Goal: Task Accomplishment & Management: Manage account settings

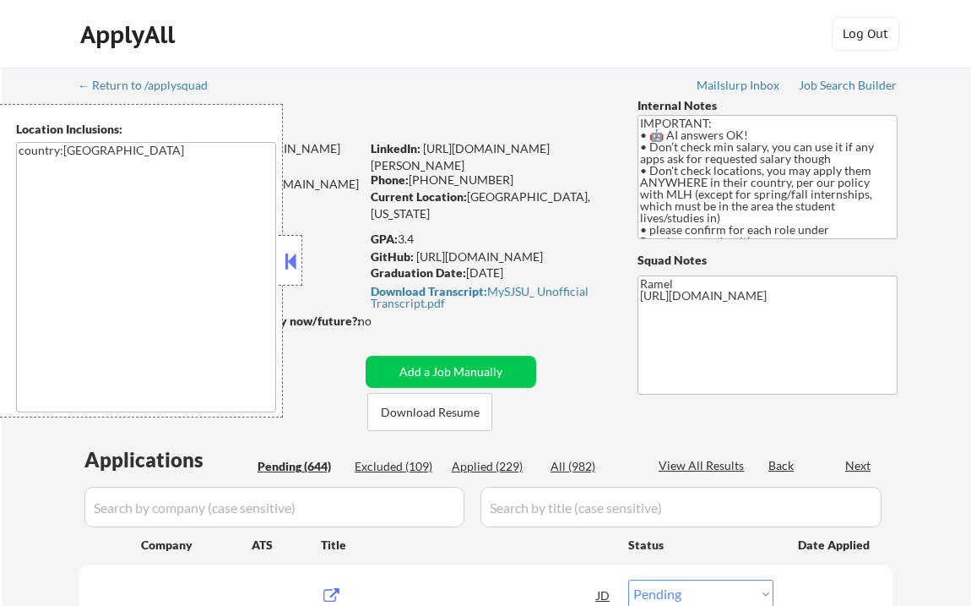
select select ""pending""
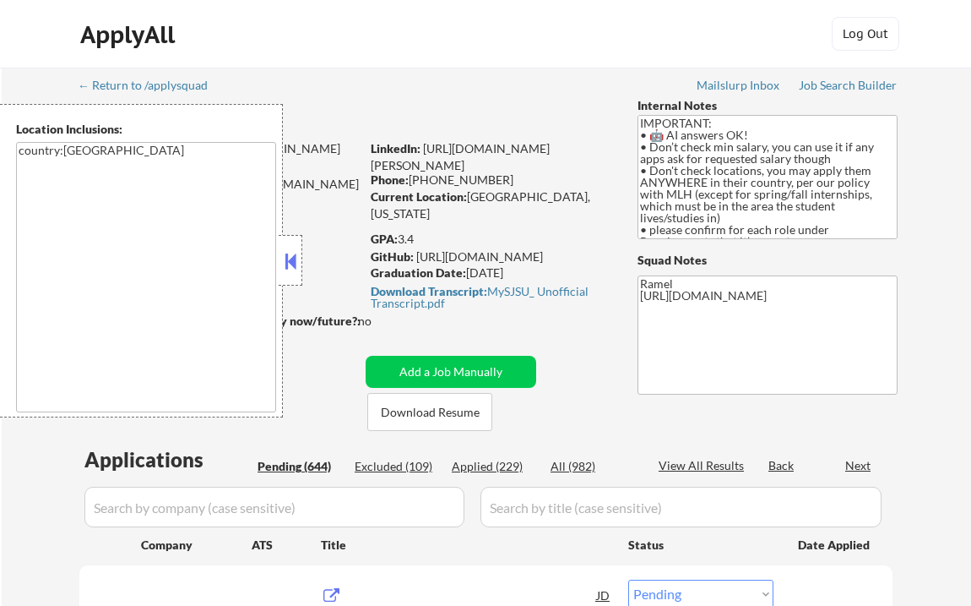
select select ""pending""
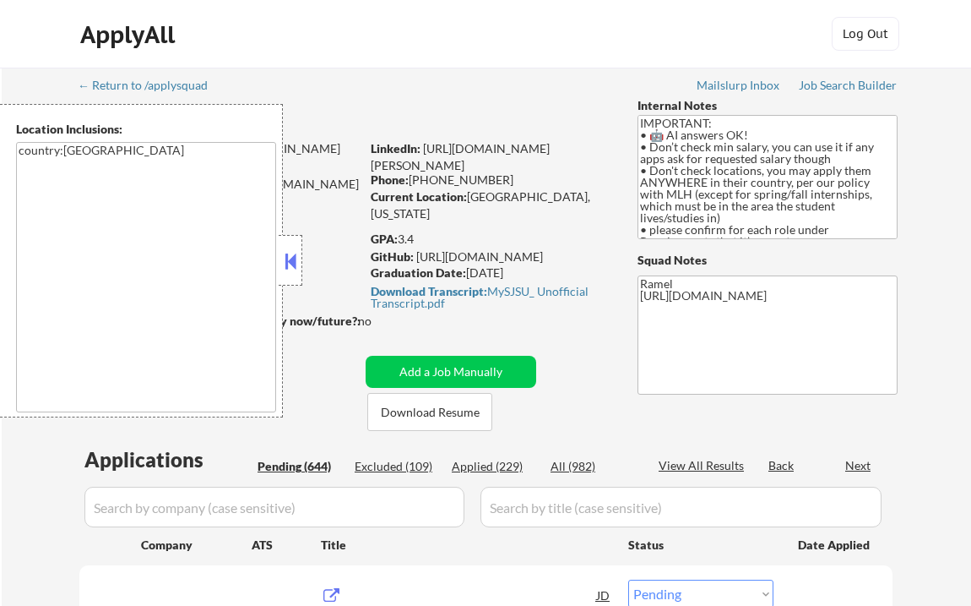
select select ""pending""
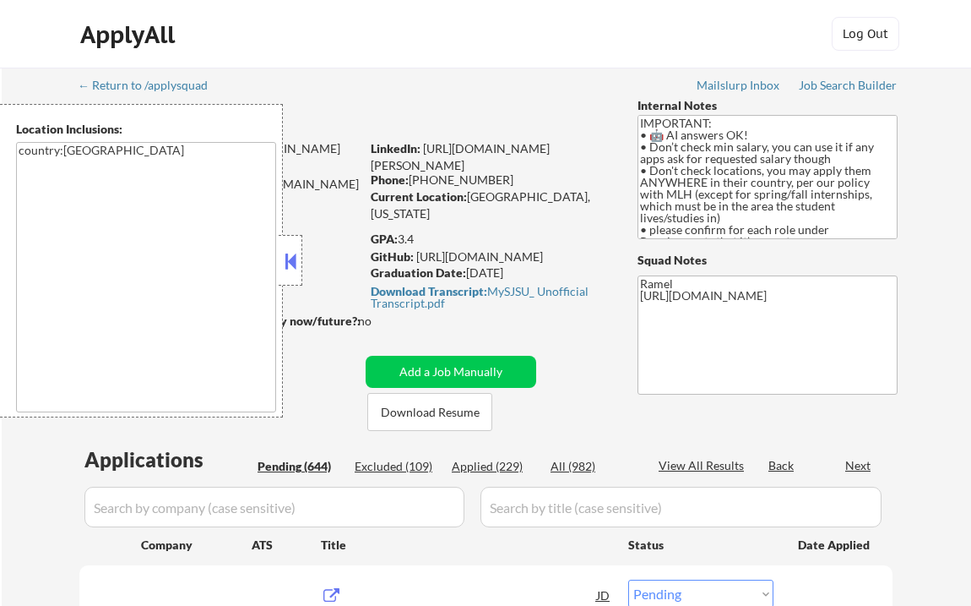
select select ""pending""
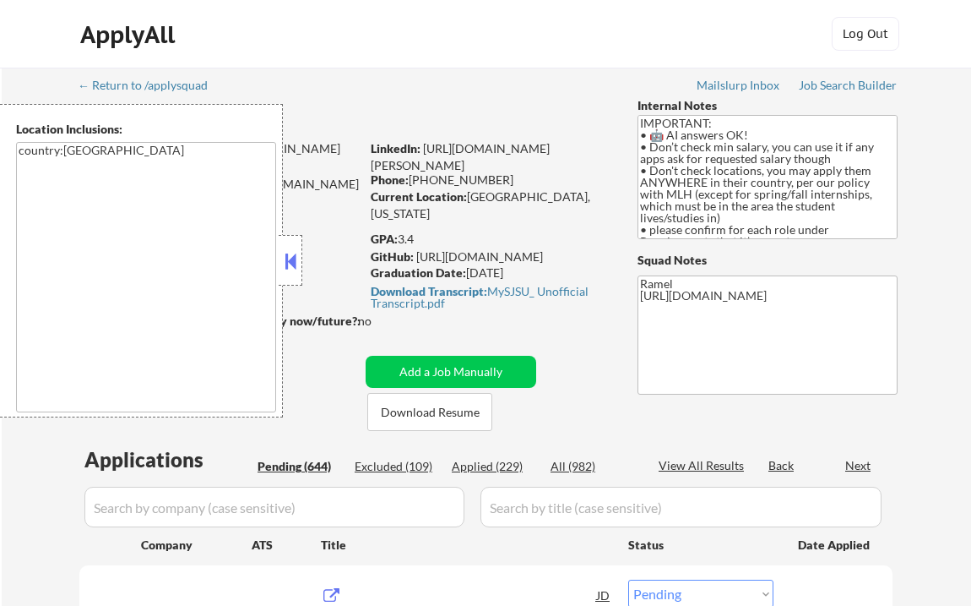
select select ""pending""
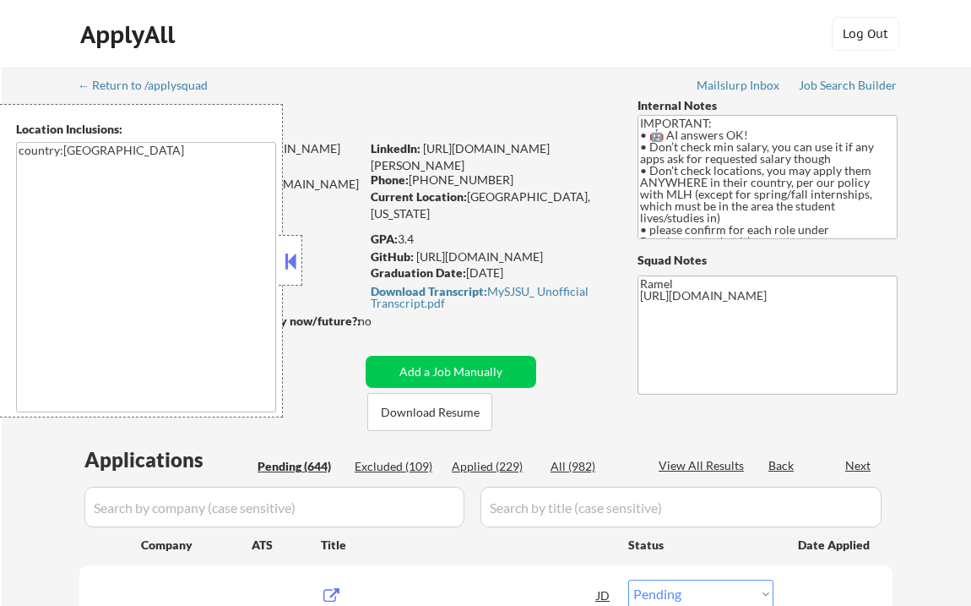
select select ""pending""
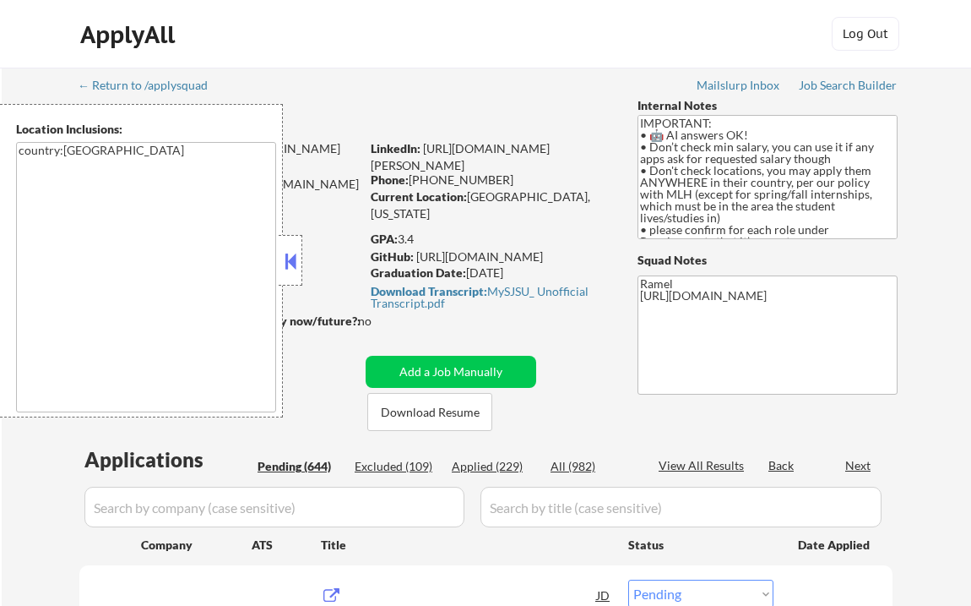
select select ""pending""
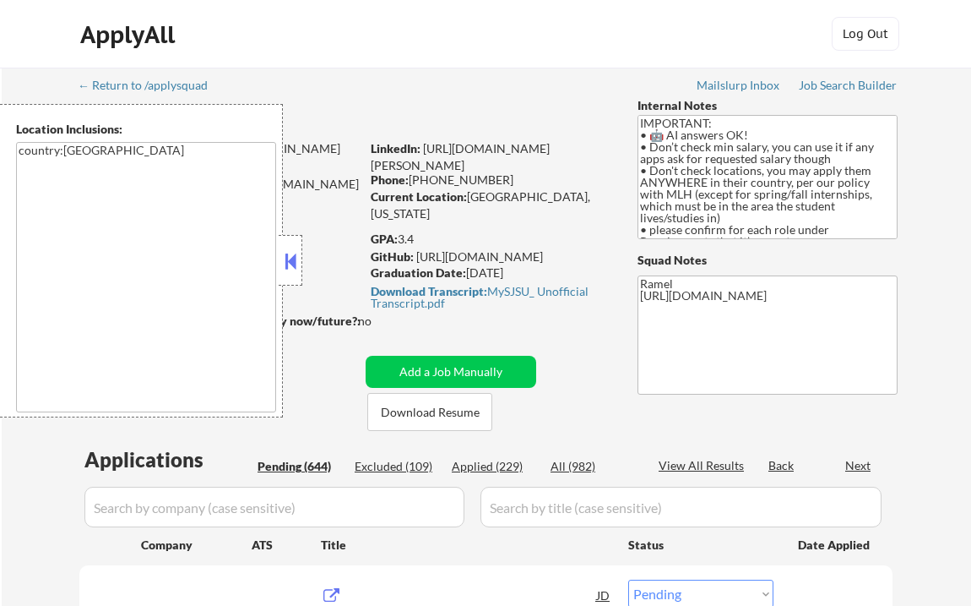
select select ""pending""
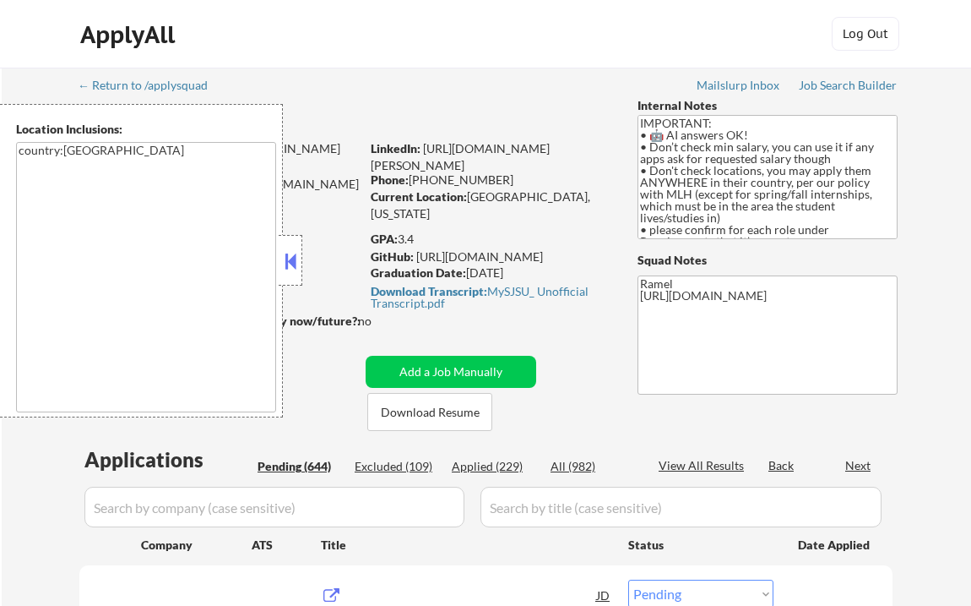
select select ""pending""
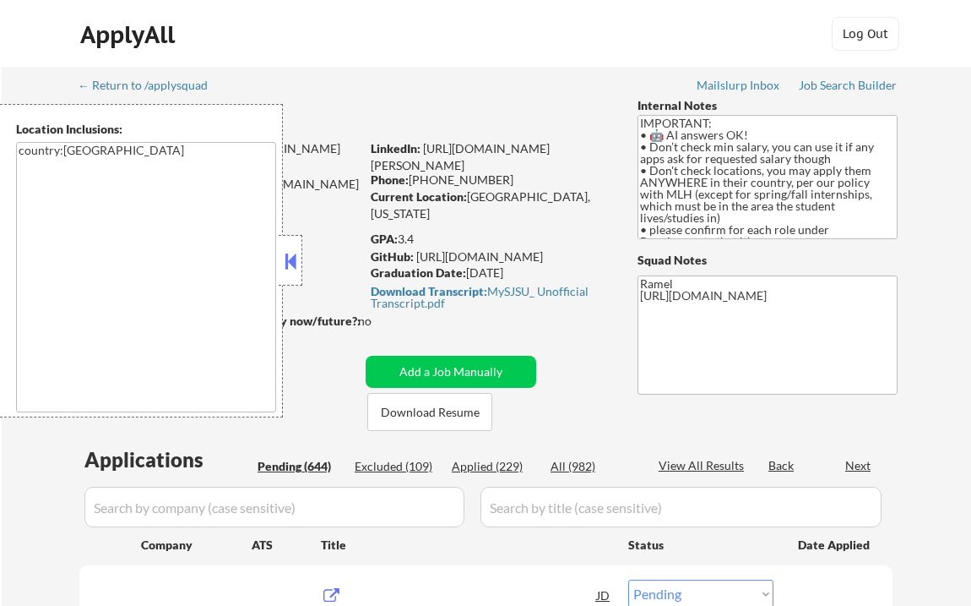
select select ""pending""
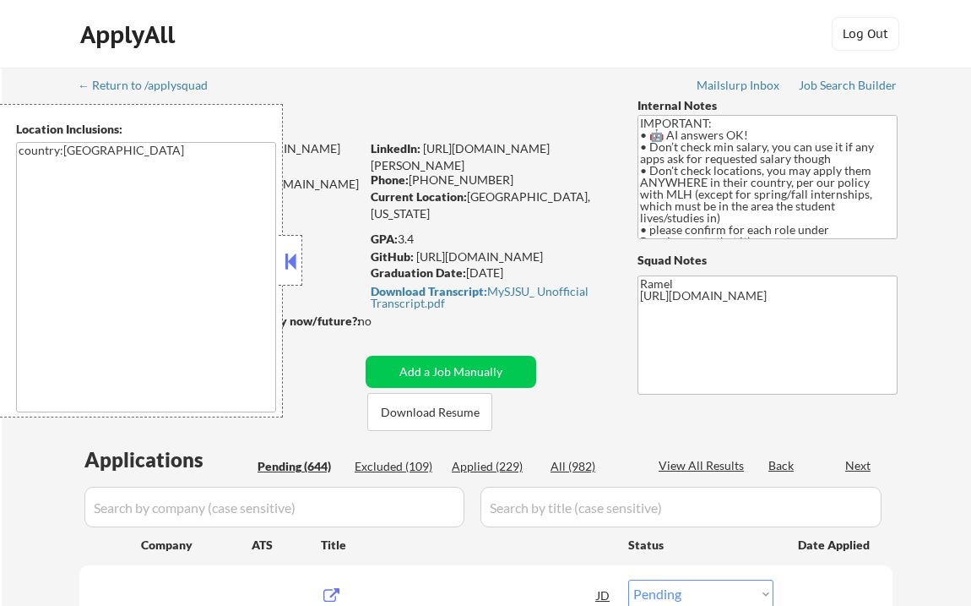
select select ""pending""
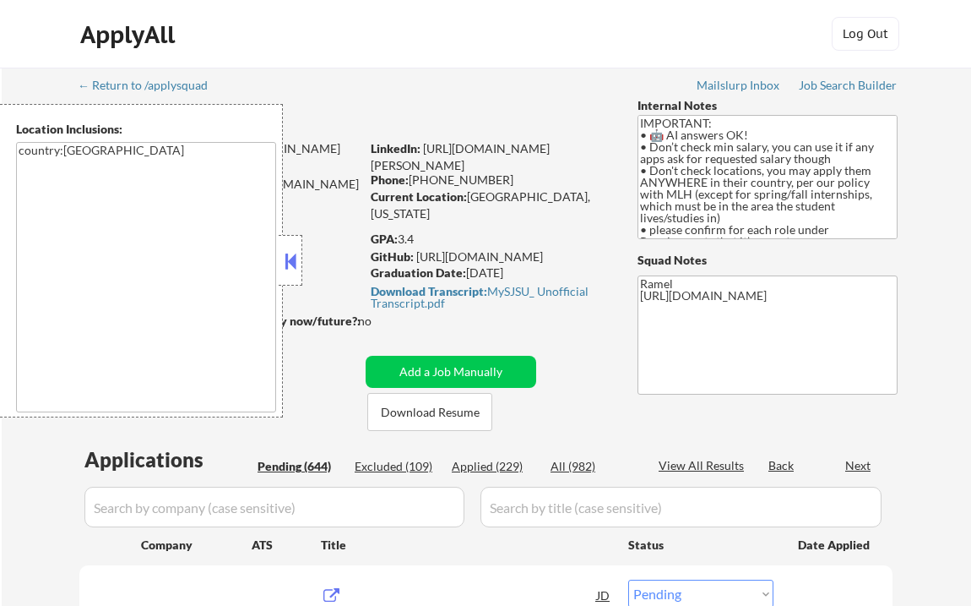
select select ""pending""
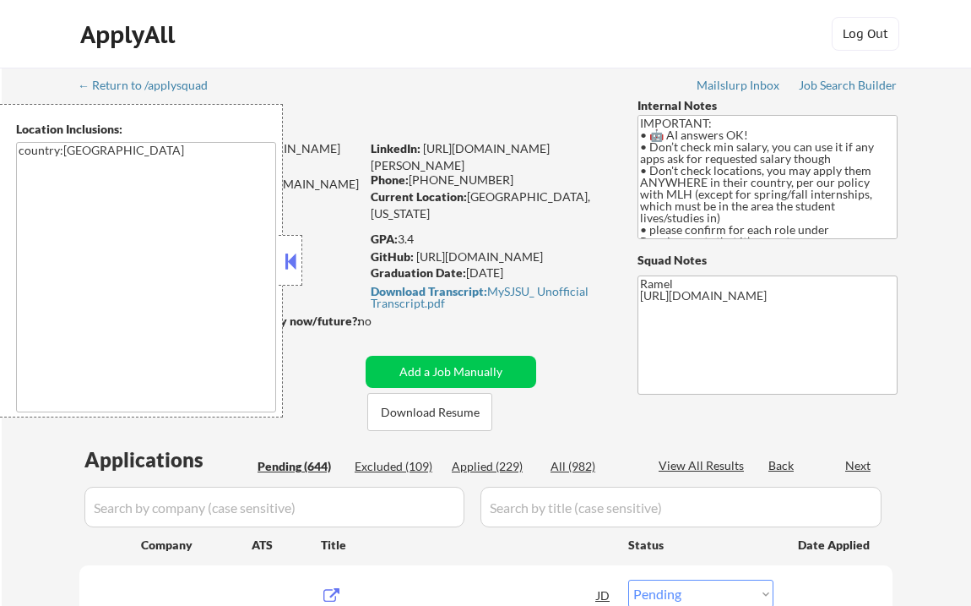
select select ""pending""
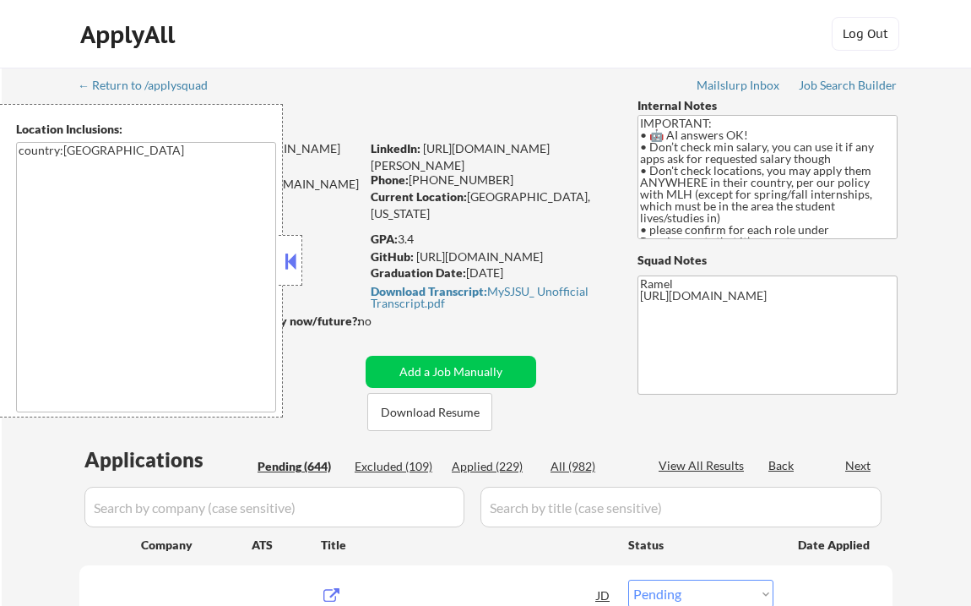
select select ""pending""
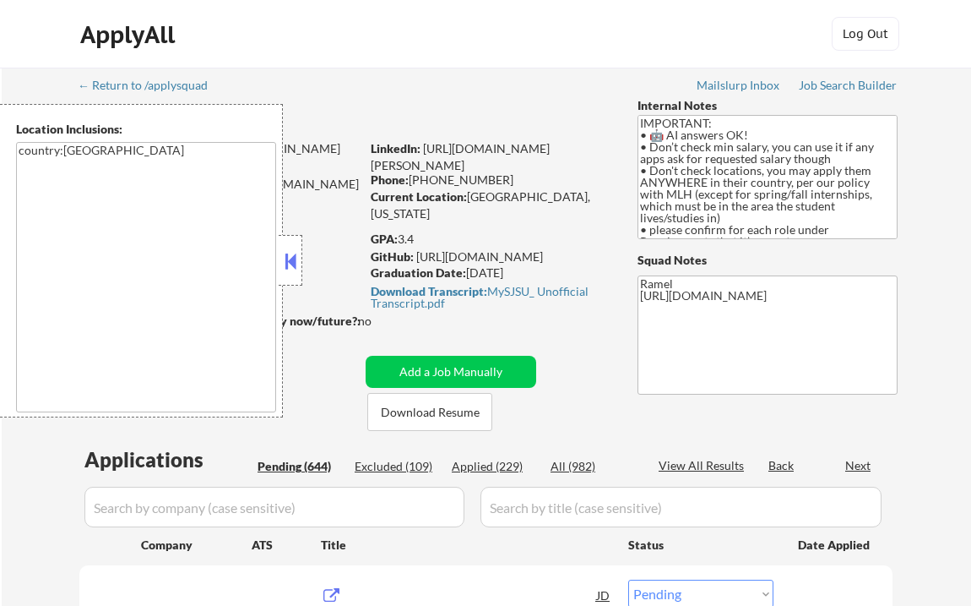
select select ""pending""
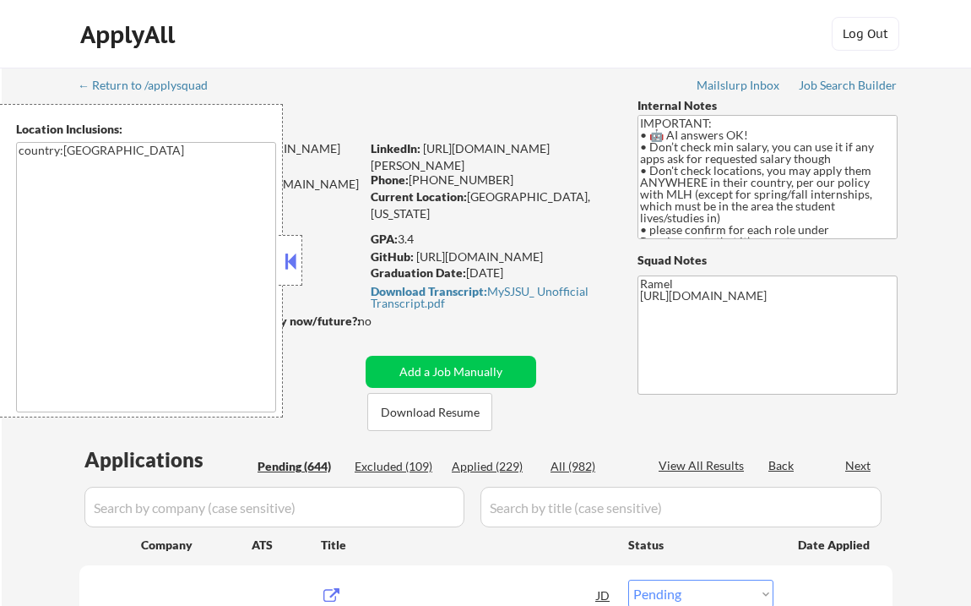
select select ""pending""
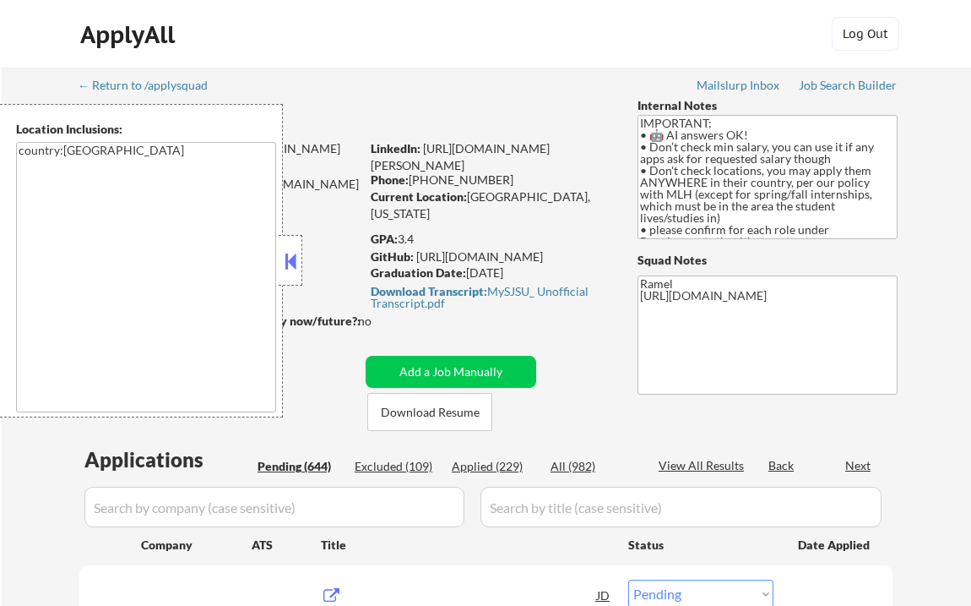
select select ""pending""
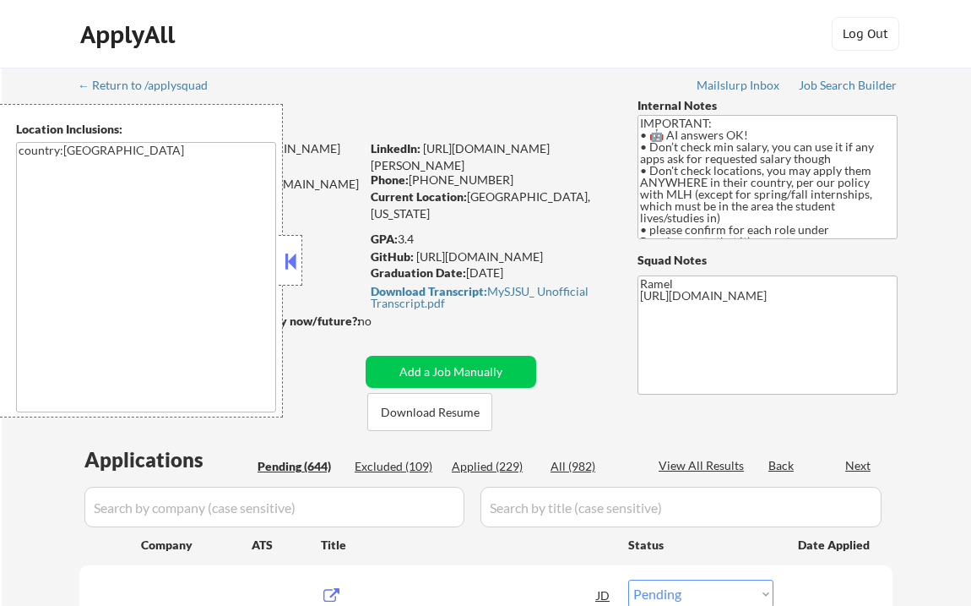
select select ""pending""
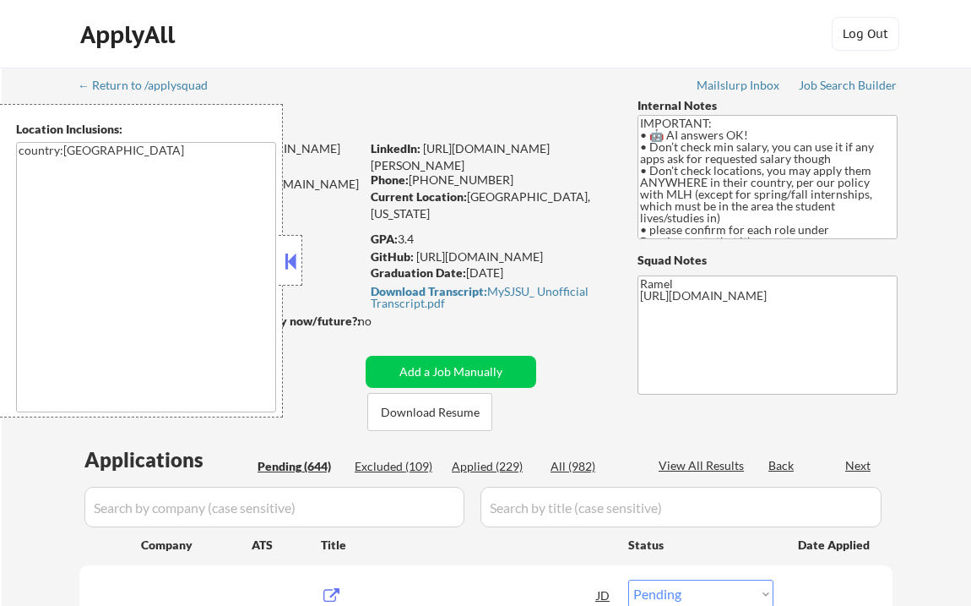
select select ""pending""
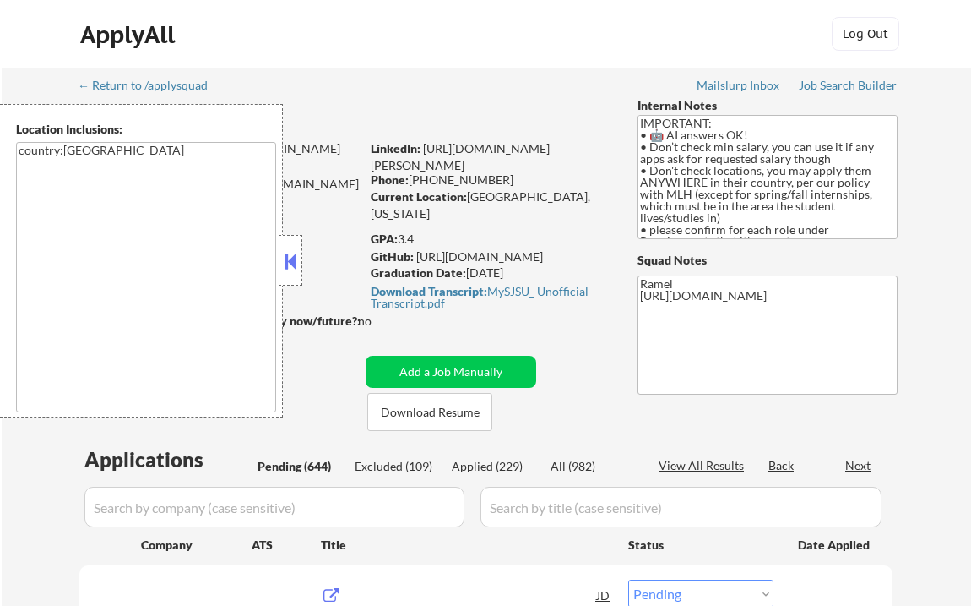
select select ""pending""
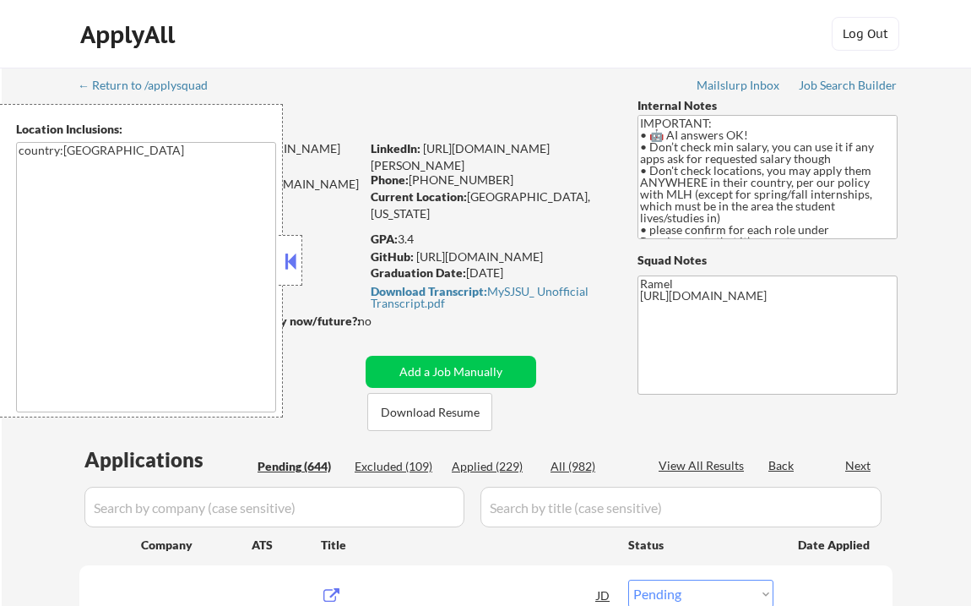
click at [297, 264] on button at bounding box center [290, 260] width 19 height 25
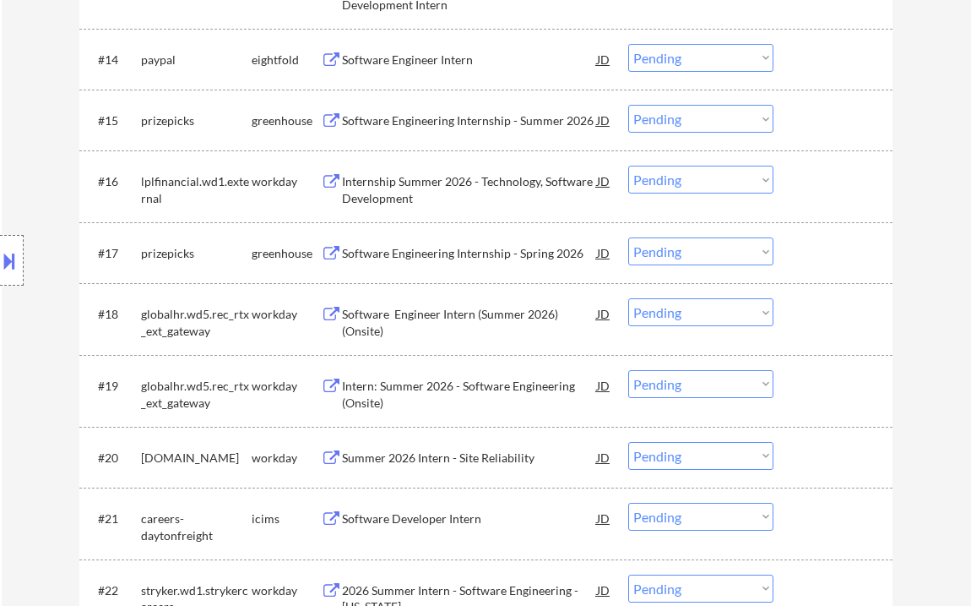
scroll to position [99, 0]
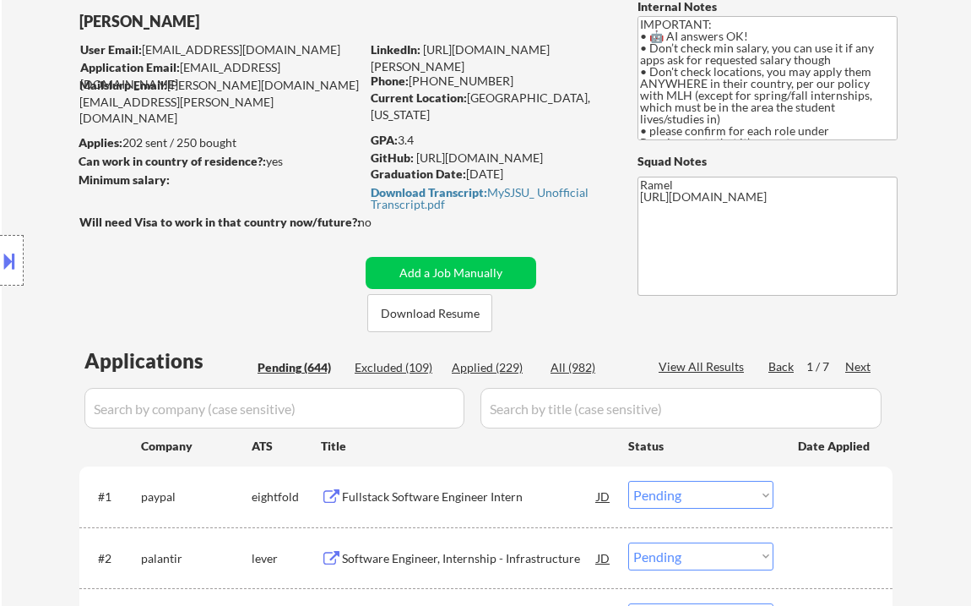
click at [861, 366] on div "Next" at bounding box center [859, 366] width 27 height 17
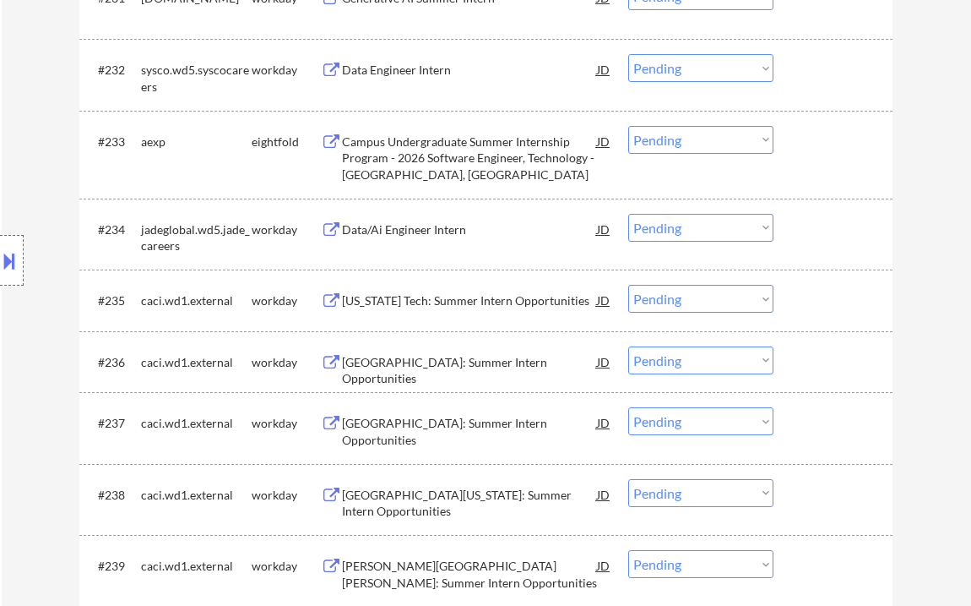
scroll to position [2577, 0]
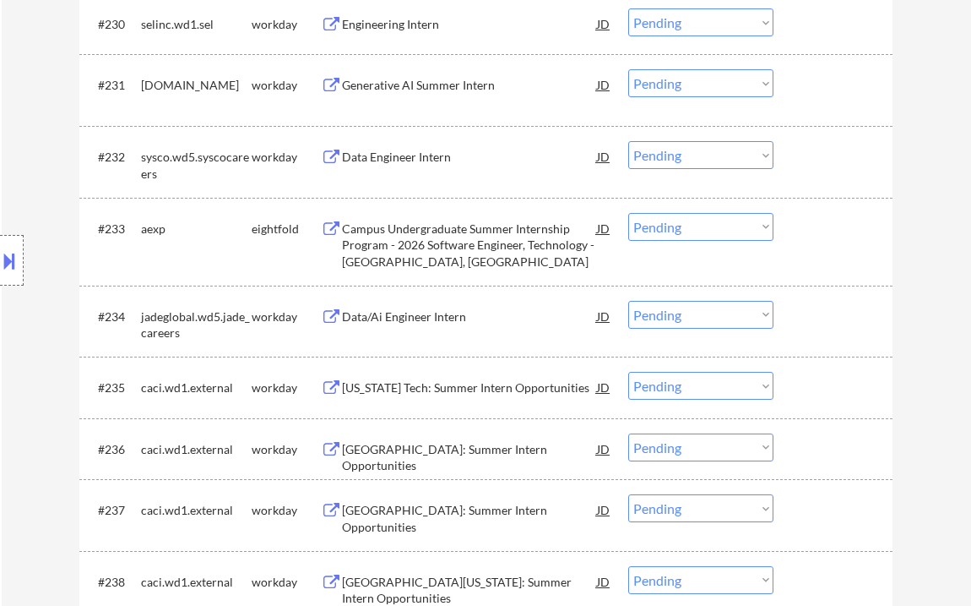
click at [248, 159] on div "Location Inclusions: country:US" at bounding box center [151, 260] width 302 height 313
click at [371, 161] on div "Data Engineer Intern" at bounding box center [469, 157] width 255 height 17
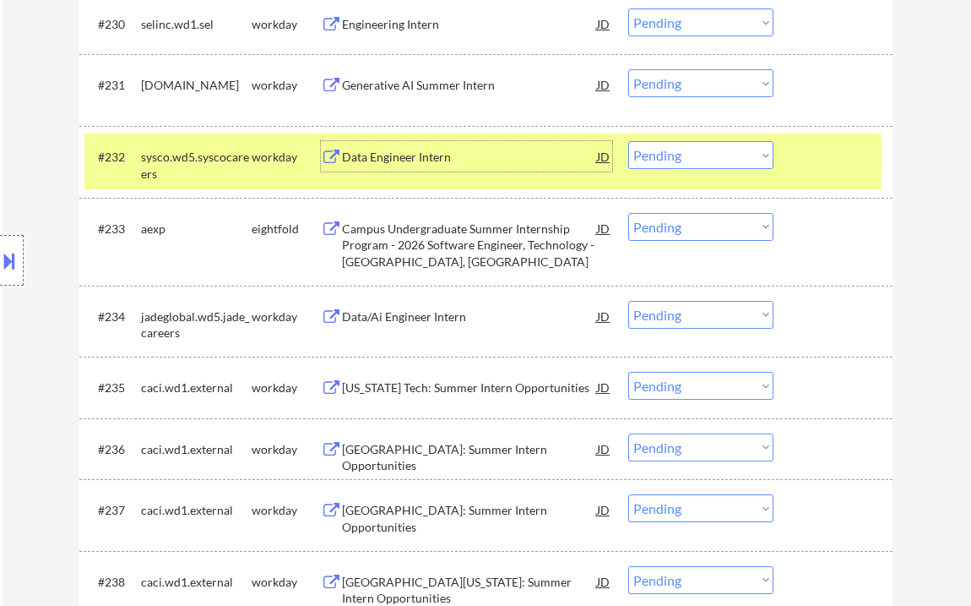
click at [394, 161] on div "Data Engineer Intern" at bounding box center [469, 157] width 255 height 17
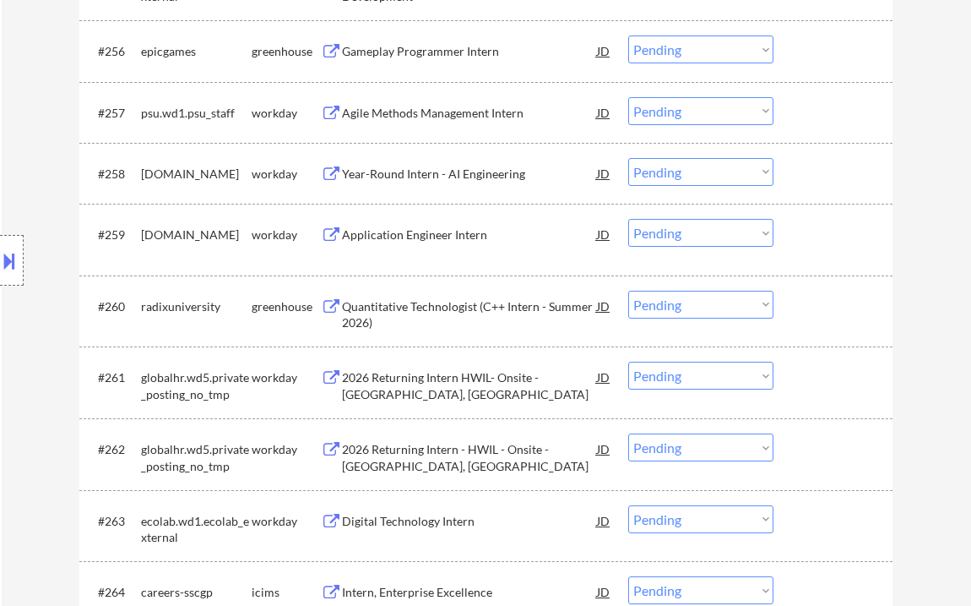
scroll to position [4492, 0]
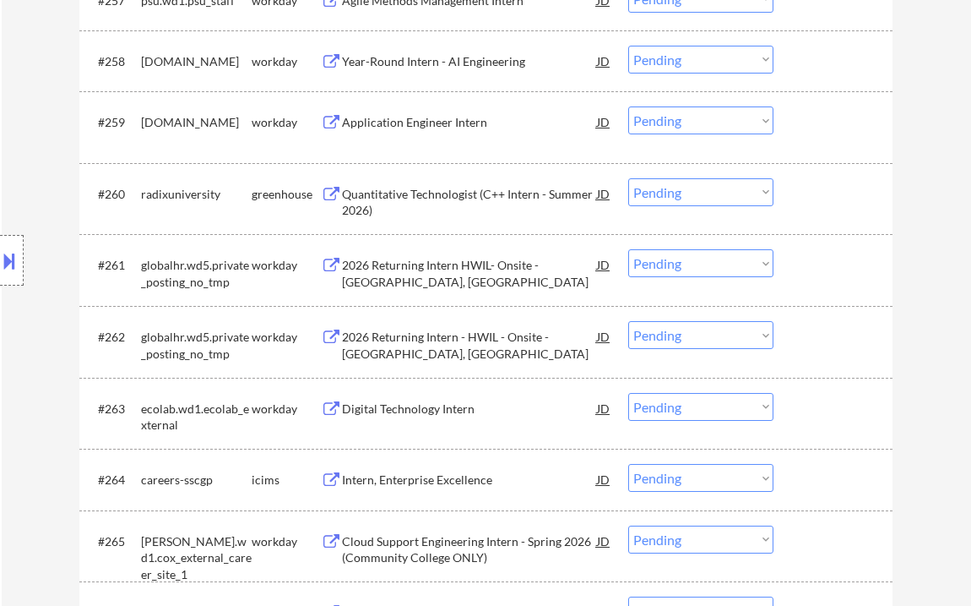
click at [428, 124] on div "Application Engineer Intern" at bounding box center [469, 122] width 255 height 17
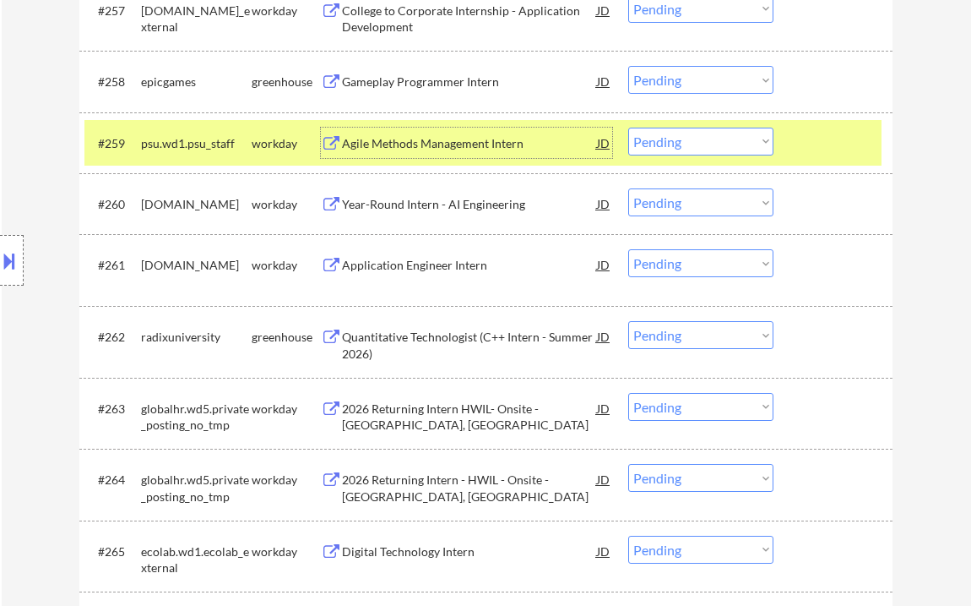
click at [396, 139] on div "Agile Methods Management Intern" at bounding box center [469, 143] width 255 height 17
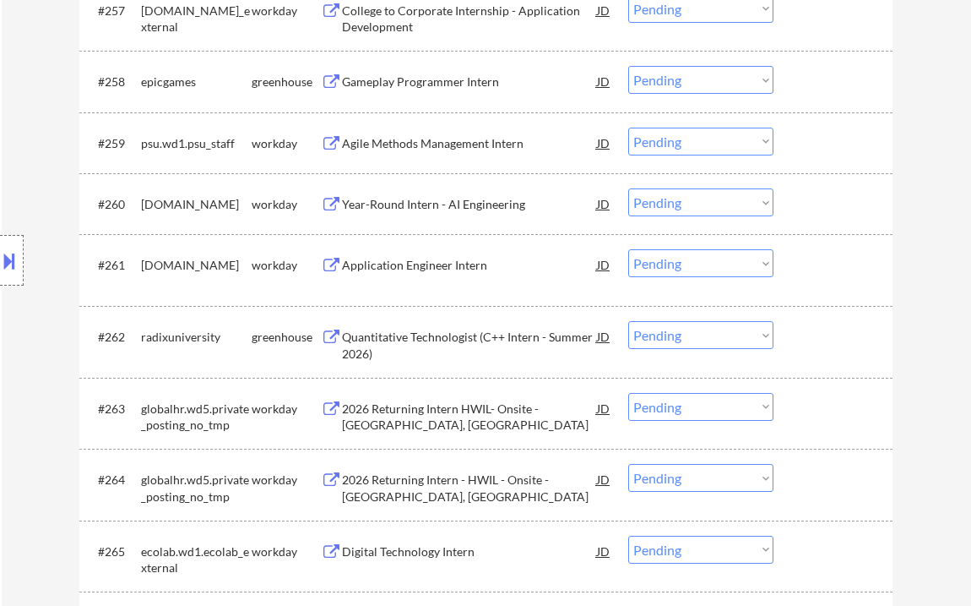
click at [373, 261] on div "Application Engineer Intern" at bounding box center [469, 265] width 255 height 17
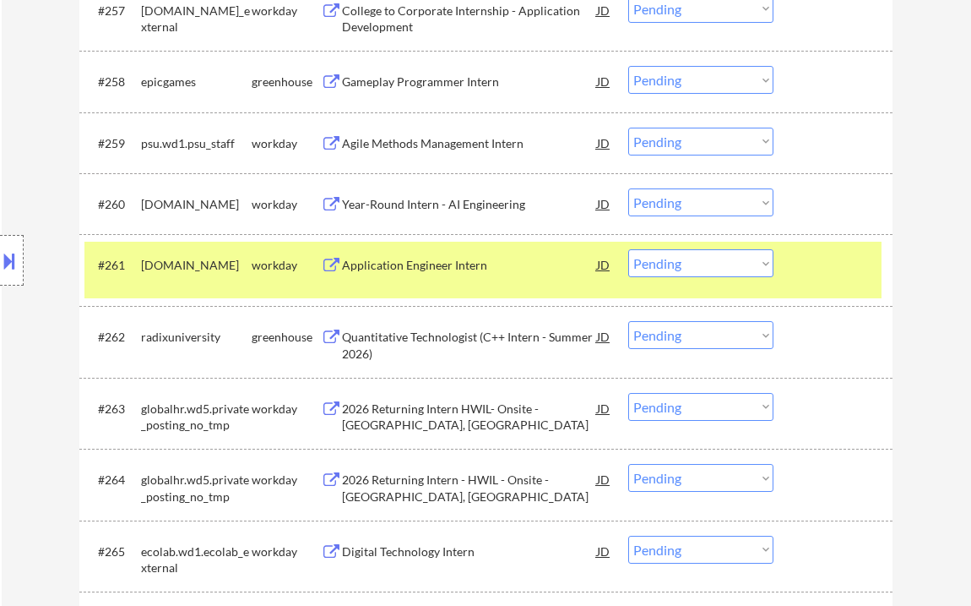
click at [684, 263] on select "Choose an option... Pending Applied Excluded (Questions) Excluded (Expired) Exc…" at bounding box center [701, 263] width 145 height 28
click at [629, 249] on select "Choose an option... Pending Applied Excluded (Questions) Excluded (Expired) Exc…" at bounding box center [701, 263] width 145 height 28
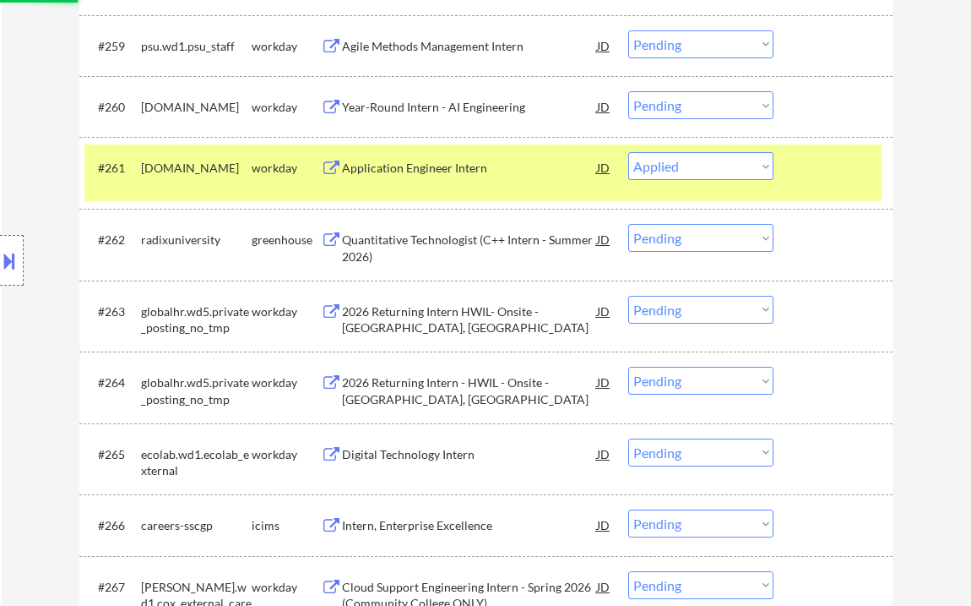
scroll to position [4605, 0]
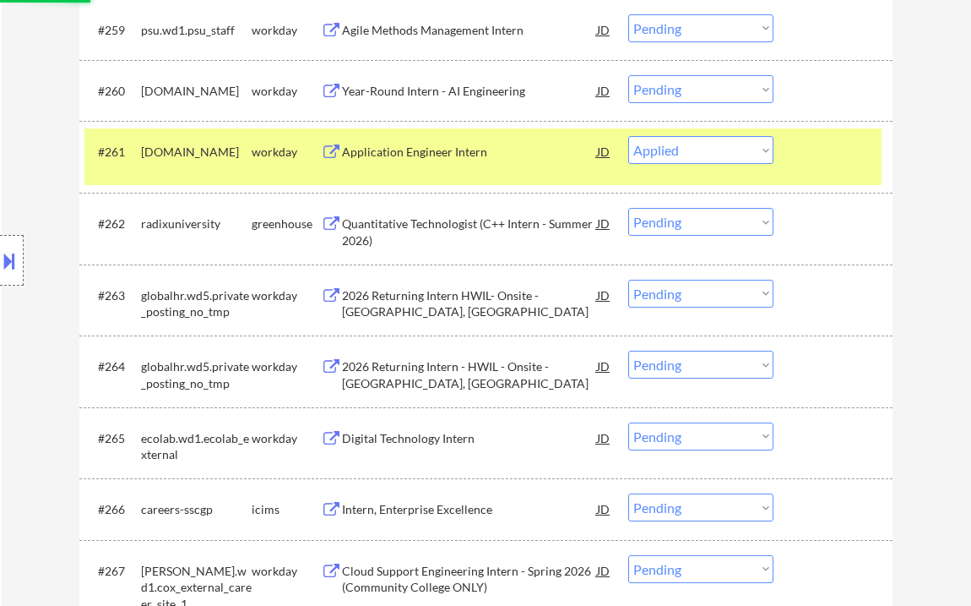
click at [455, 232] on div "Quantitative Technologist (C++ Intern - Summer 2026)" at bounding box center [469, 231] width 255 height 33
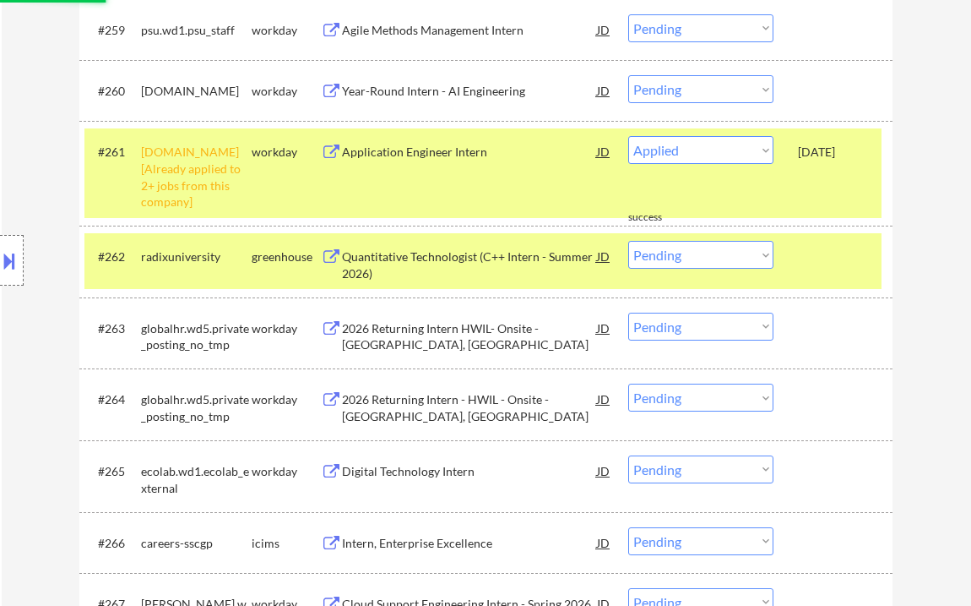
select select ""pending""
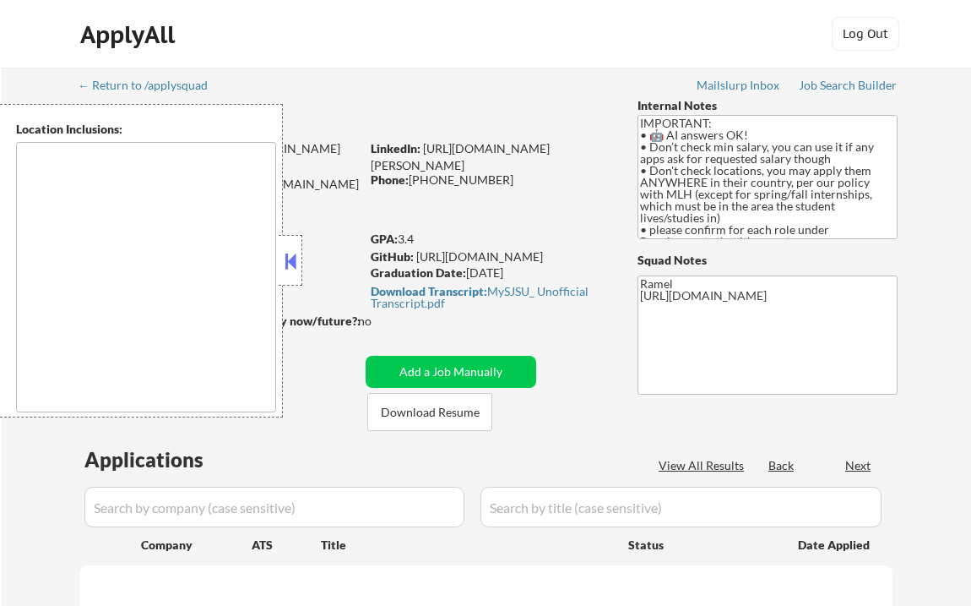
type textarea "country:[GEOGRAPHIC_DATA]"
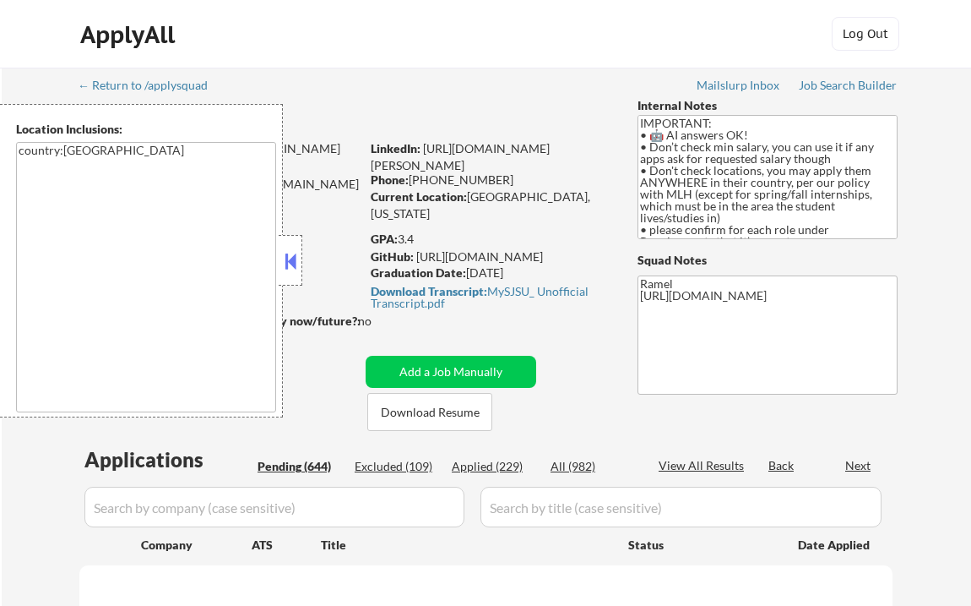
click at [292, 261] on button at bounding box center [290, 260] width 19 height 25
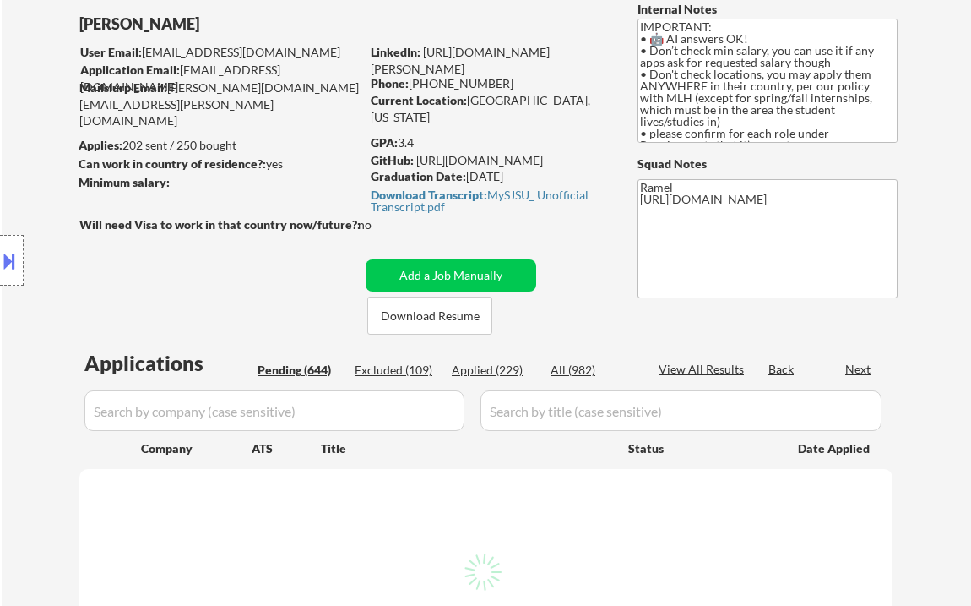
scroll to position [112, 0]
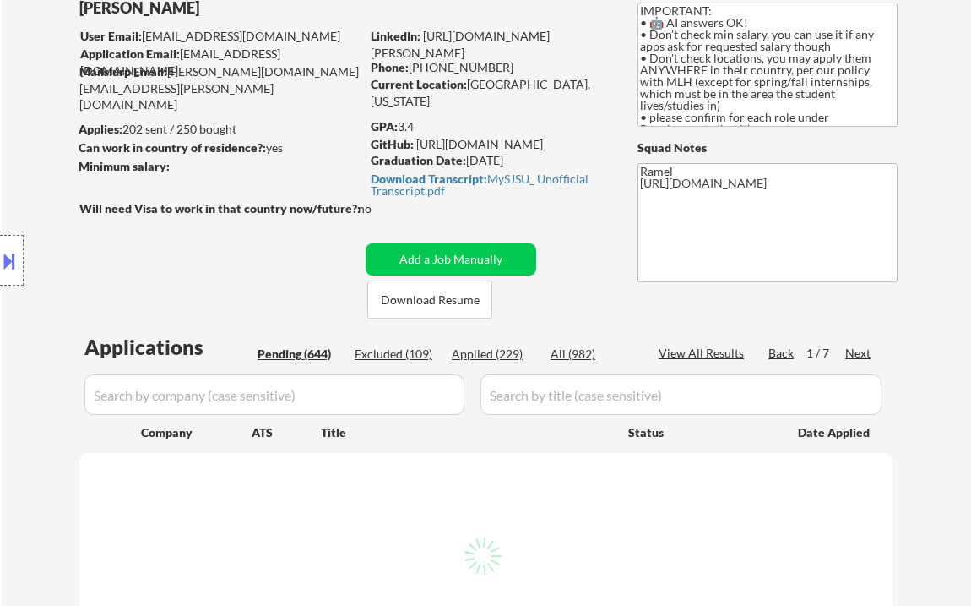
click at [504, 359] on div "Applied (229)" at bounding box center [494, 354] width 84 height 17
select select ""pending""
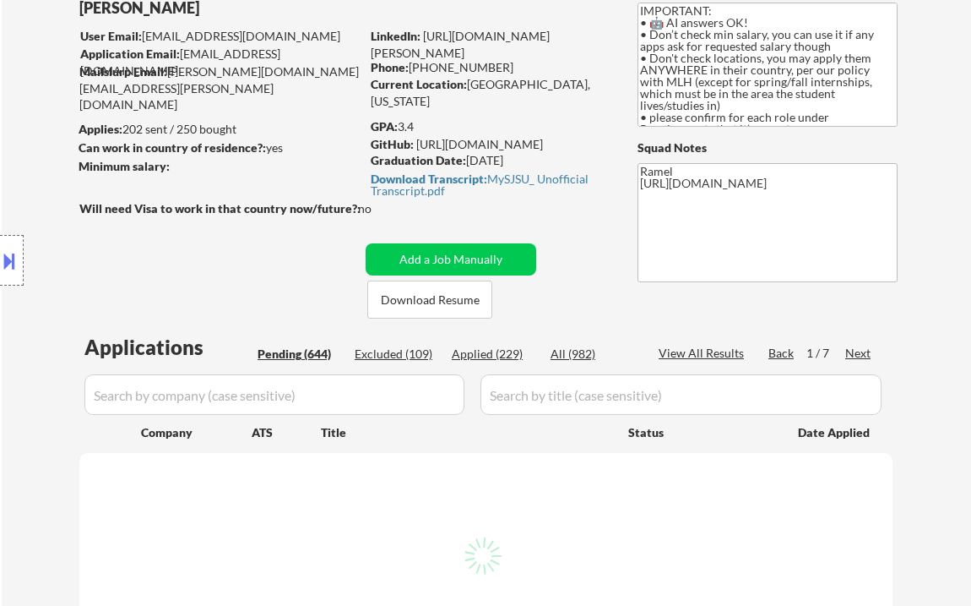
select select ""pending""
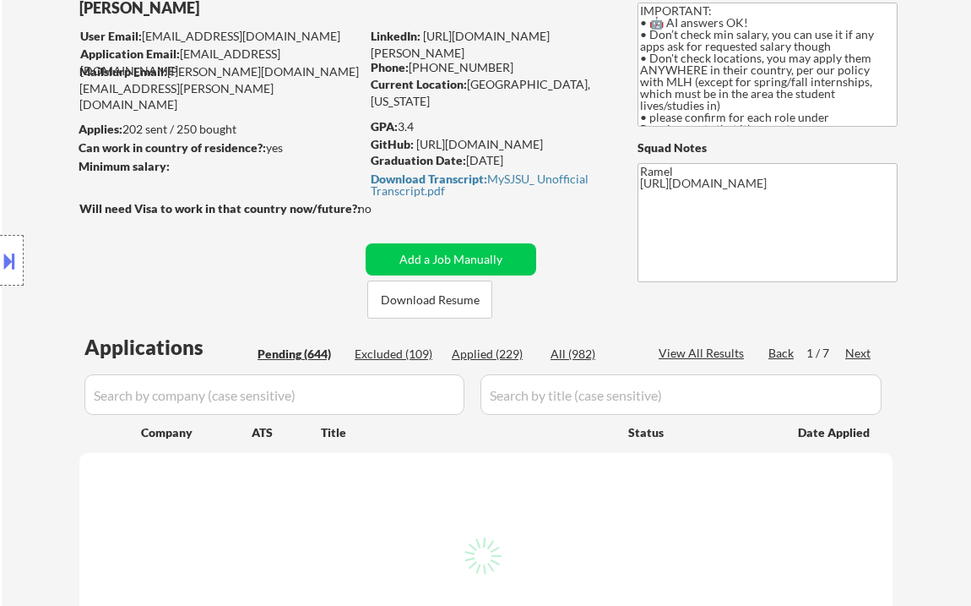
select select ""pending""
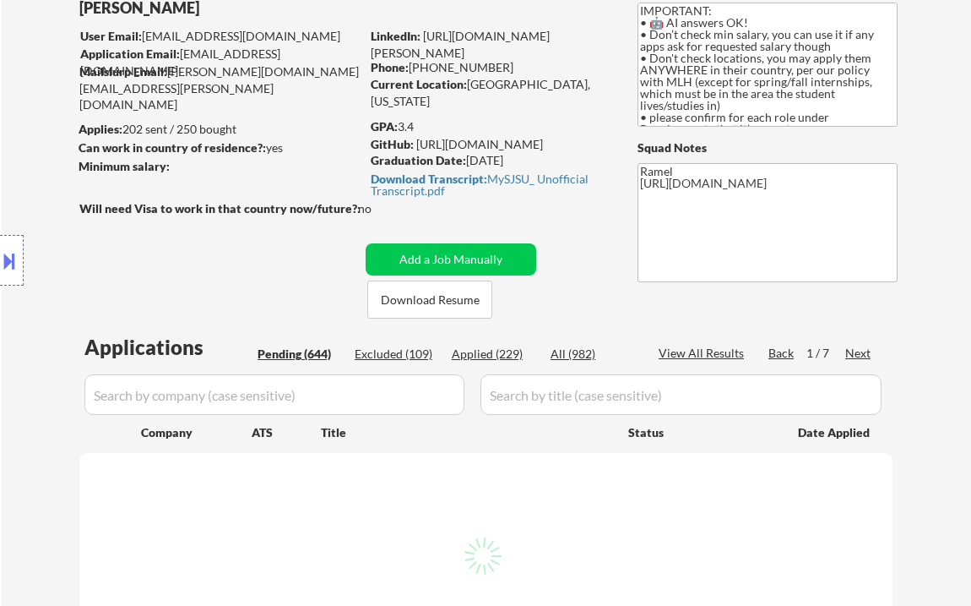
select select ""pending""
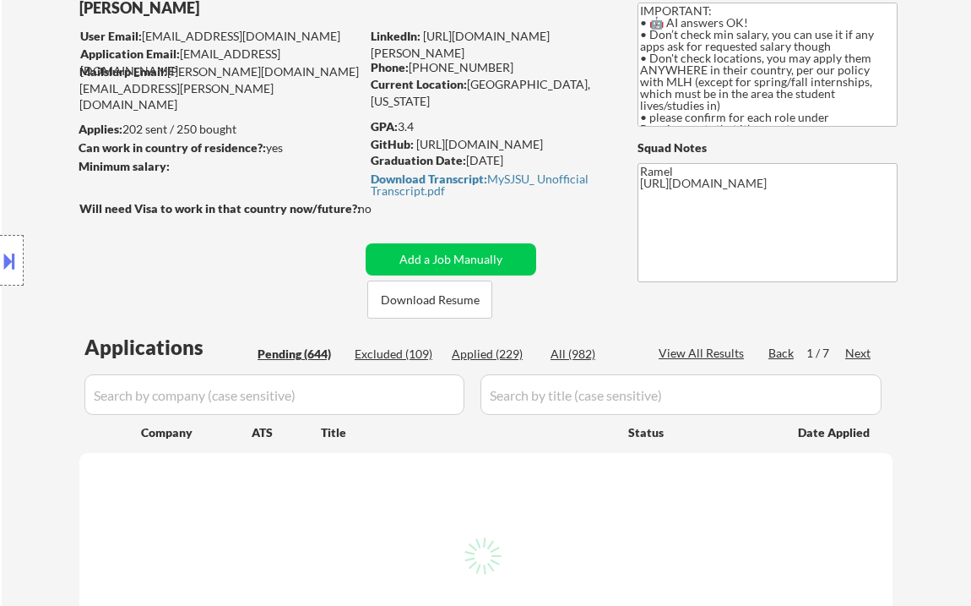
select select ""pending""
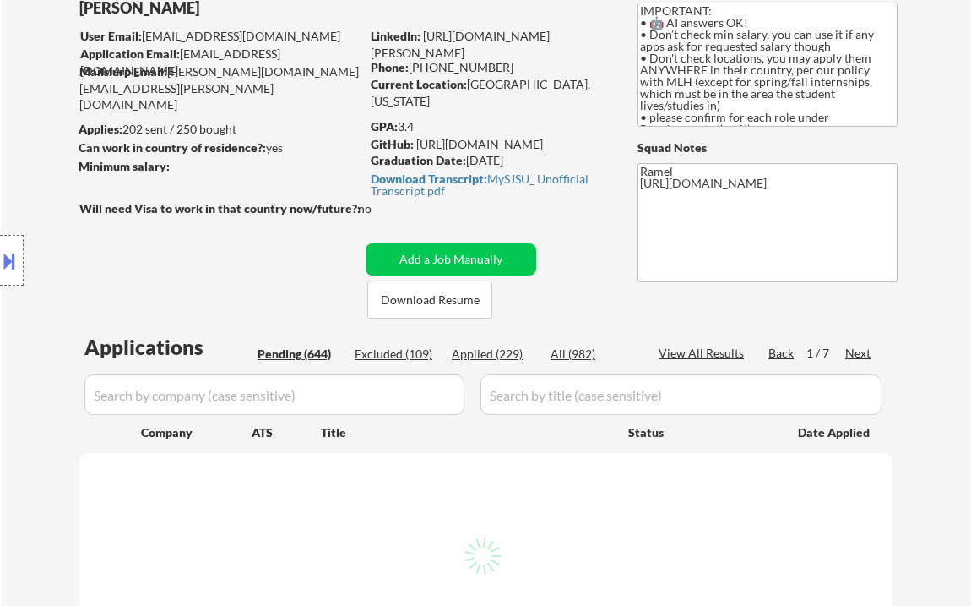
select select ""pending""
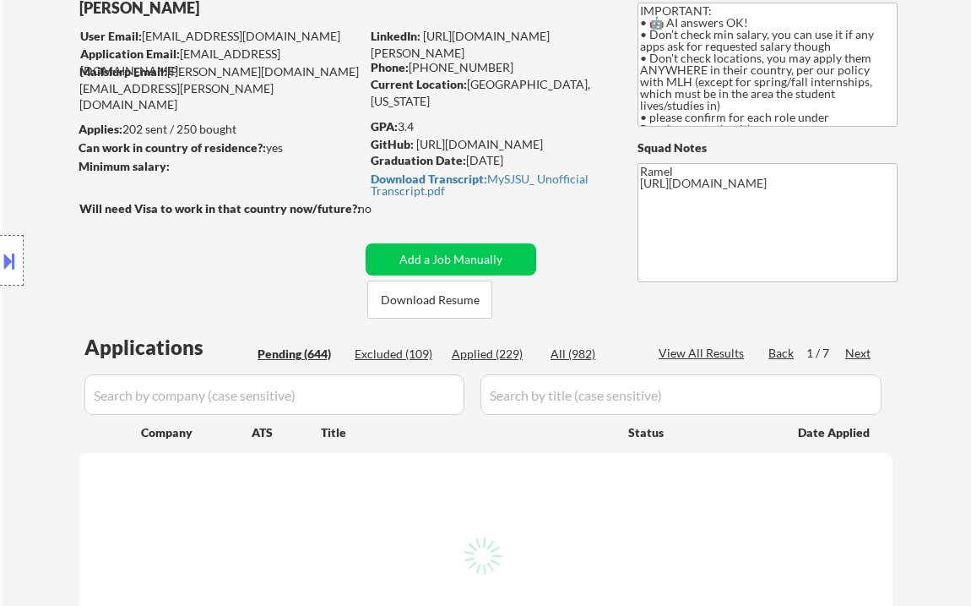
select select ""pending""
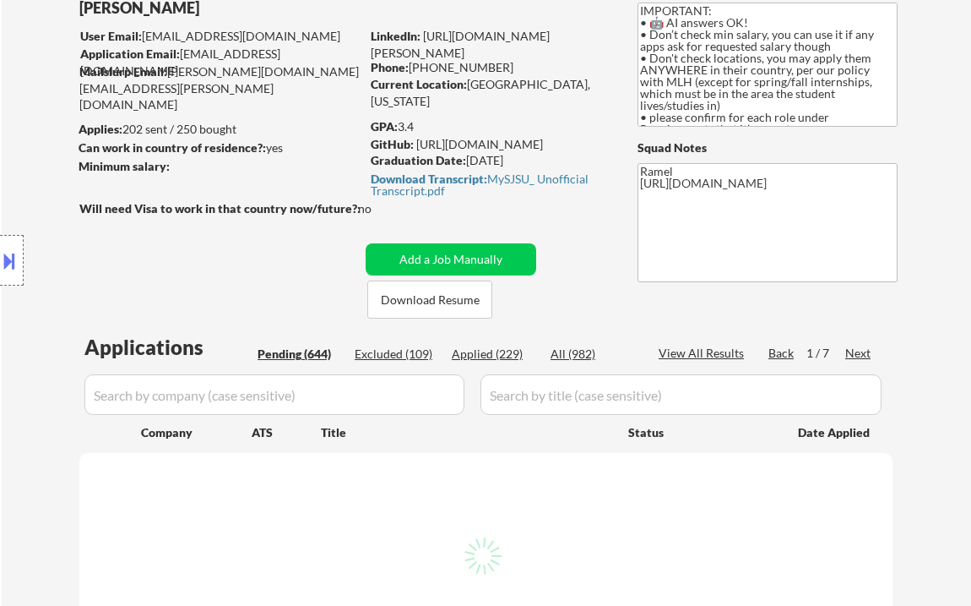
select select ""pending""
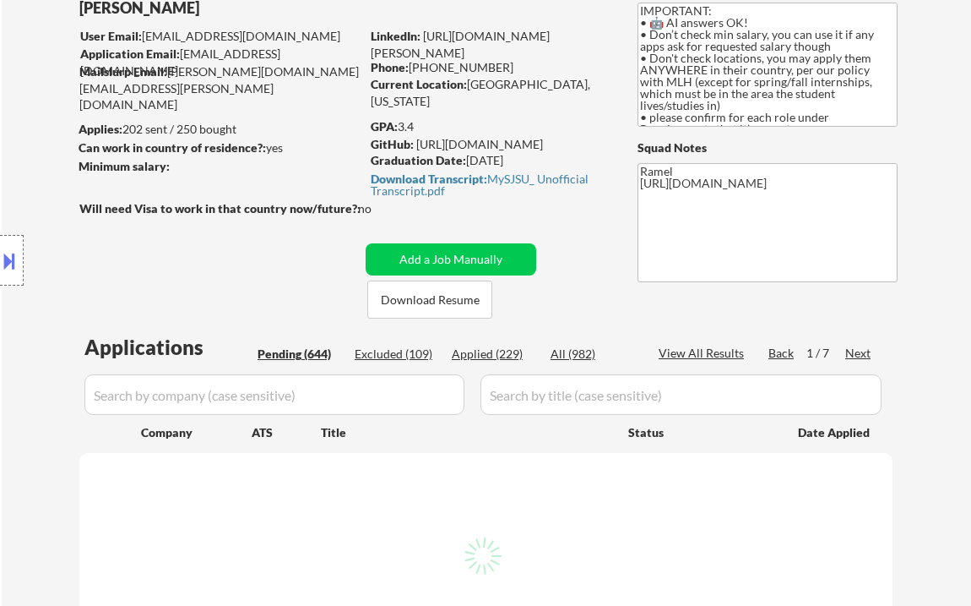
select select ""pending""
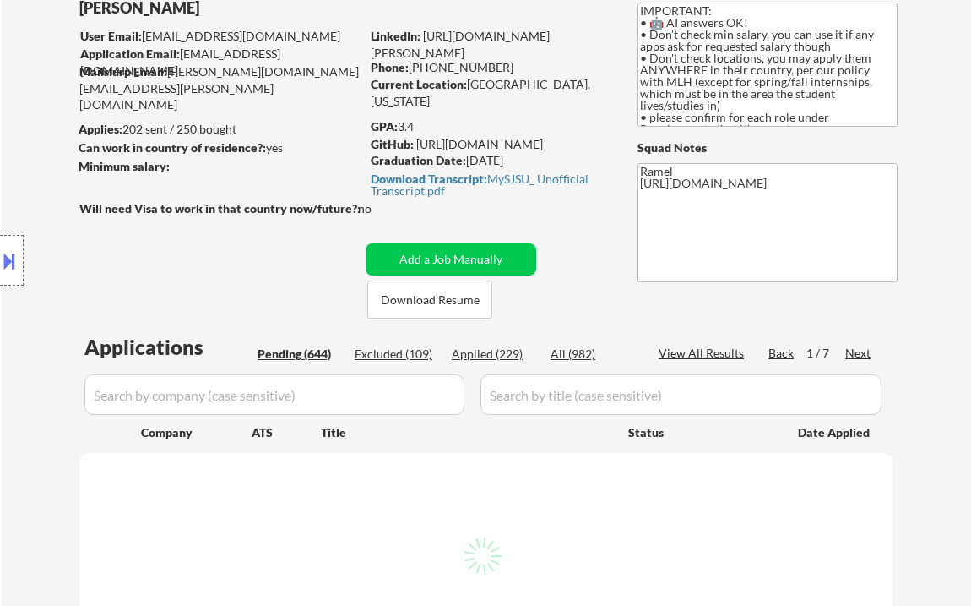
select select ""pending""
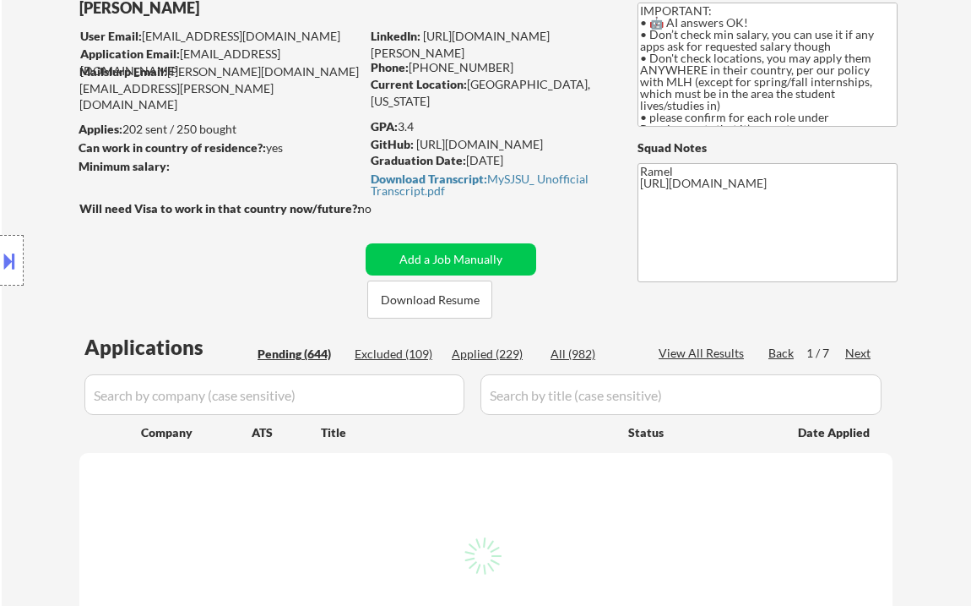
select select ""pending""
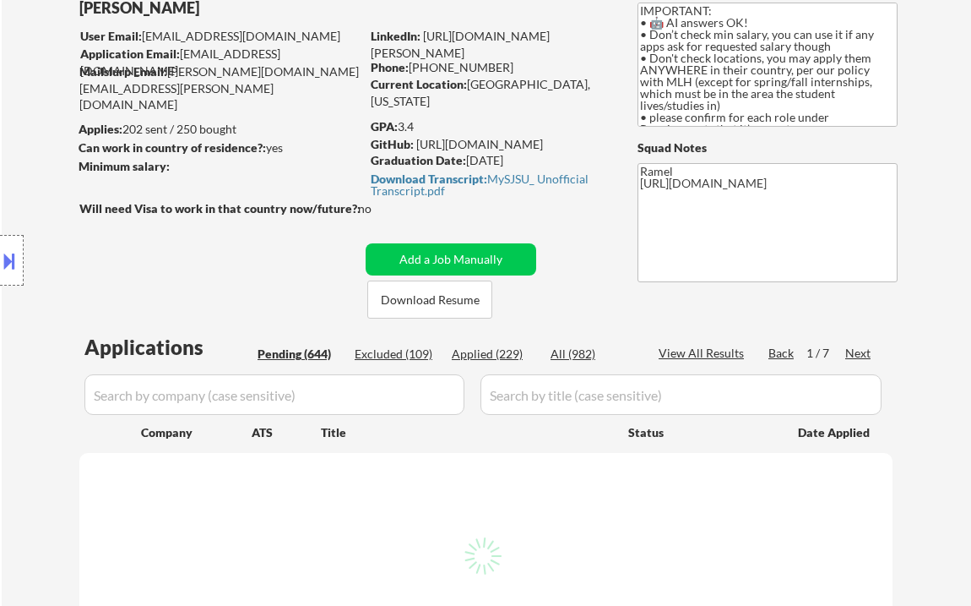
select select ""pending""
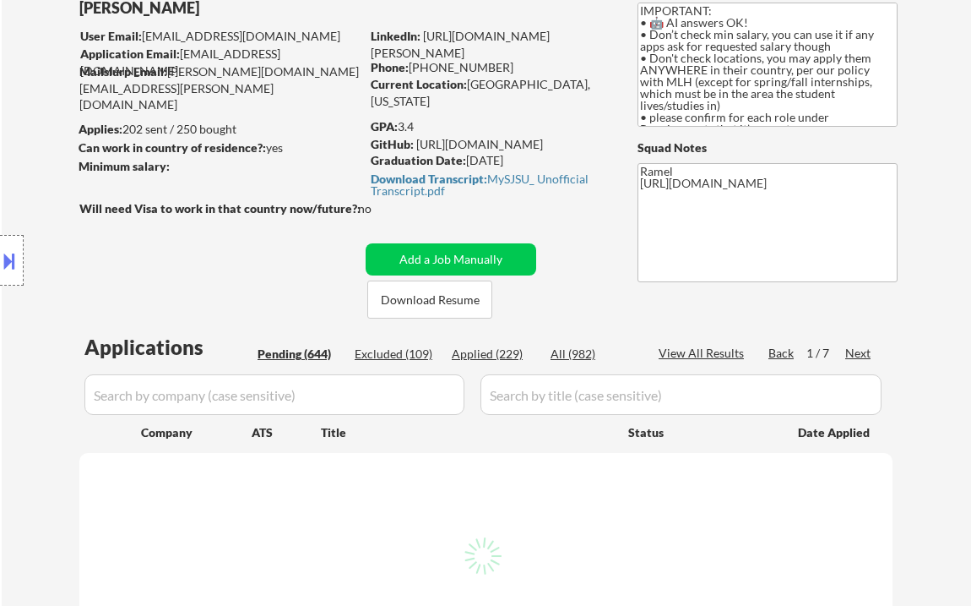
select select ""pending""
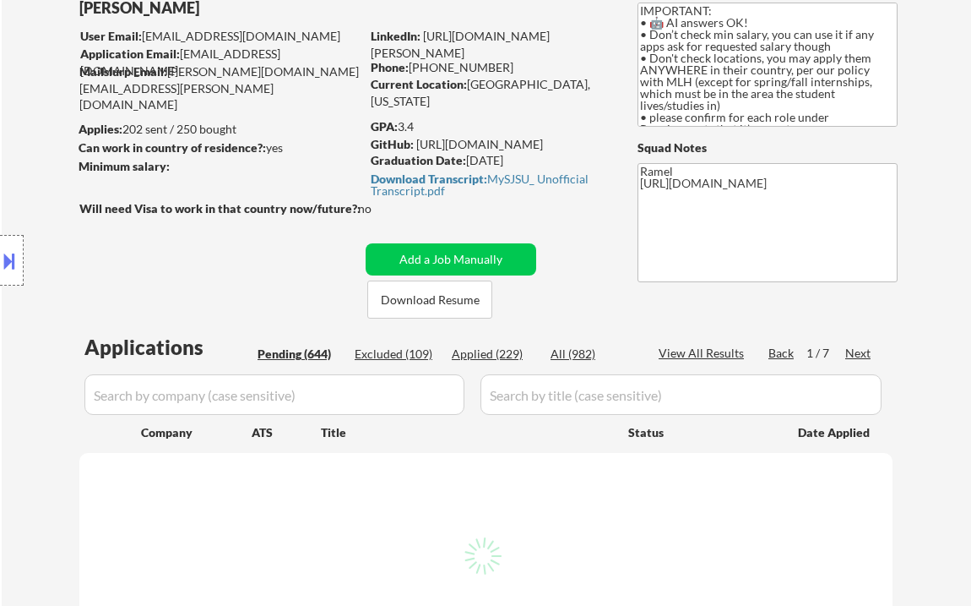
select select ""pending""
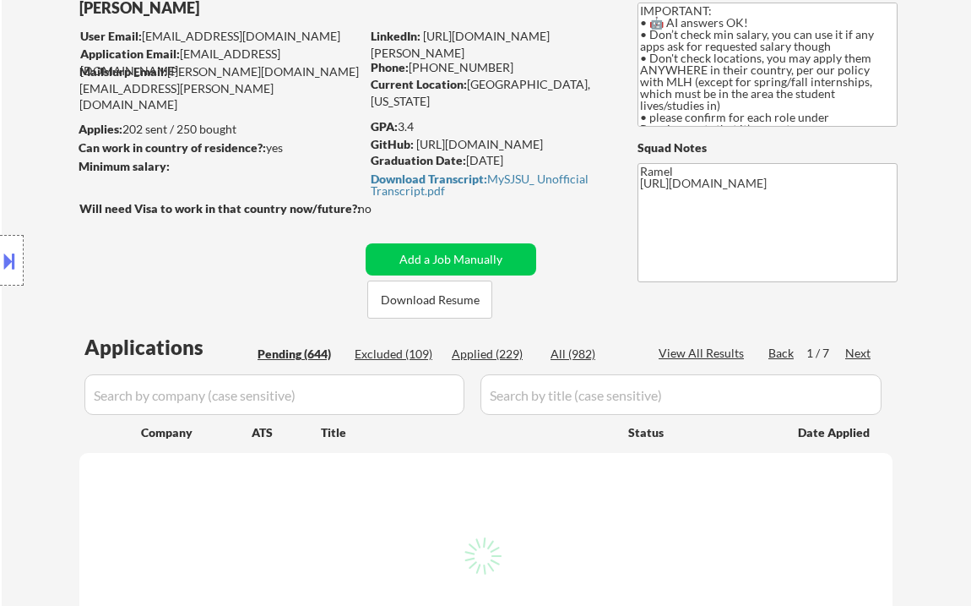
select select ""pending""
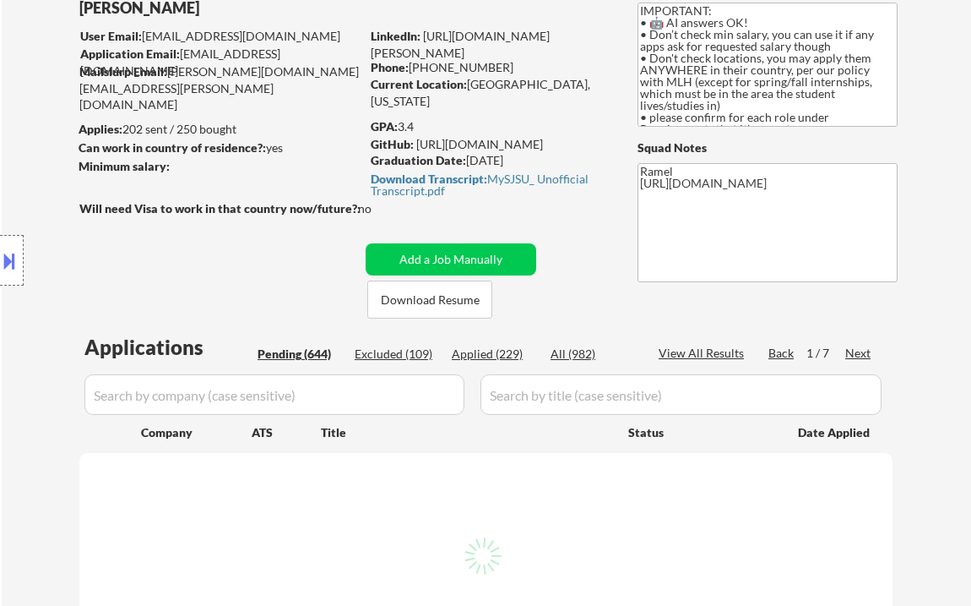
select select ""pending""
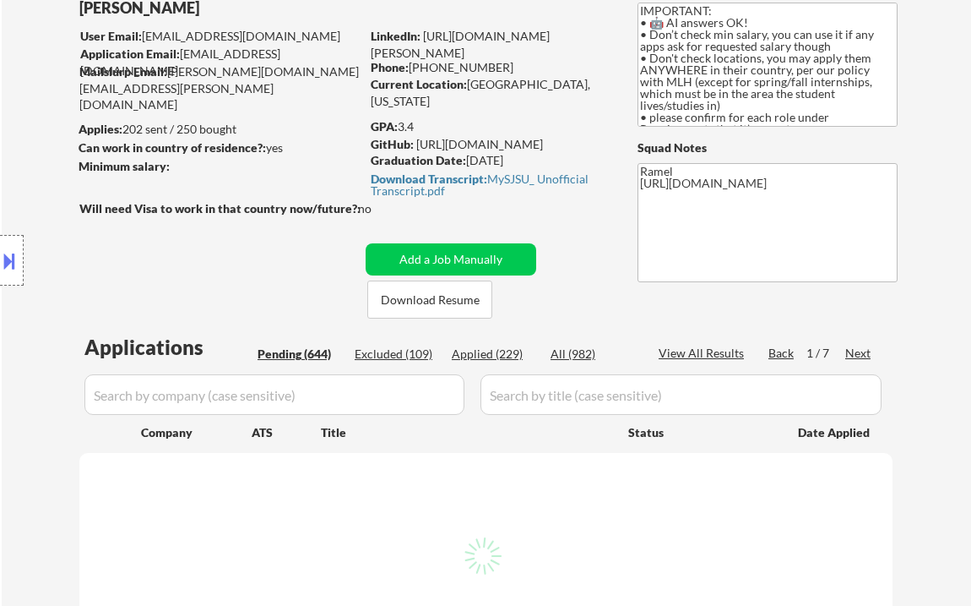
select select ""pending""
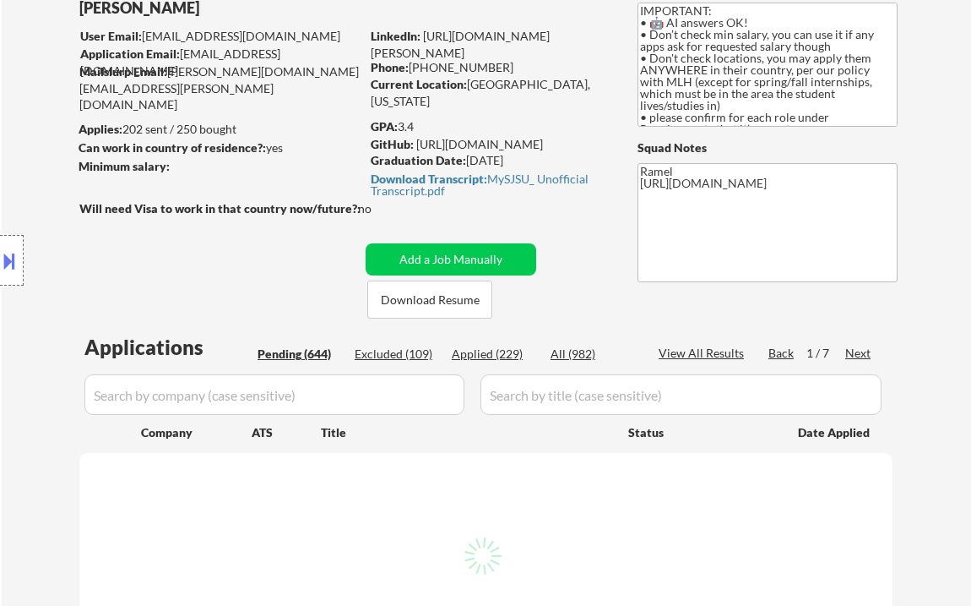
select select ""pending""
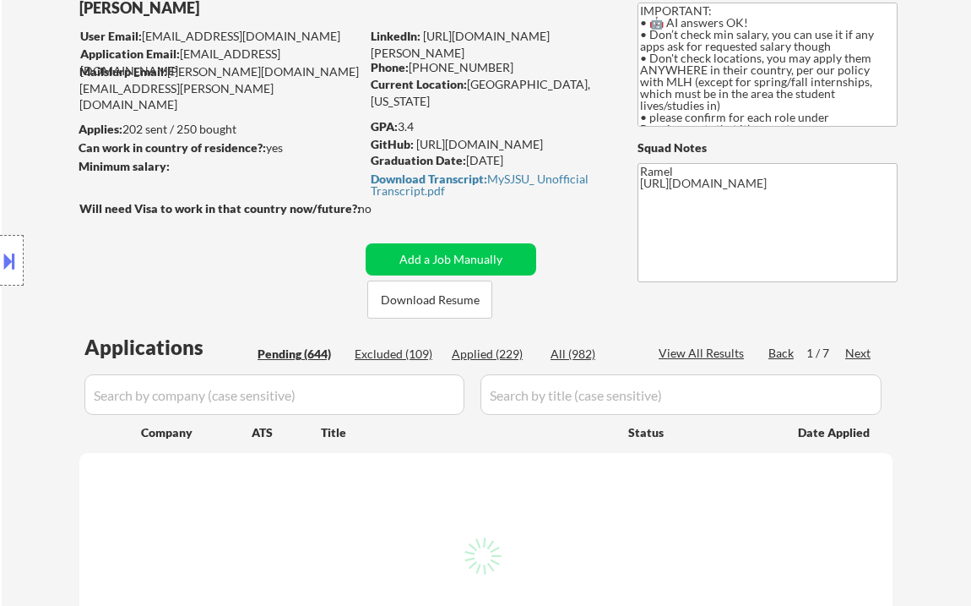
select select ""pending""
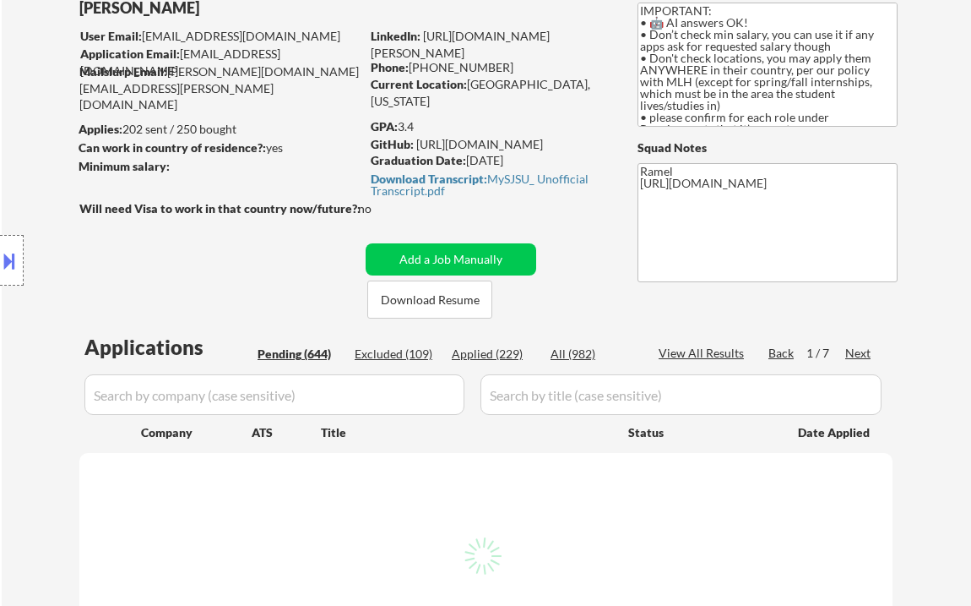
select select ""pending""
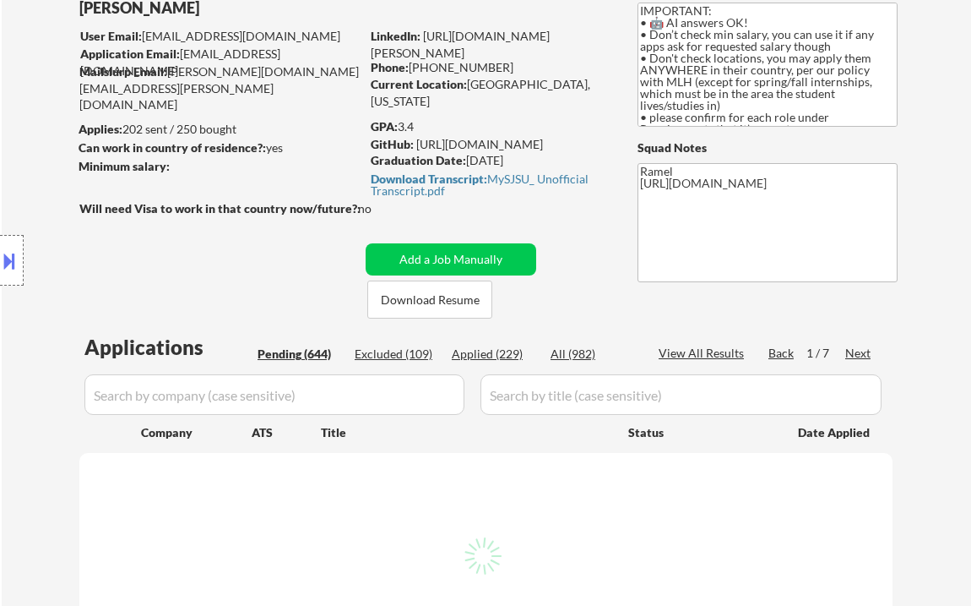
select select ""pending""
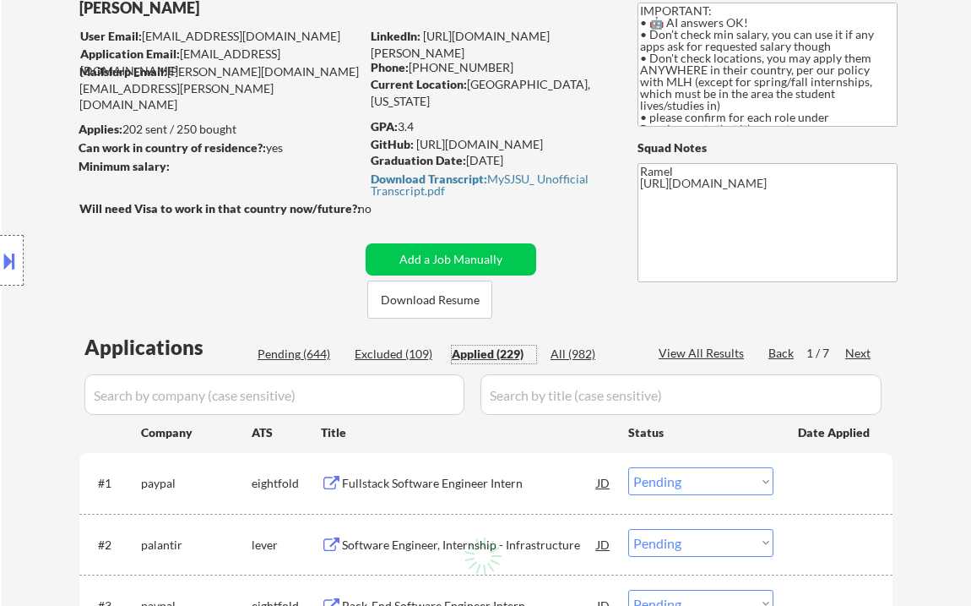
select select ""applied""
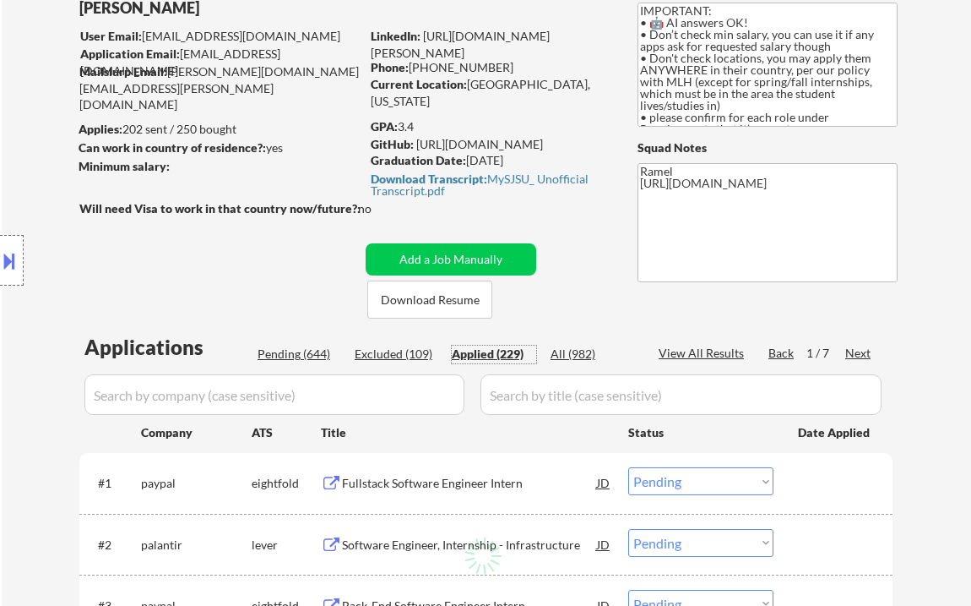
select select ""applied""
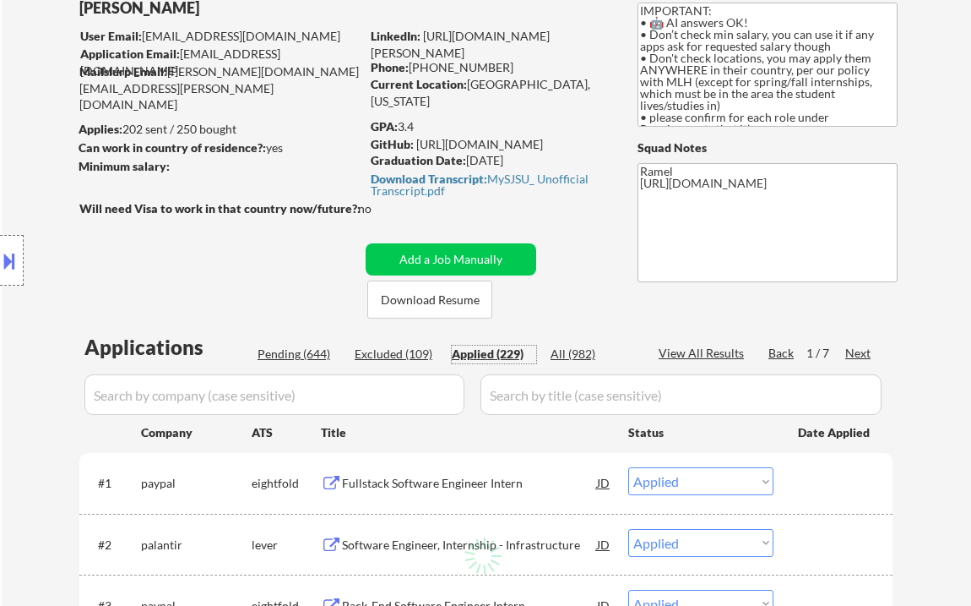
select select ""applied""
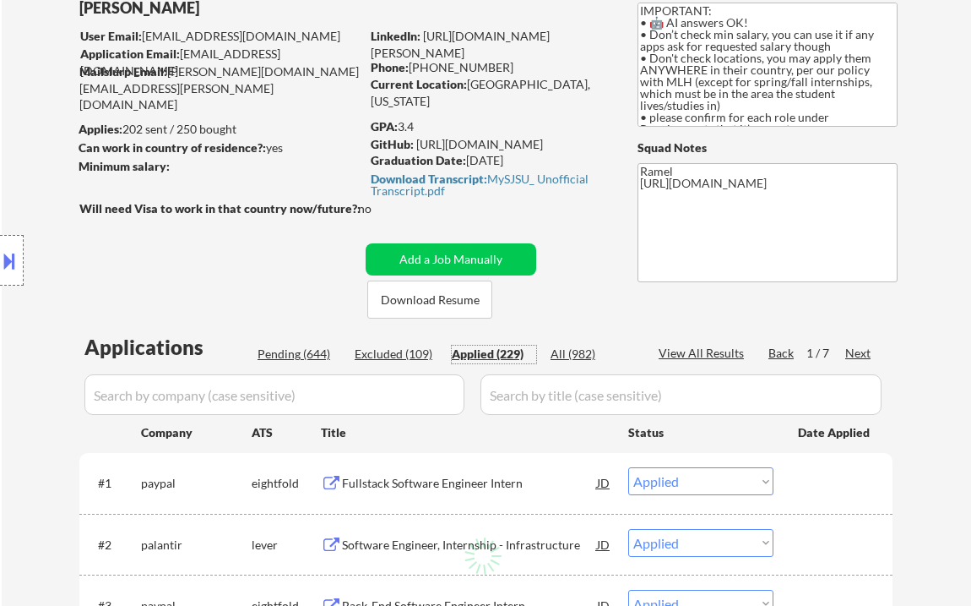
select select ""applied""
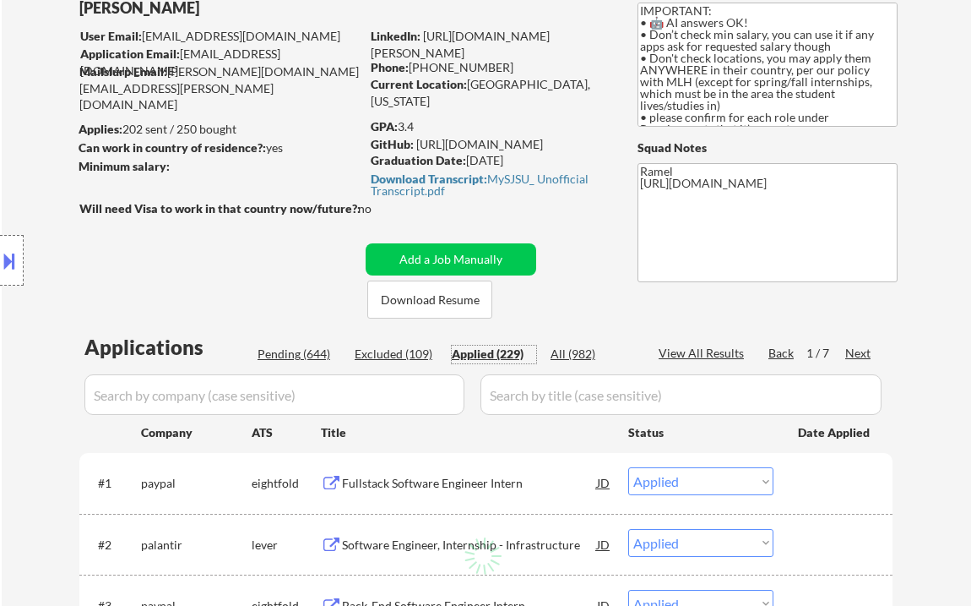
select select ""applied""
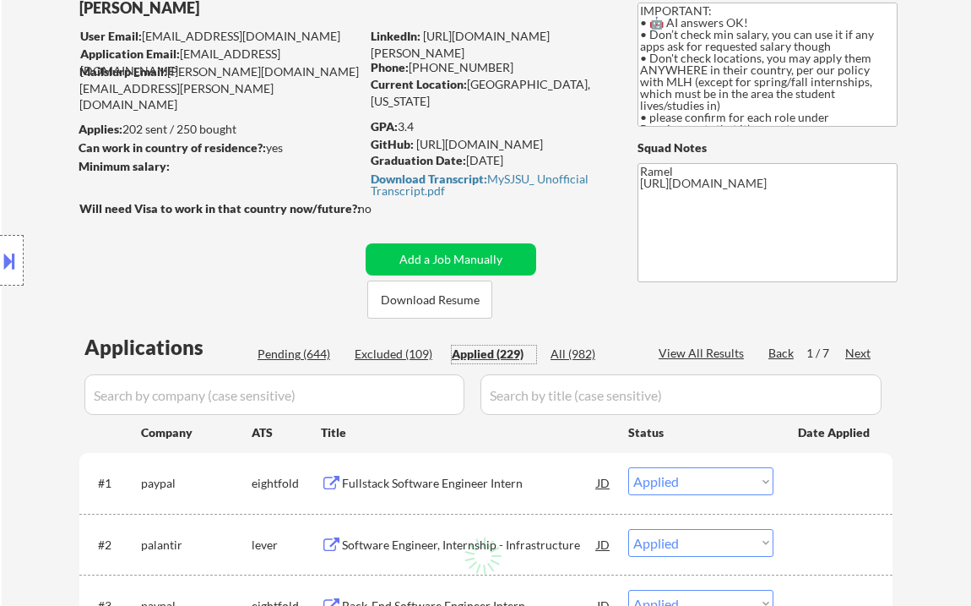
select select ""applied""
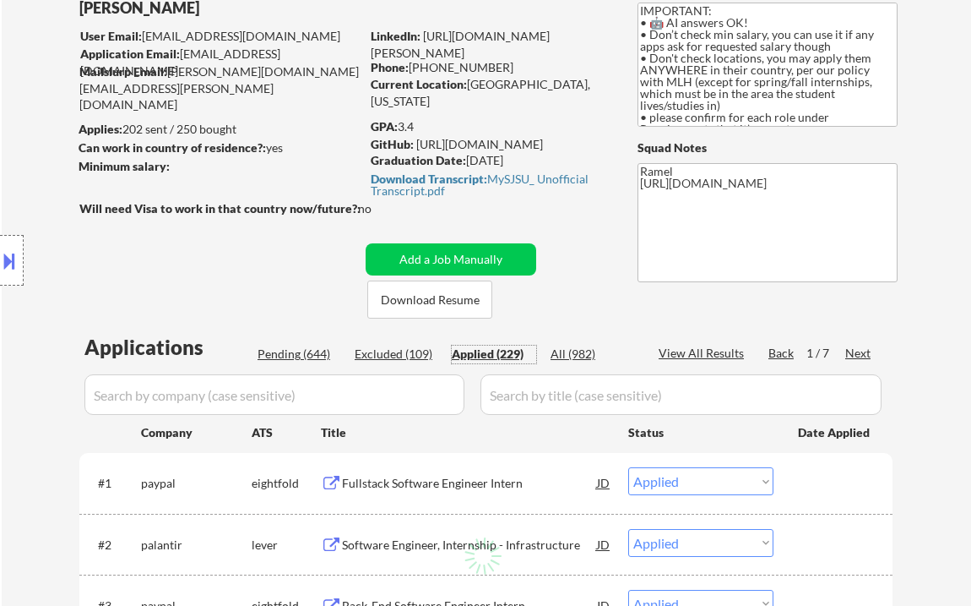
select select ""applied""
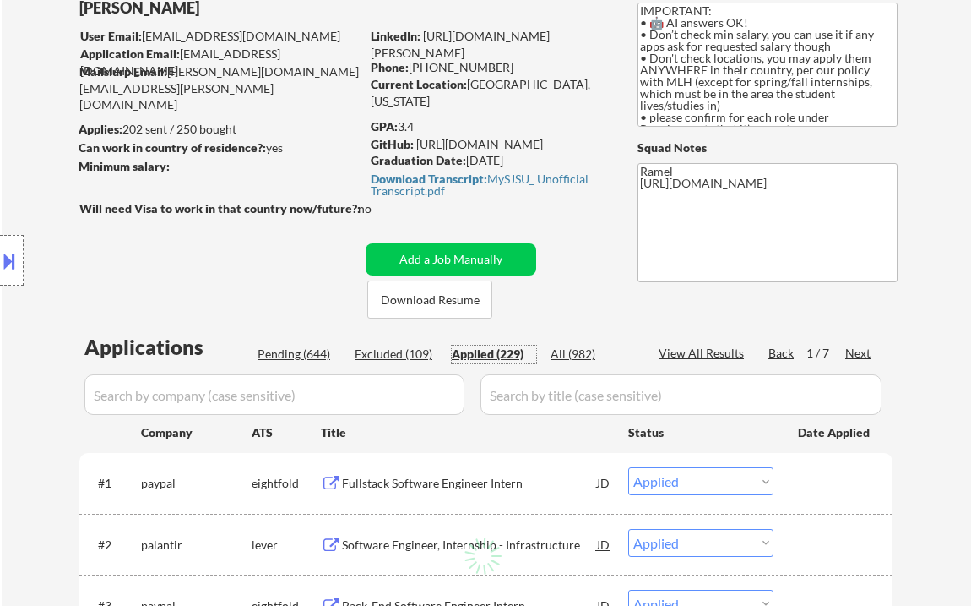
select select ""applied""
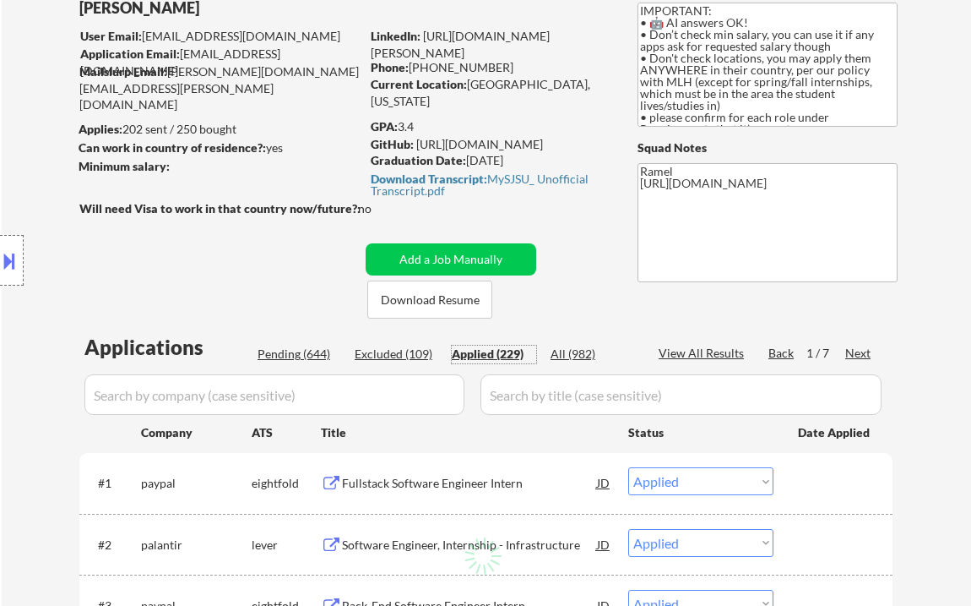
select select ""applied""
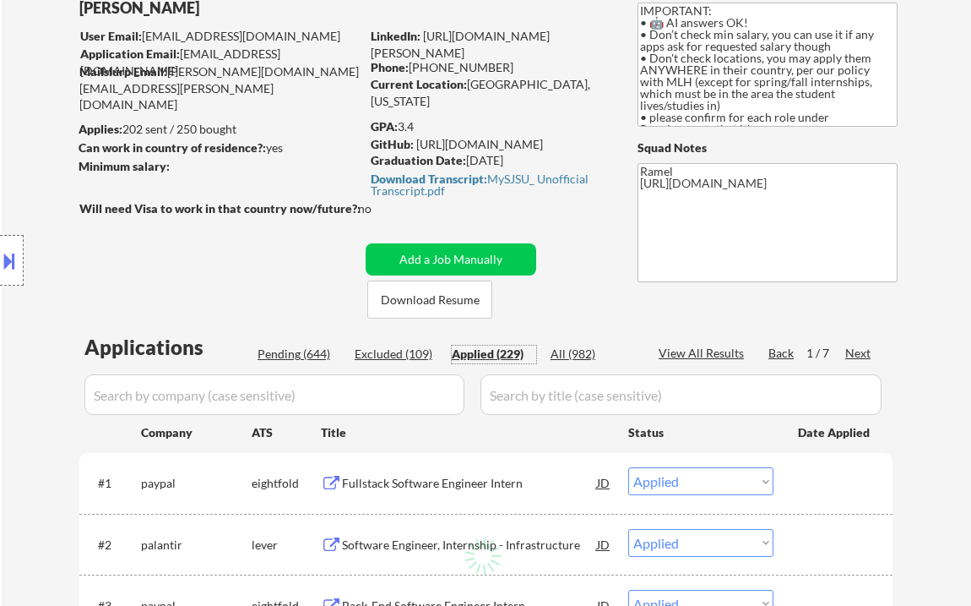
select select ""applied""
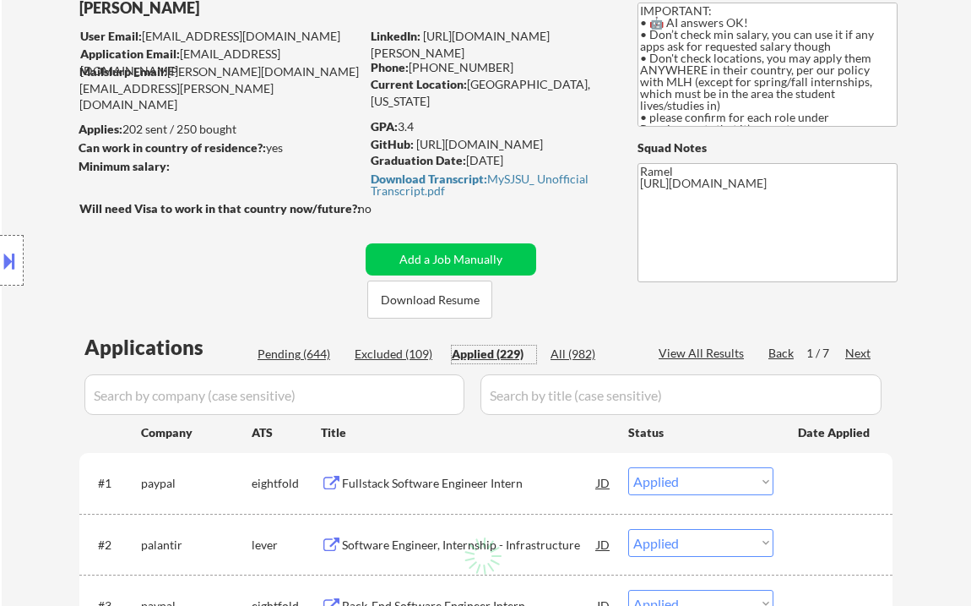
select select ""applied""
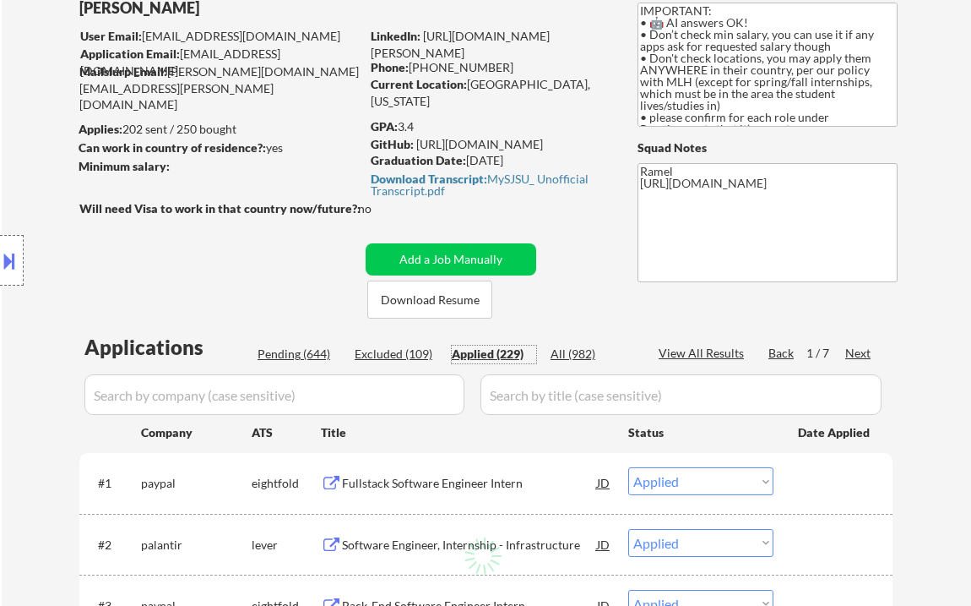
select select ""applied""
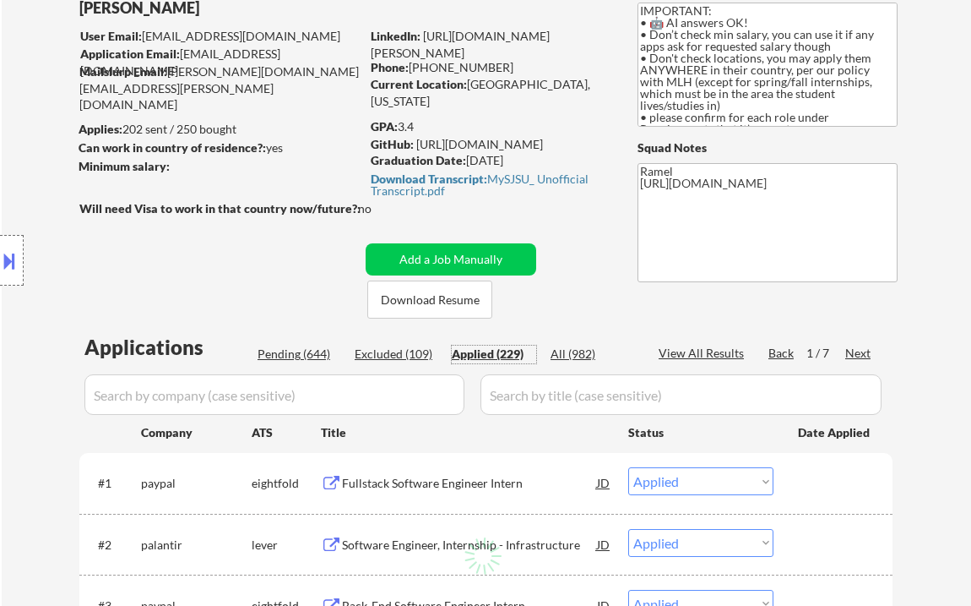
select select ""applied""
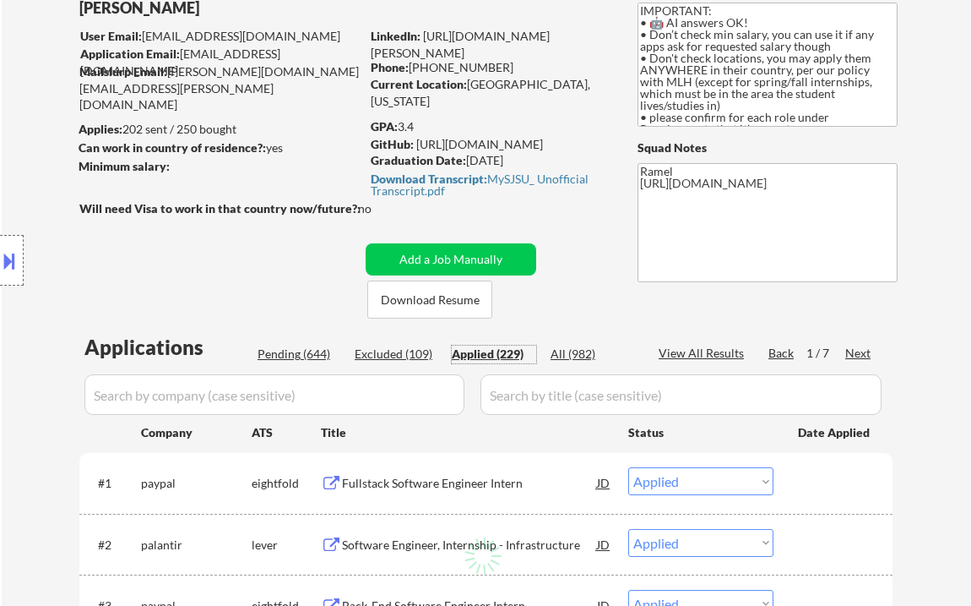
select select ""applied""
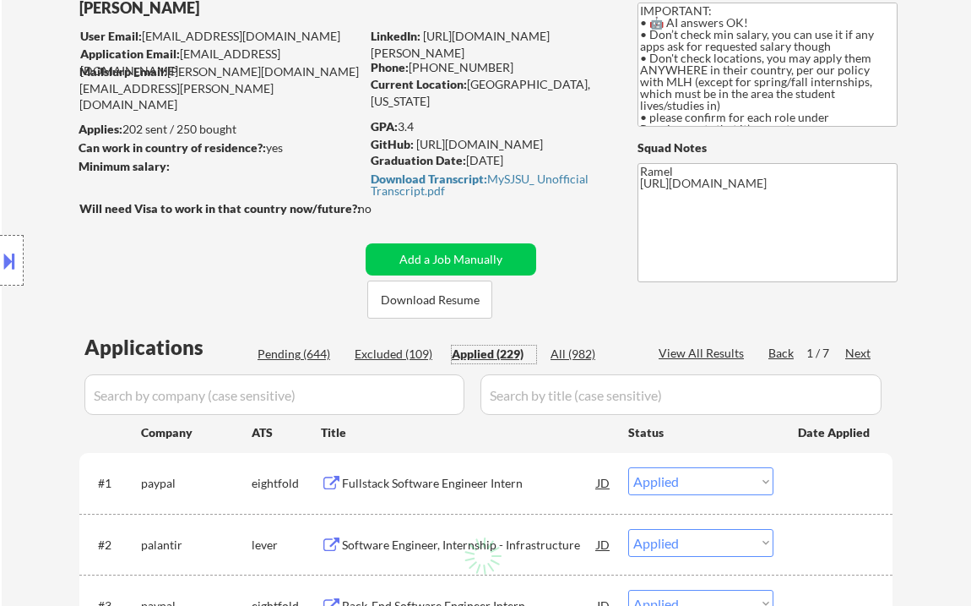
select select ""applied""
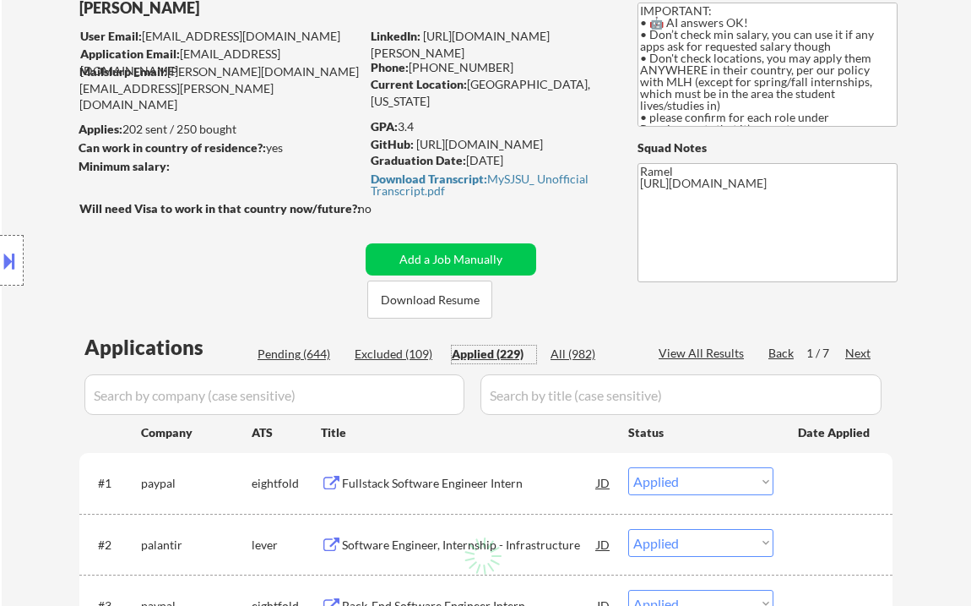
select select ""applied""
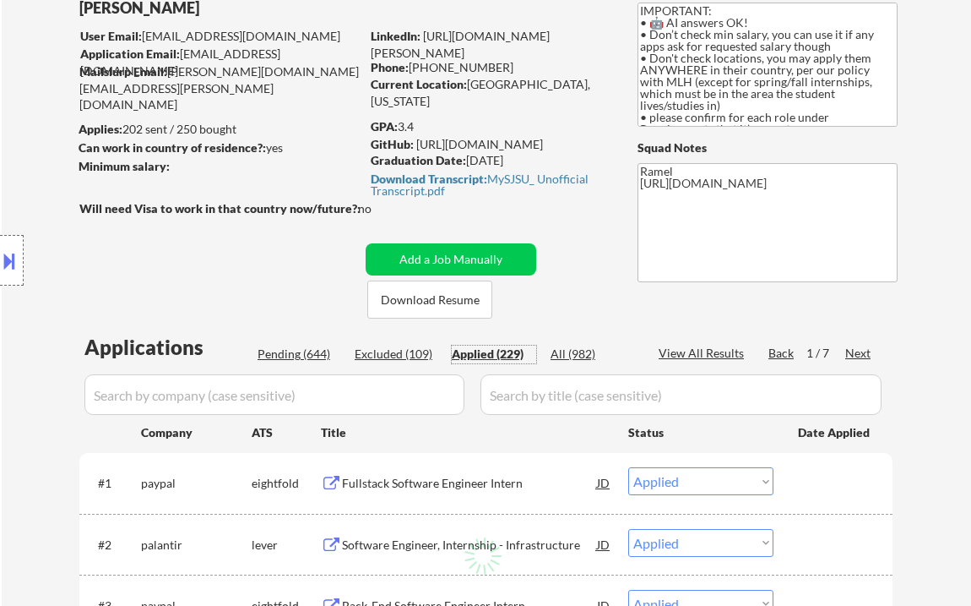
select select ""applied""
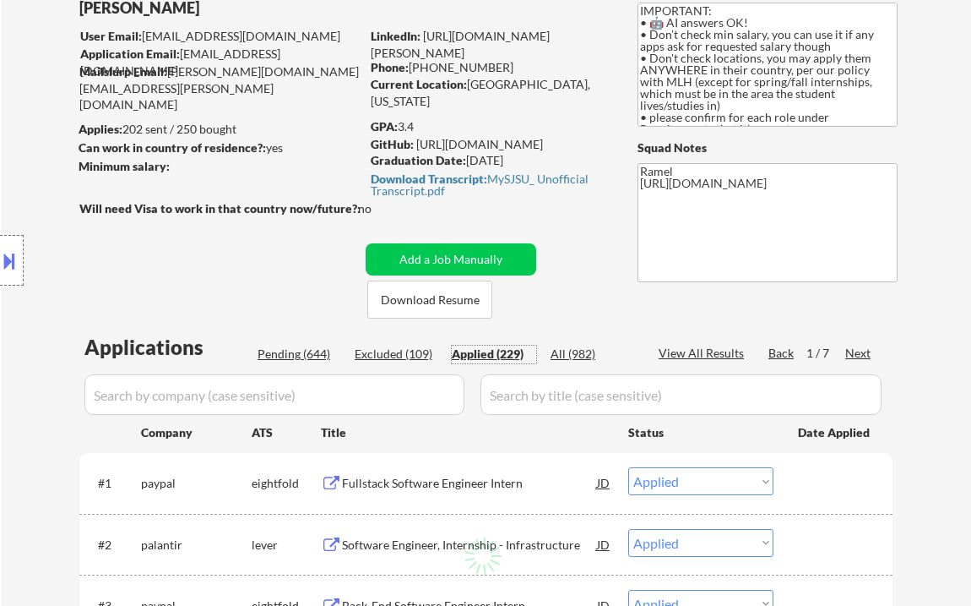
select select ""applied""
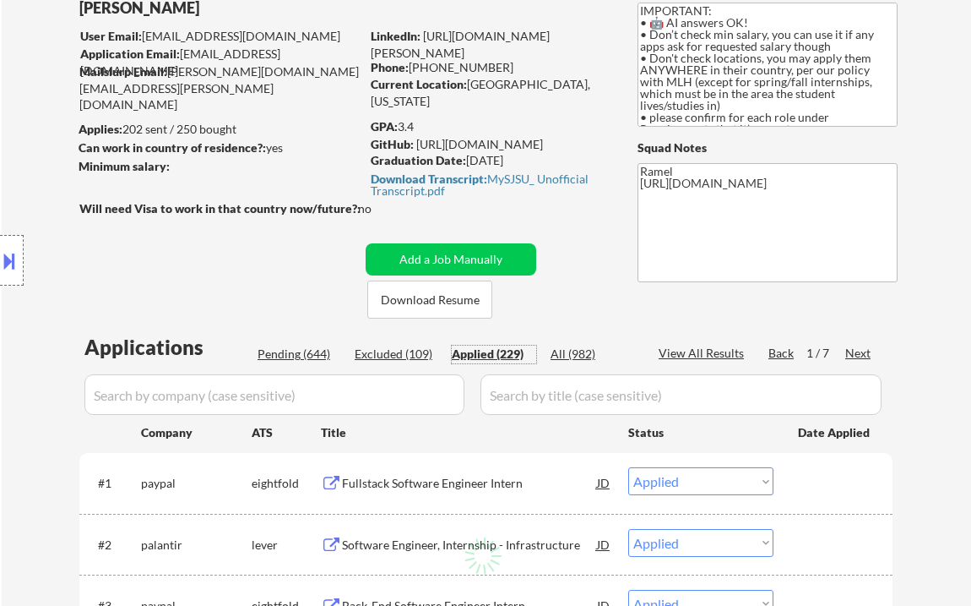
select select ""applied""
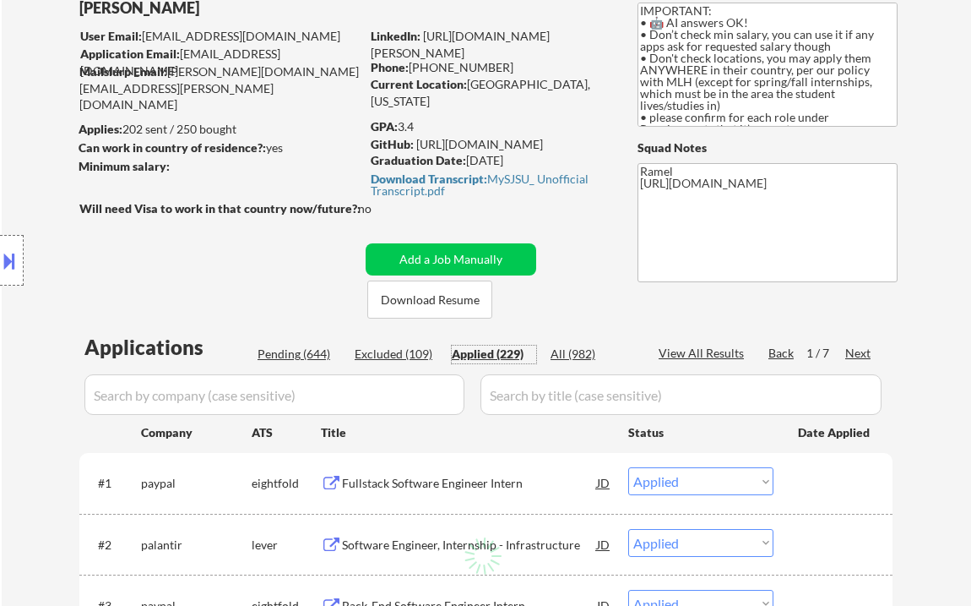
select select ""applied""
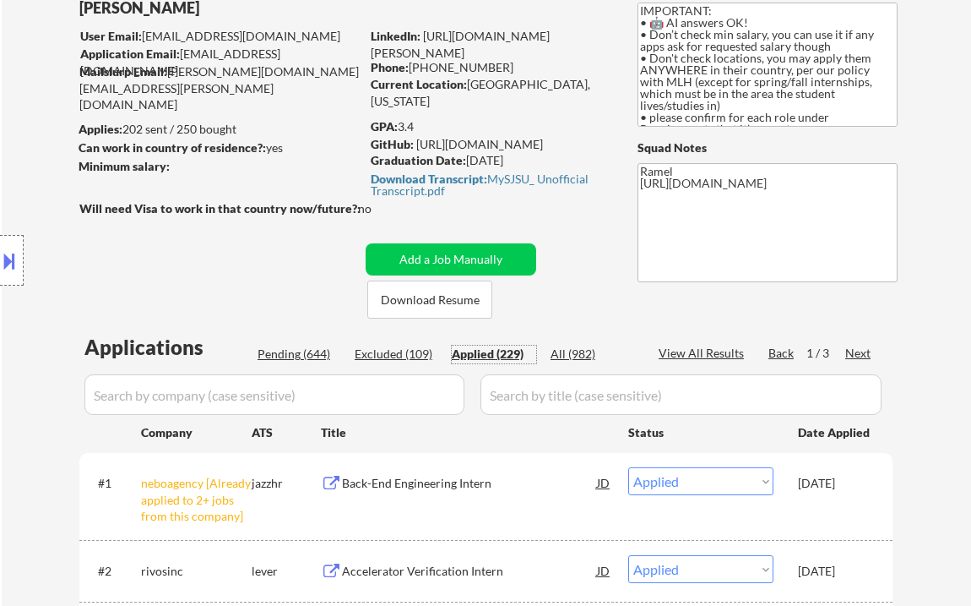
scroll to position [225, 0]
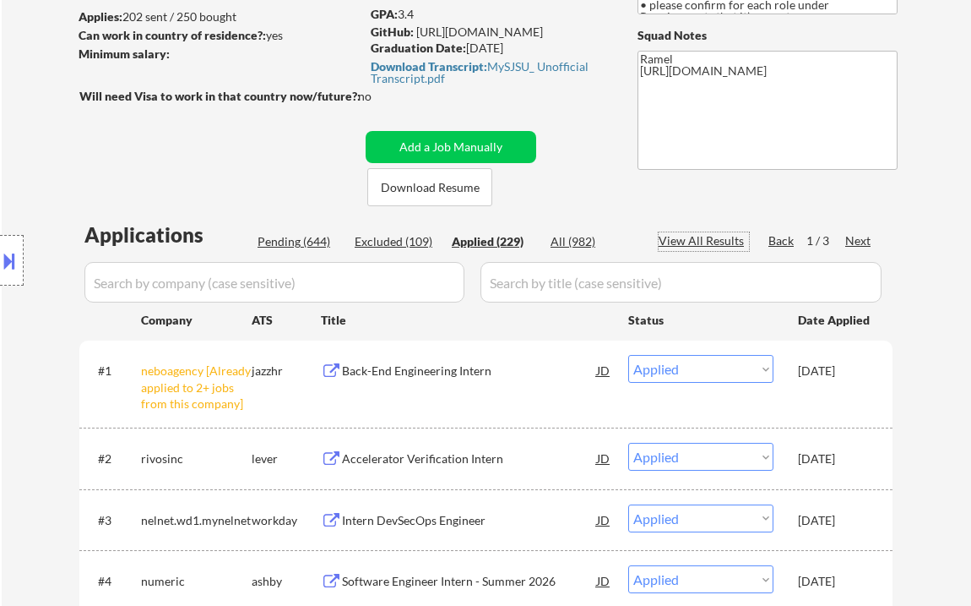
click at [732, 241] on div "View All Results" at bounding box center [704, 240] width 90 height 17
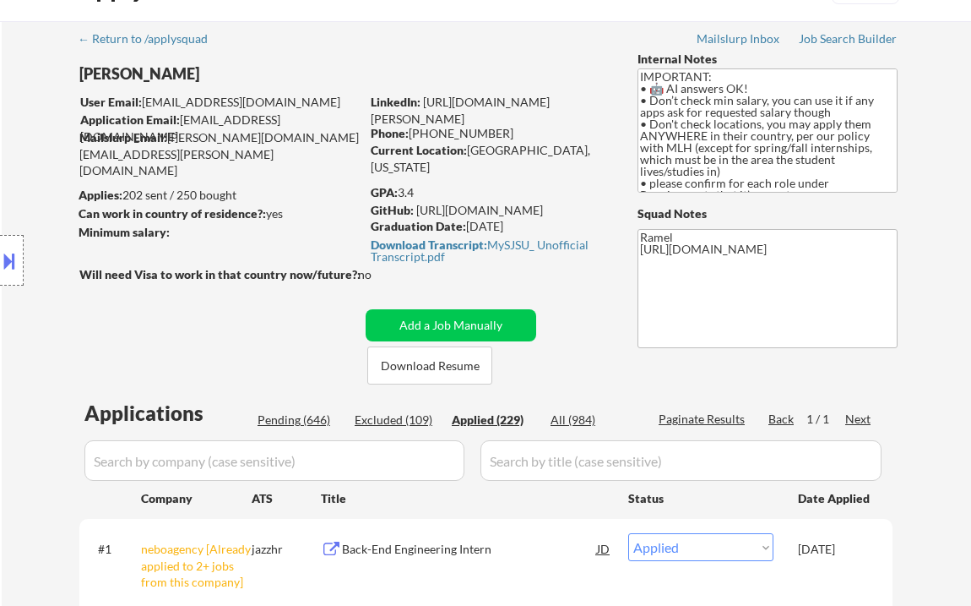
scroll to position [35, 0]
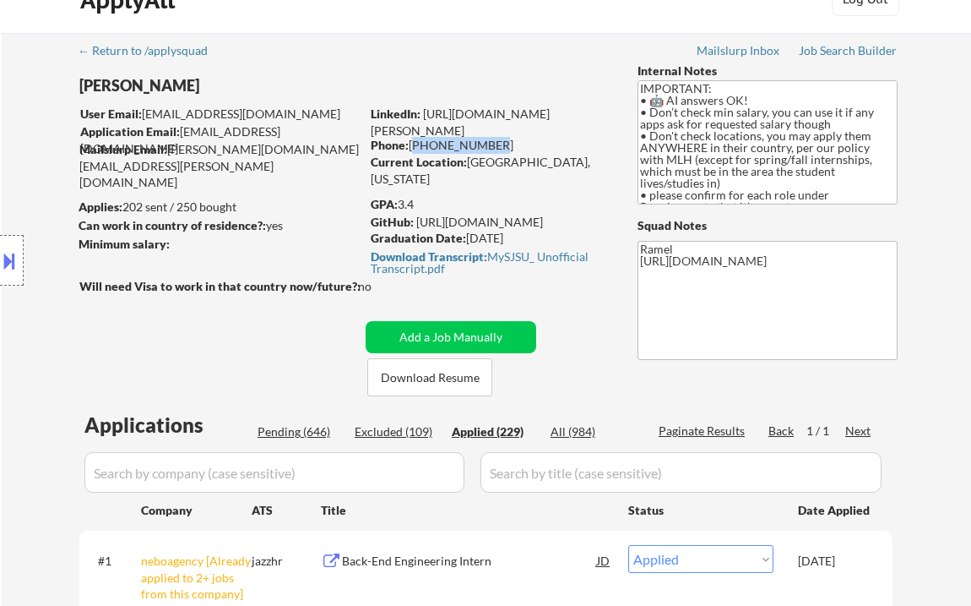
drag, startPoint x: 448, startPoint y: 141, endPoint x: 411, endPoint y: 140, distance: 36.3
click at [411, 140] on div "Phone: 408-600-9948" at bounding box center [490, 145] width 239 height 17
copy div "408-600-9948"
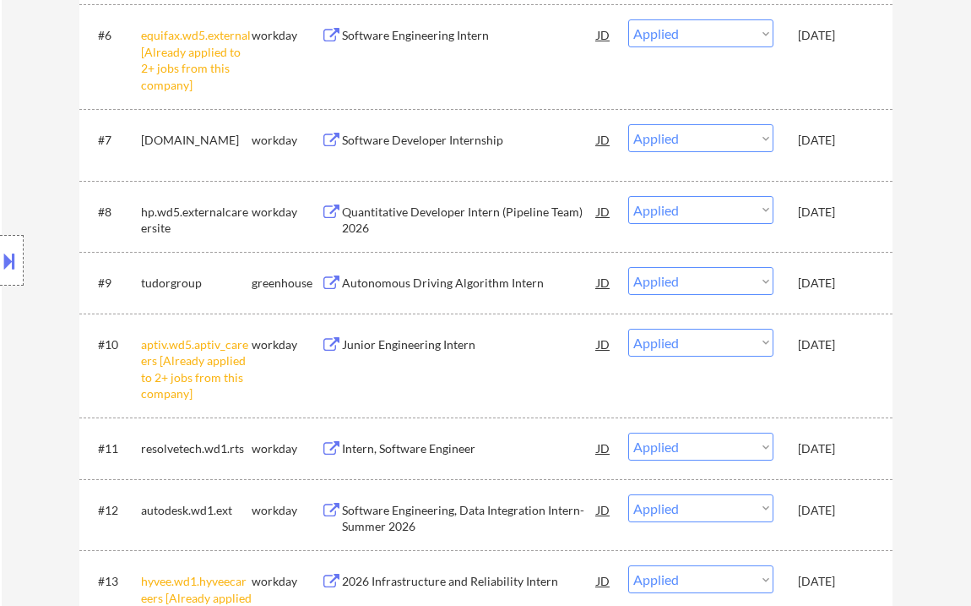
scroll to position [1274, 0]
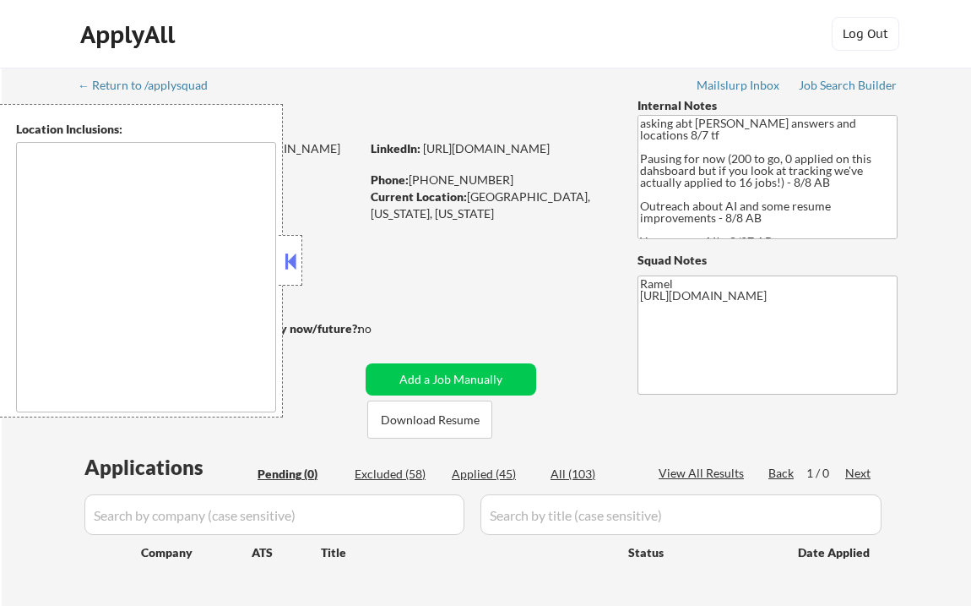
click at [291, 255] on button at bounding box center [290, 260] width 19 height 25
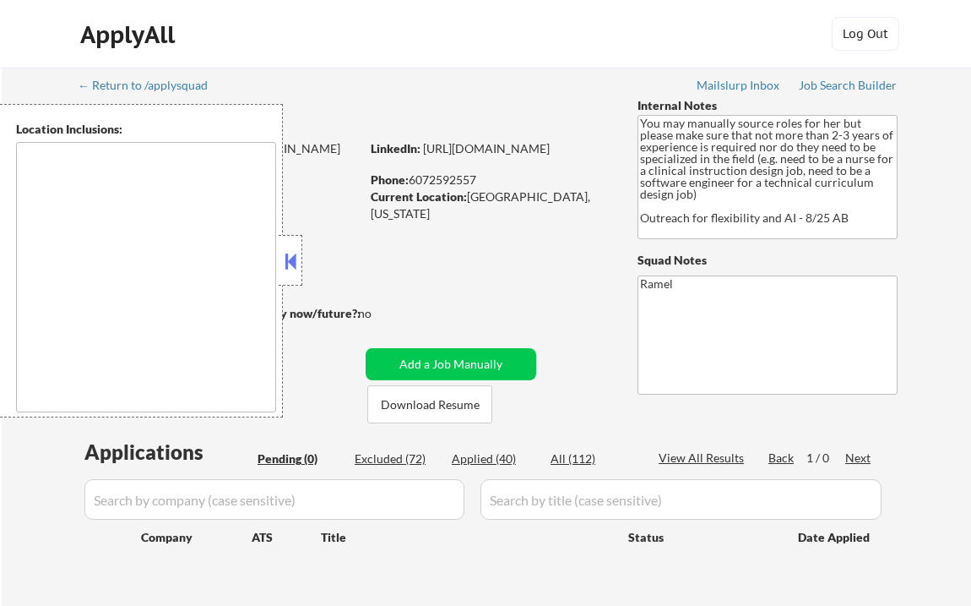
click at [292, 265] on button at bounding box center [290, 260] width 19 height 25
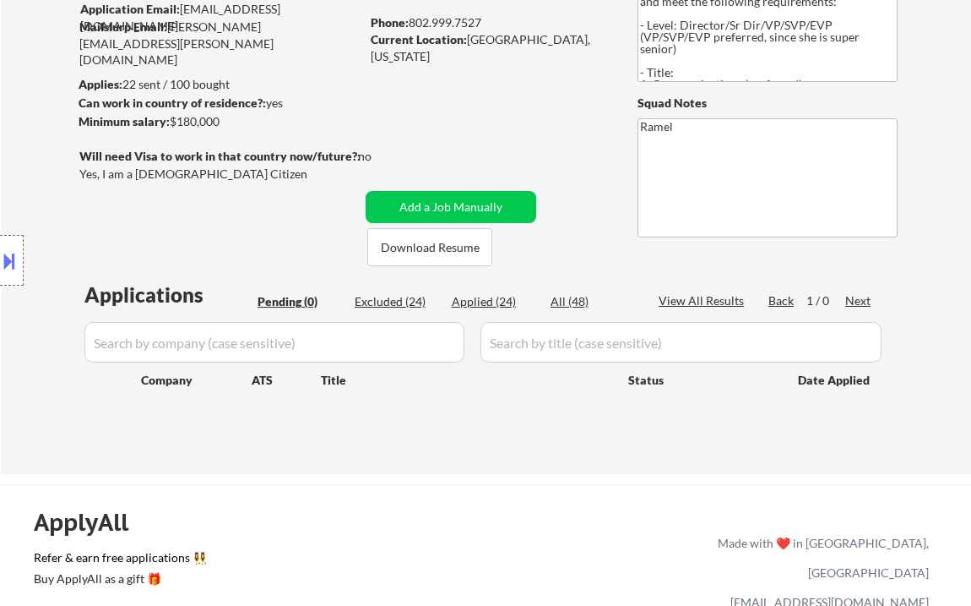
scroll to position [225, 0]
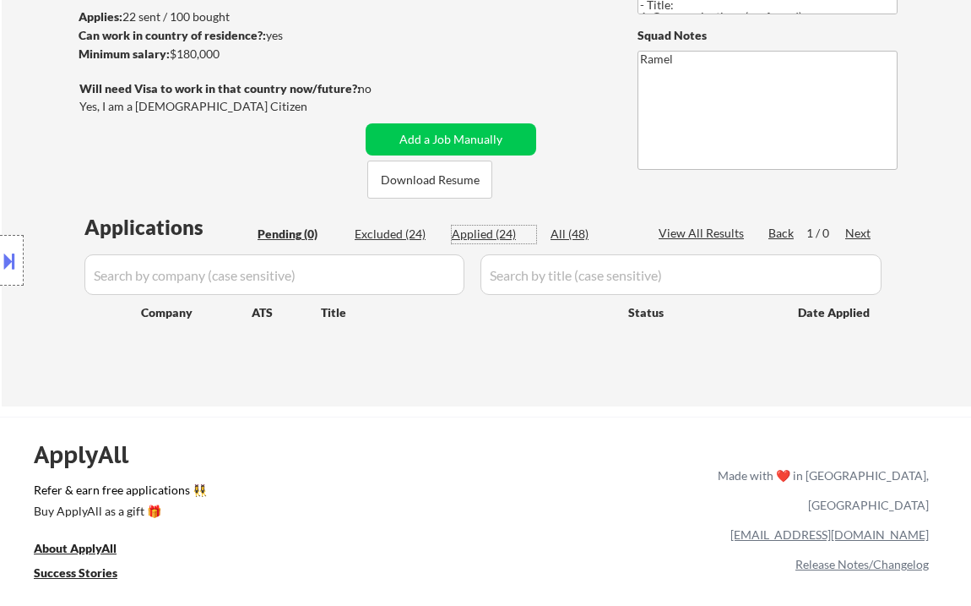
click at [491, 234] on div "Applied (24)" at bounding box center [494, 234] width 84 height 17
select select ""applied""
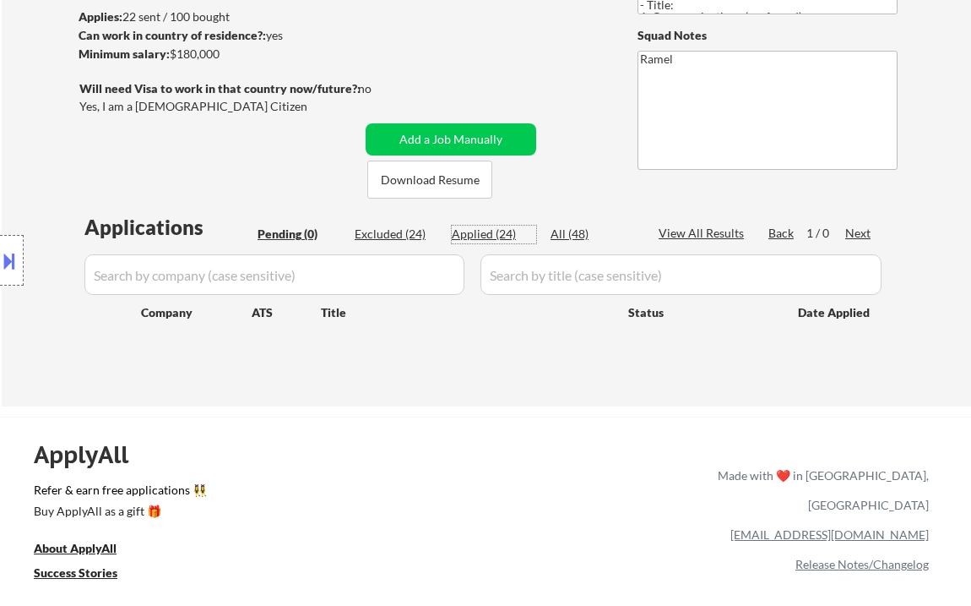
select select ""applied""
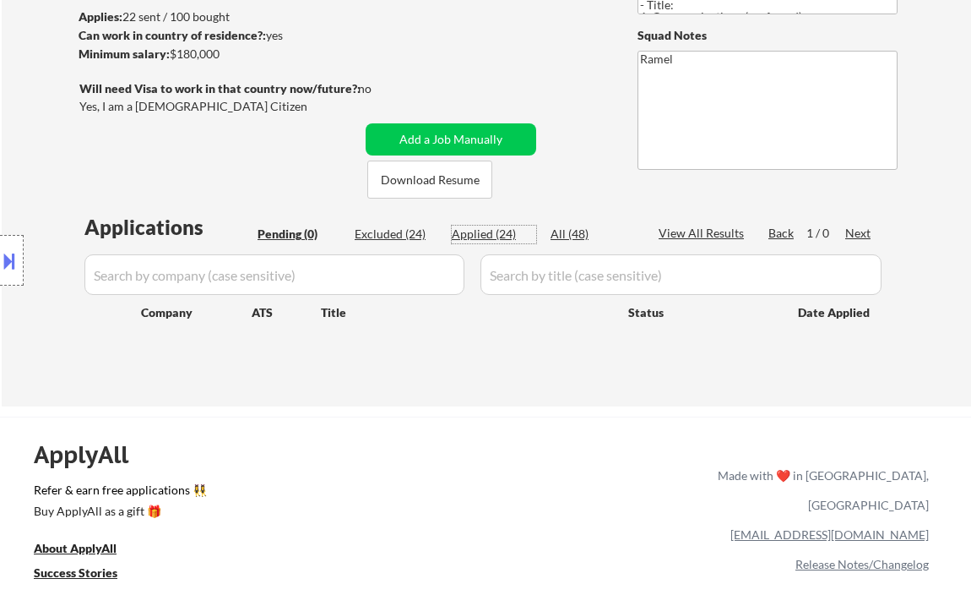
select select ""applied""
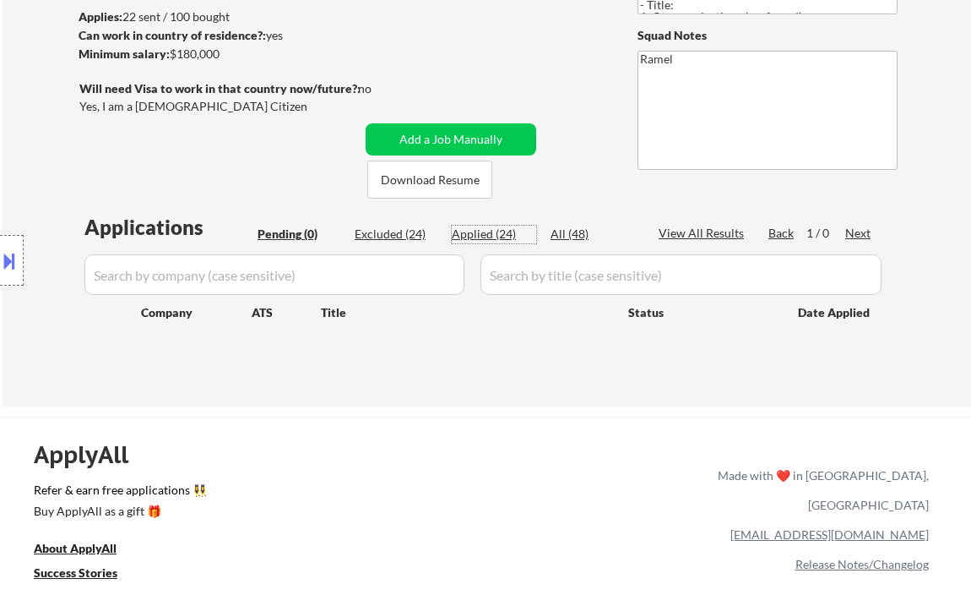
select select ""applied""
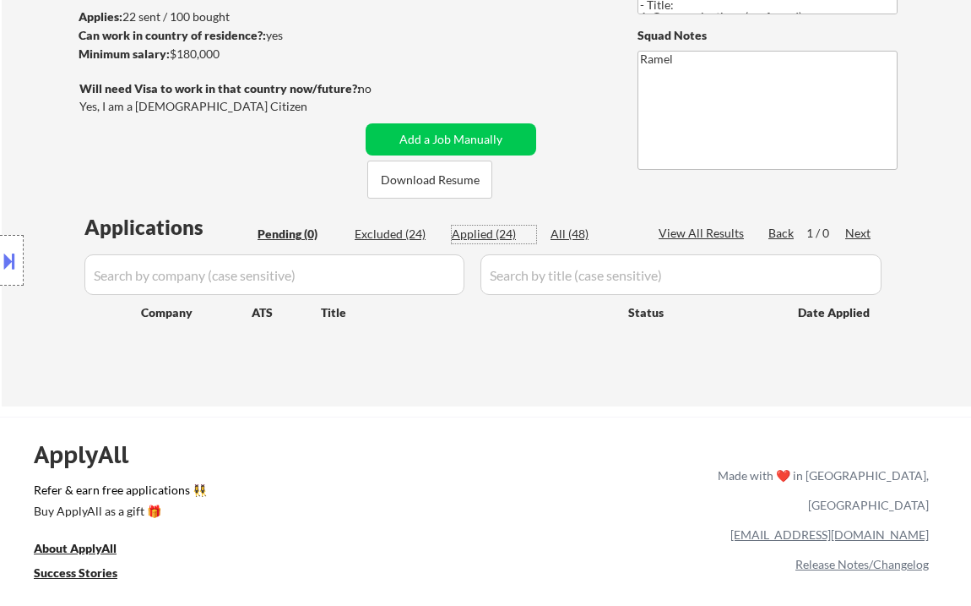
select select ""applied""
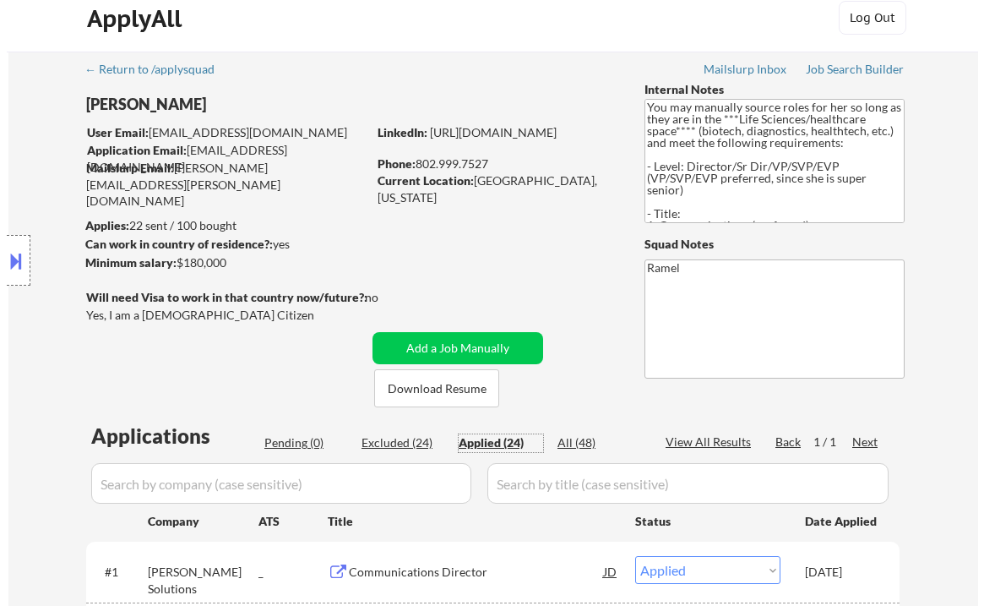
scroll to position [0, 0]
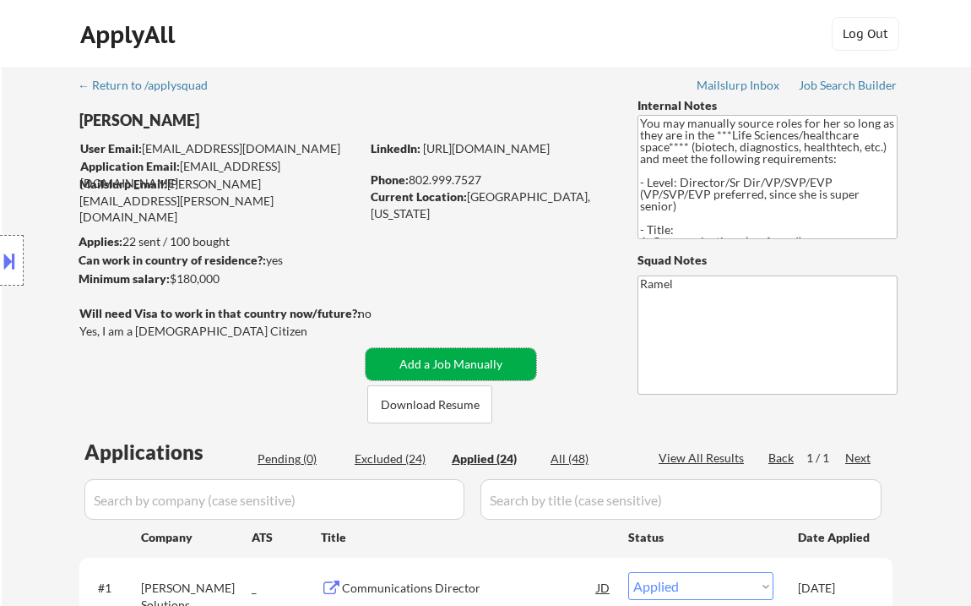
click at [449, 366] on button "Add a Job Manually" at bounding box center [451, 364] width 171 height 32
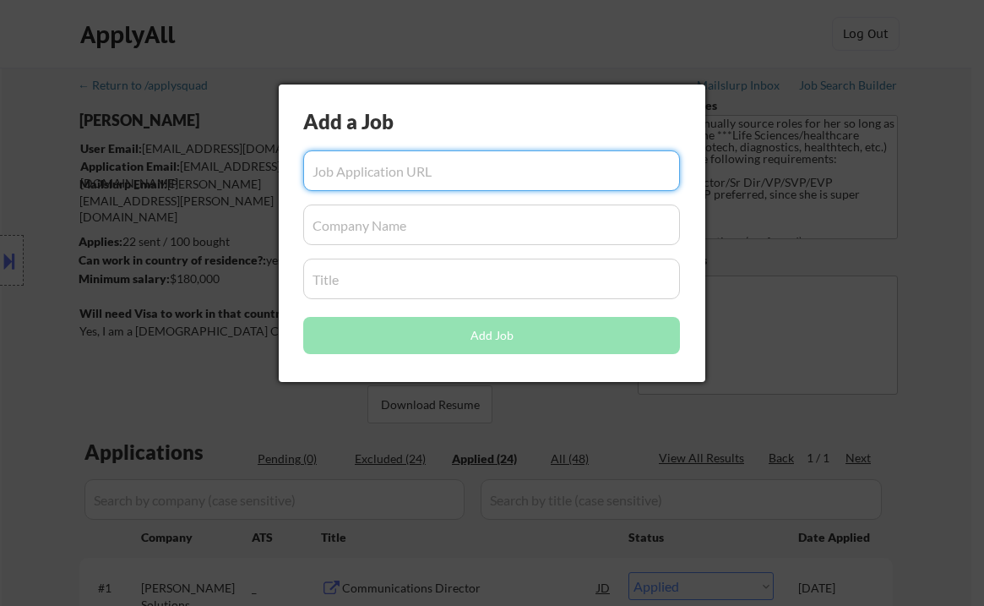
click at [454, 175] on input "input" at bounding box center [491, 170] width 377 height 41
paste input "https://www.simplyhired.com/job/X01gnjjkkJdMcPcyu7zvUPwxFxSokx5PFnSwpssEl1yfaT6…"
type input "https://www.simplyhired.com/job/X01gnjjkkJdMcPcyu7zvUPwxFxSokx5PFnSwpssEl1yfaT6…"
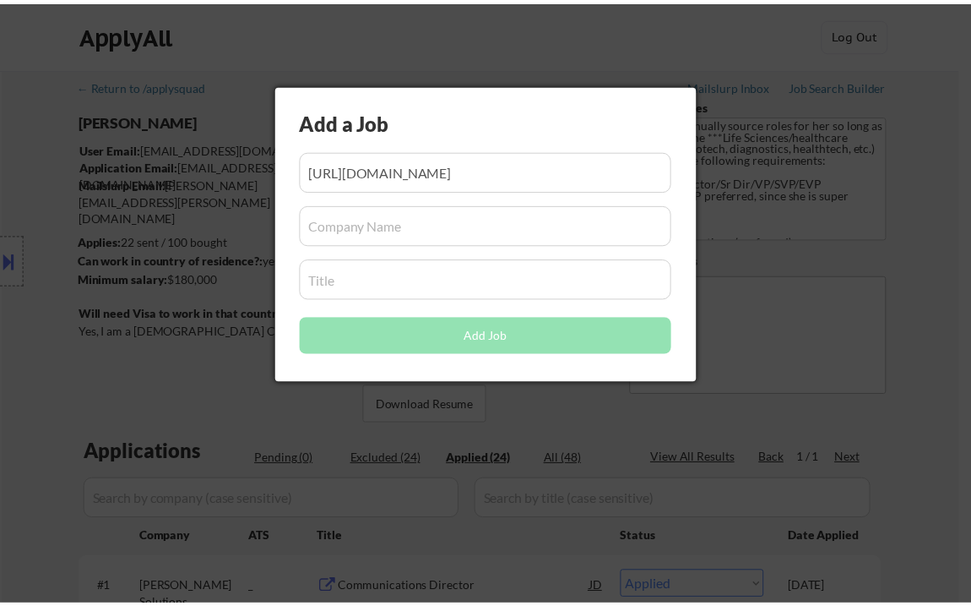
scroll to position [0, 0]
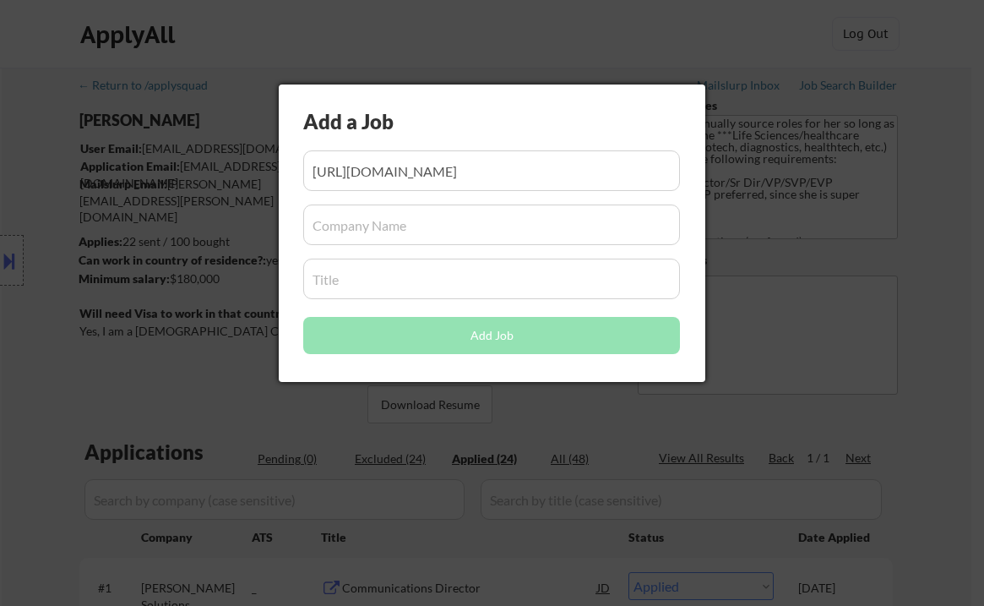
click at [353, 221] on input "input" at bounding box center [491, 224] width 377 height 41
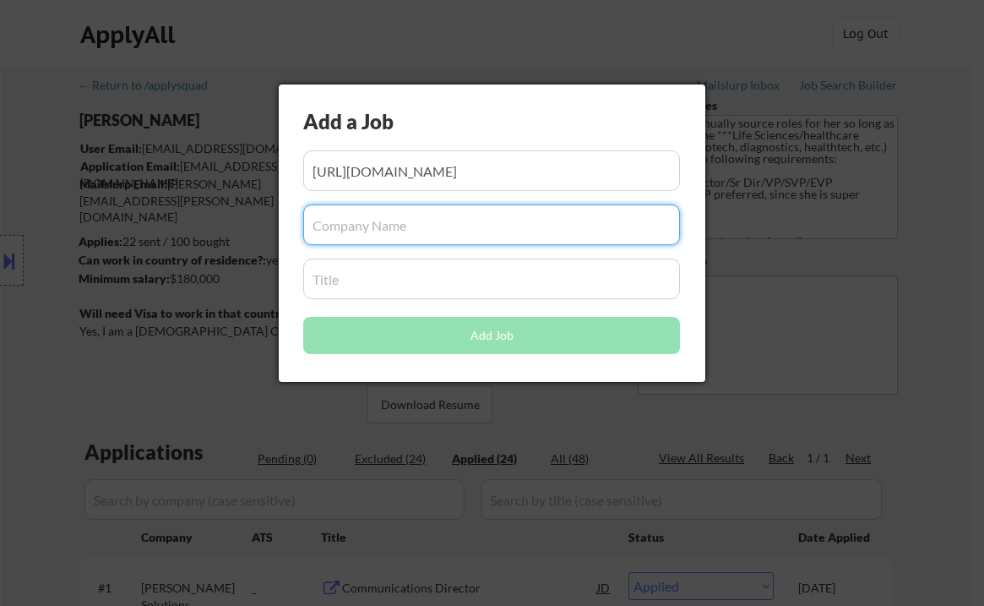
paste input "The RealReal"
type input "The RealReal"
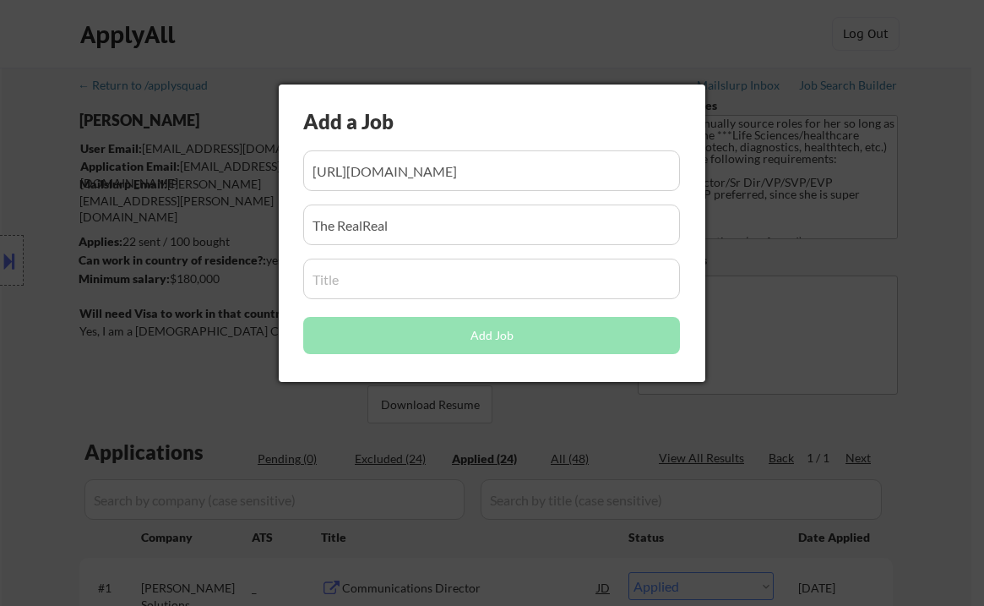
drag, startPoint x: 420, startPoint y: 282, endPoint x: 436, endPoint y: 321, distance: 42.0
click at [420, 283] on input "input" at bounding box center [491, 278] width 377 height 41
paste input "VP, Public Relations & Corporate Communications"
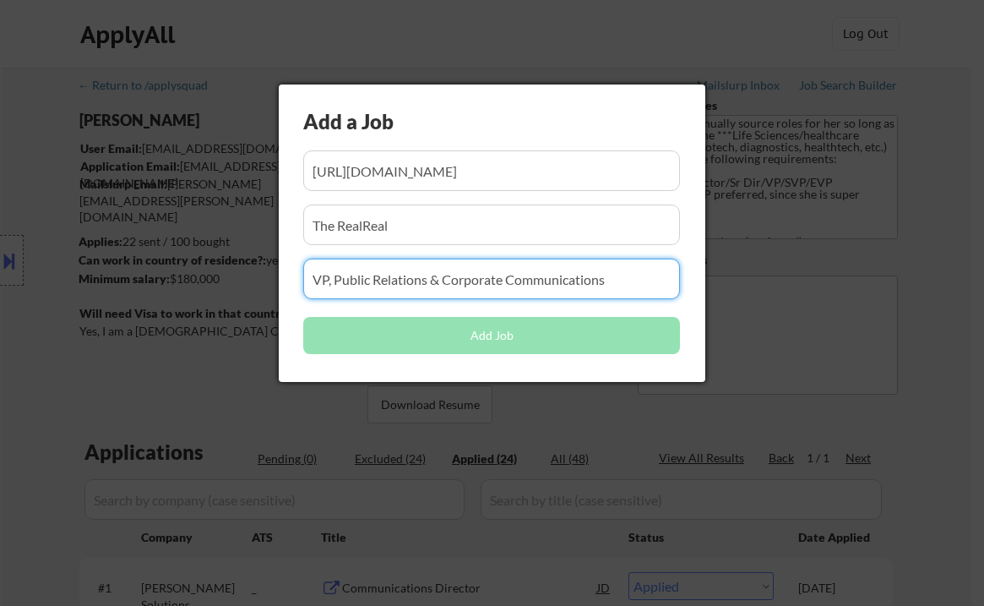
type input "VP, Public Relations & Corporate Communications"
click at [415, 335] on button "Add Job" at bounding box center [491, 335] width 377 height 37
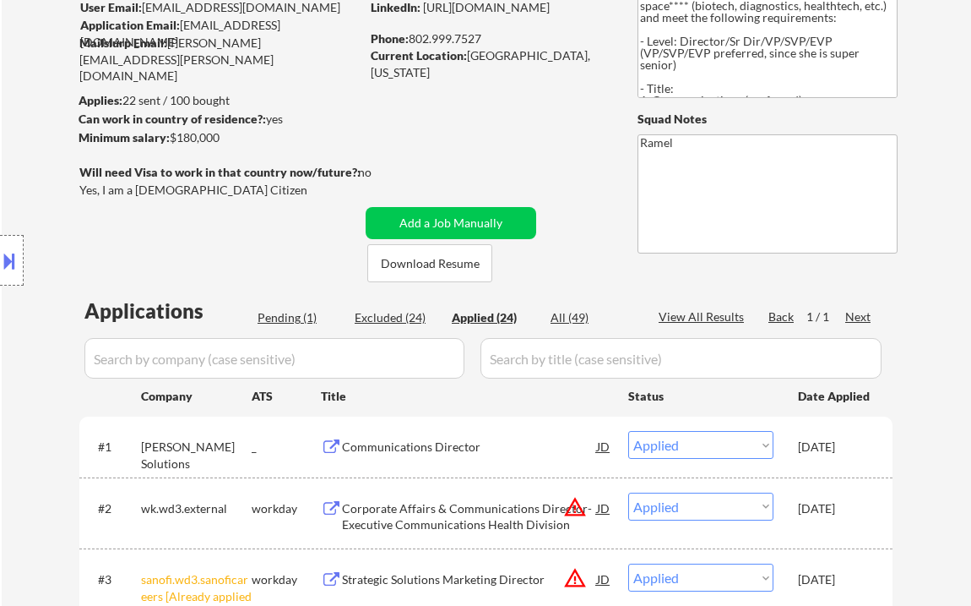
scroll to position [225, 0]
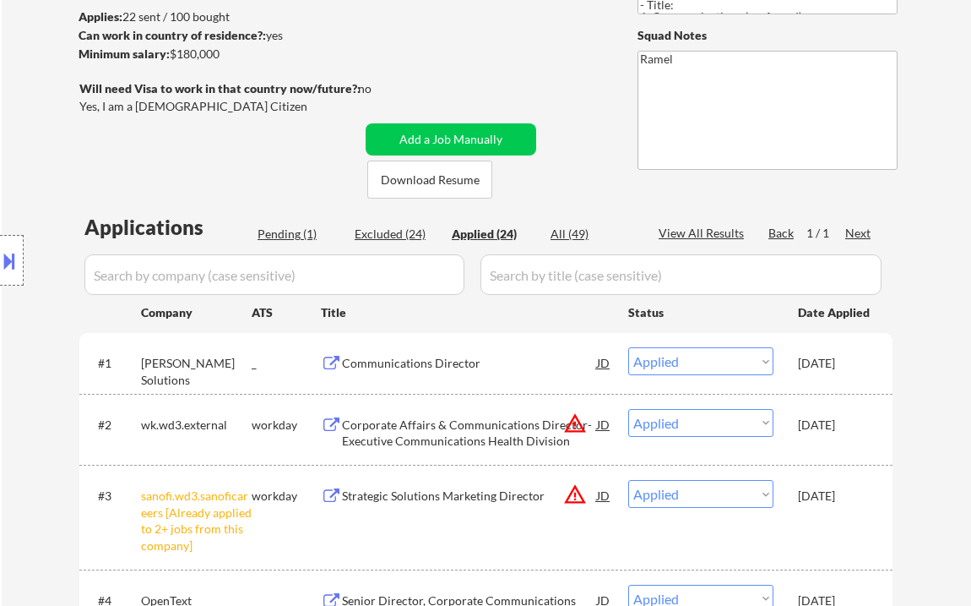
click at [300, 231] on div "Location Inclusions:" at bounding box center [151, 260] width 302 height 313
click at [293, 230] on div "Location Inclusions:" at bounding box center [151, 260] width 302 height 313
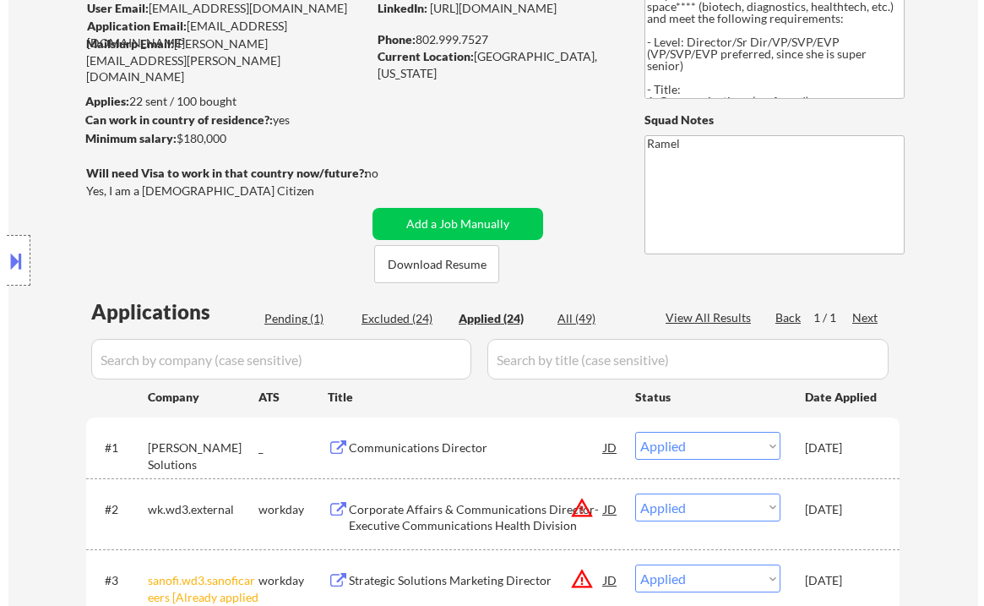
scroll to position [112, 0]
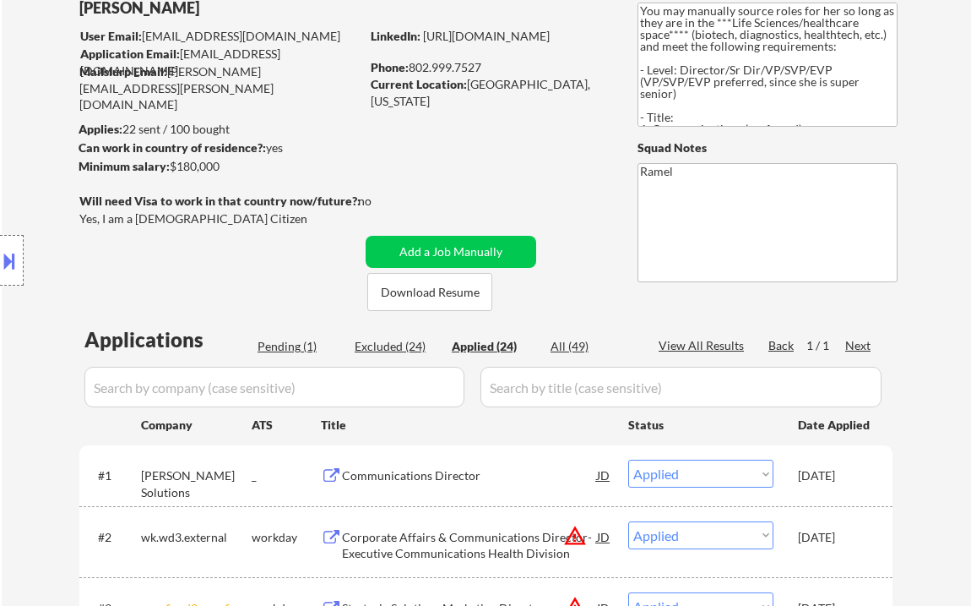
click at [297, 341] on div "Location Inclusions:" at bounding box center [151, 260] width 302 height 313
click at [415, 247] on button "Add a Job Manually" at bounding box center [451, 252] width 171 height 32
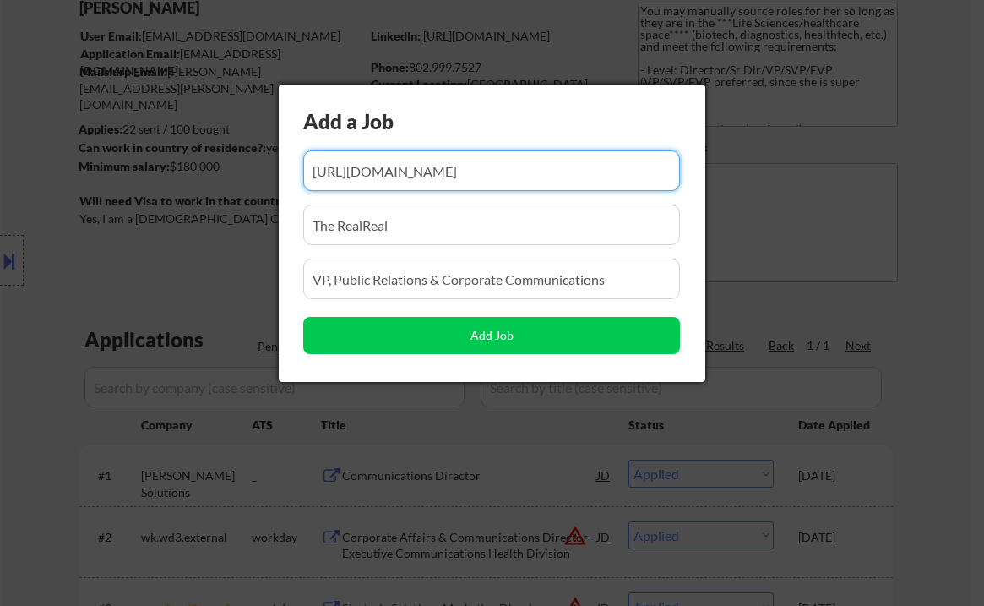
scroll to position [0, 236]
click at [462, 172] on input "input" at bounding box center [491, 170] width 377 height 41
paste input "https://www.simplyhired.com/job/dv6HELafvhzvc9TluC1Kbf2gQjytJfoXC4ERDJ6n7g5UutV…"
type input "https://www.simplyhired.com/job/dv6HELafvhzvc9TluC1Kbf2gQjytJfoXC4ERDJ6n7g5UutV…"
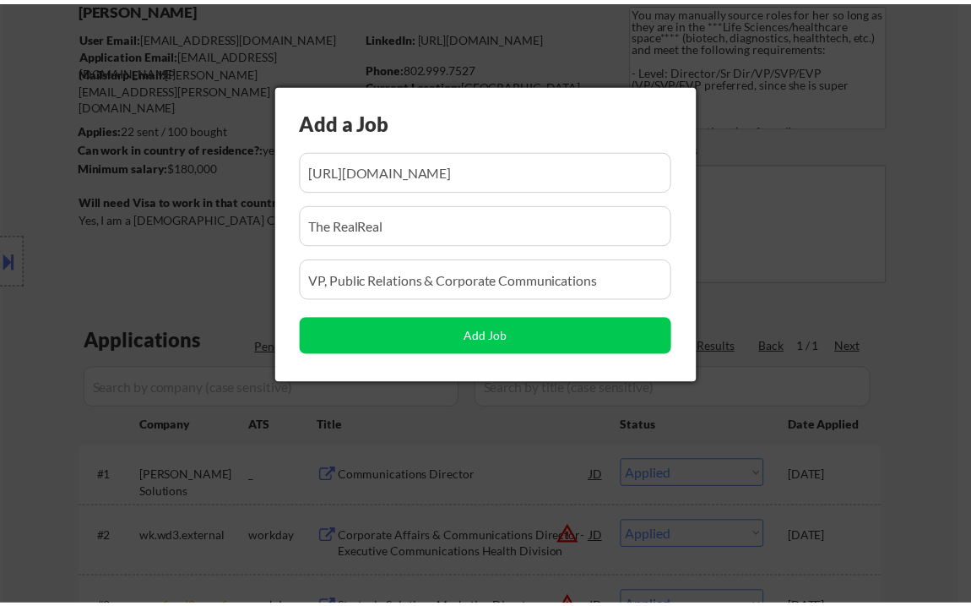
scroll to position [0, 0]
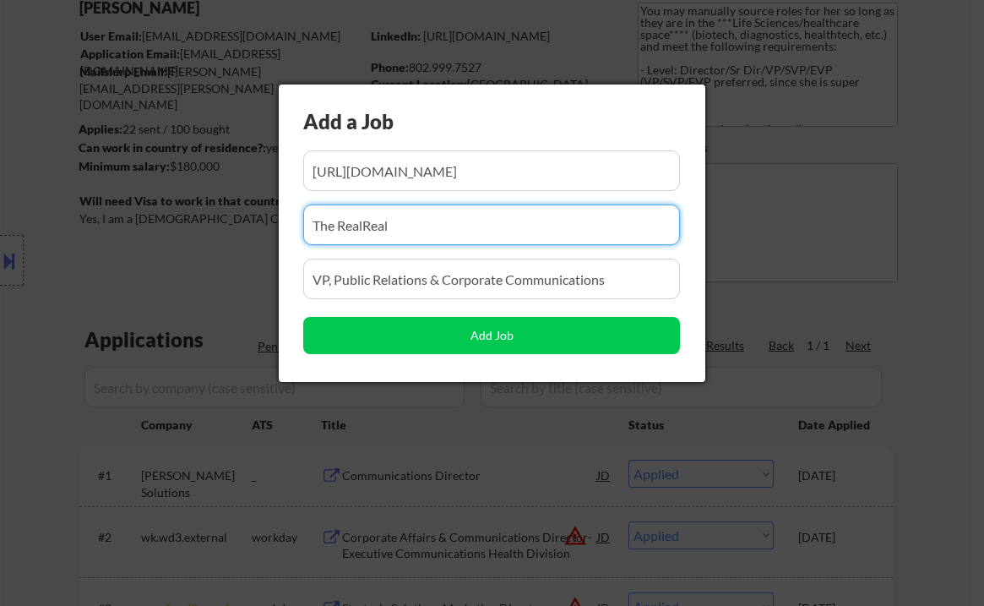
drag, startPoint x: 415, startPoint y: 226, endPoint x: 297, endPoint y: 224, distance: 118.3
click at [296, 224] on div "Add a Job Add Job" at bounding box center [492, 232] width 427 height 297
paste input "Sphere Entertainment Group, LLC"
type input "Sphere Entertainment Group, LLC"
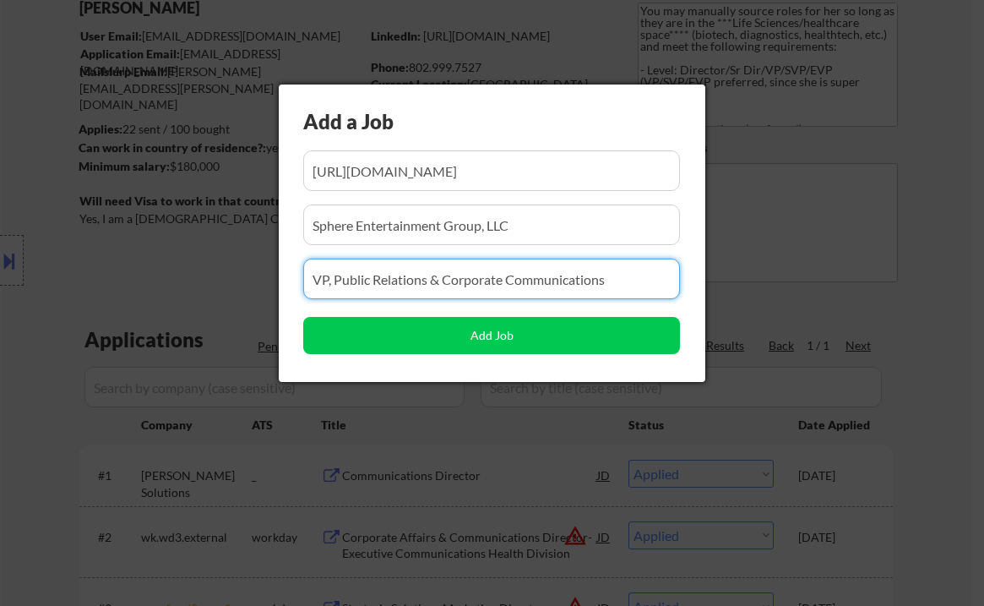
drag, startPoint x: 624, startPoint y: 280, endPoint x: 285, endPoint y: 283, distance: 339.6
click at [285, 283] on div "Add a Job Add Job" at bounding box center [492, 232] width 427 height 297
paste input "VP Public Relations & Communications"
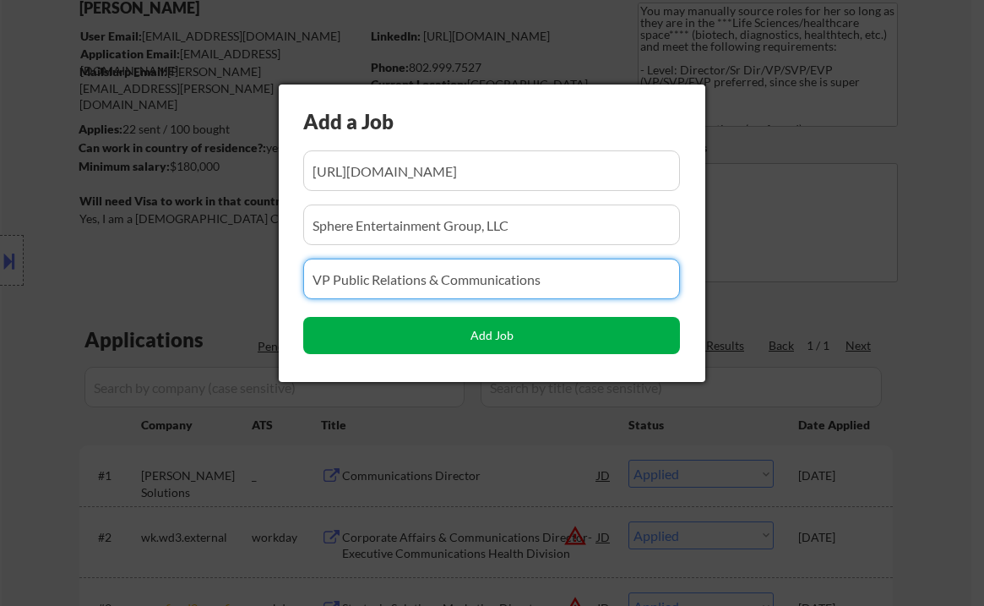
type input "VP Public Relations & Communications"
click at [437, 336] on button "Add Job" at bounding box center [491, 335] width 377 height 37
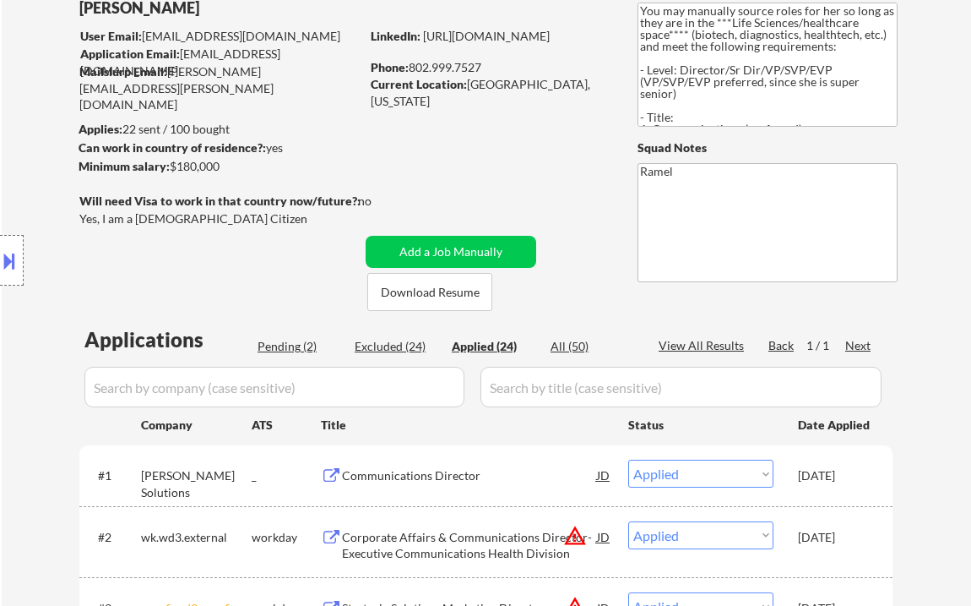
click at [295, 343] on div "Location Inclusions:" at bounding box center [151, 260] width 302 height 313
click at [293, 348] on div "Location Inclusions:" at bounding box center [151, 260] width 302 height 313
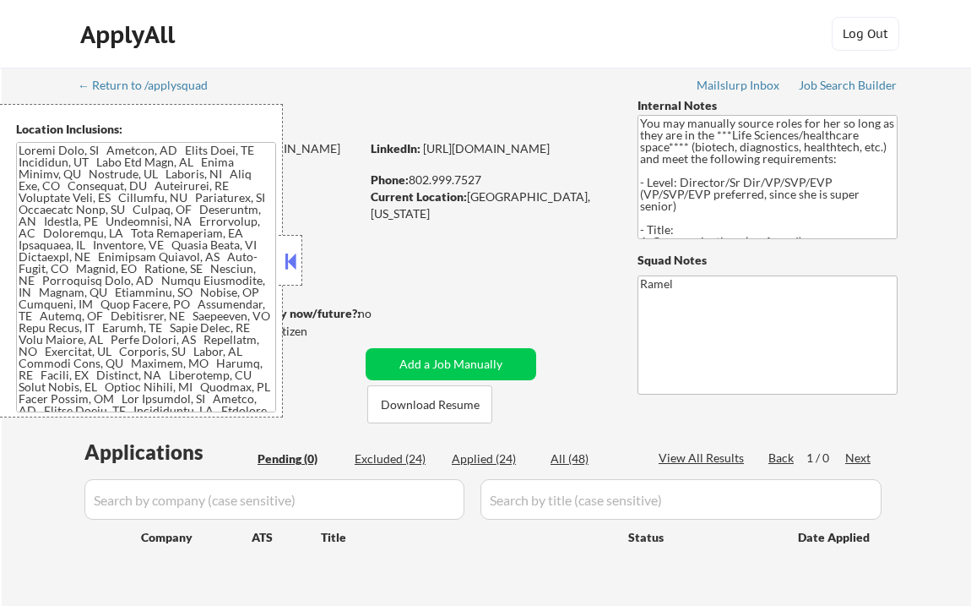
drag, startPoint x: 494, startPoint y: 462, endPoint x: 675, endPoint y: 459, distance: 180.8
click at [494, 461] on div "Applied (24)" at bounding box center [494, 458] width 84 height 17
select select ""applied""
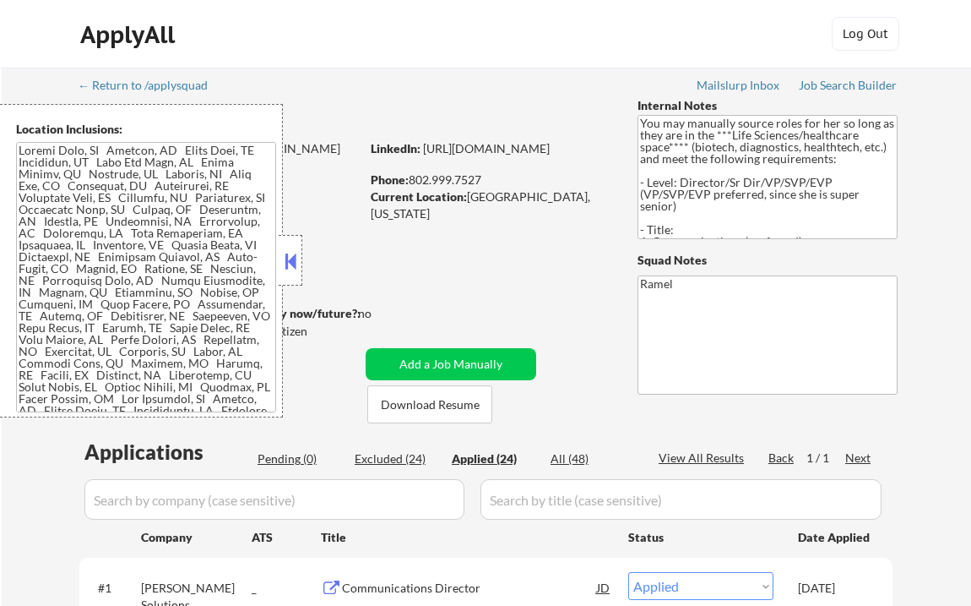
click at [297, 270] on button at bounding box center [290, 260] width 19 height 25
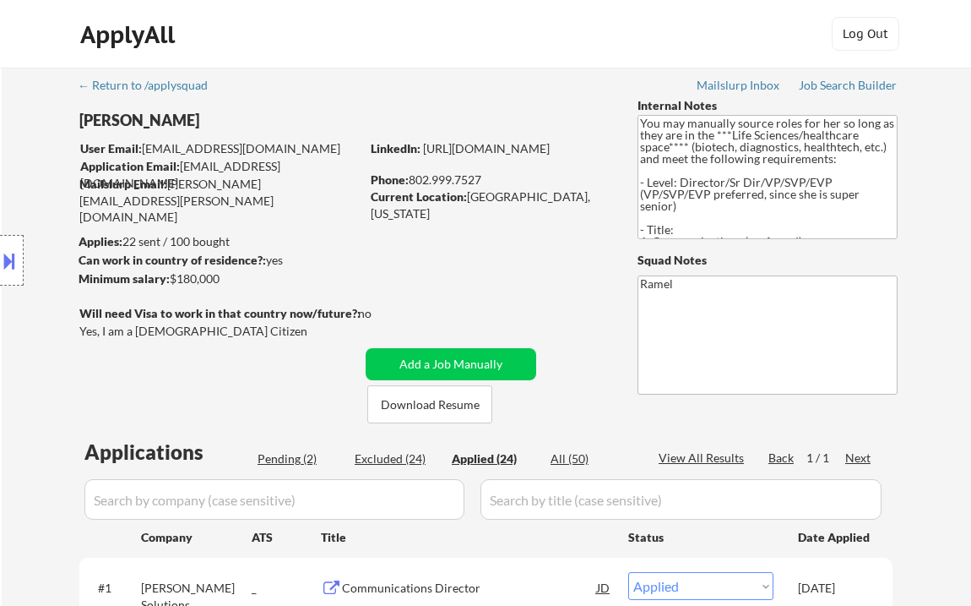
select select ""applied""
drag, startPoint x: 570, startPoint y: 200, endPoint x: 474, endPoint y: 197, distance: 96.4
click at [469, 199] on div "Current Location: [GEOGRAPHIC_DATA], [US_STATE]" at bounding box center [490, 204] width 239 height 33
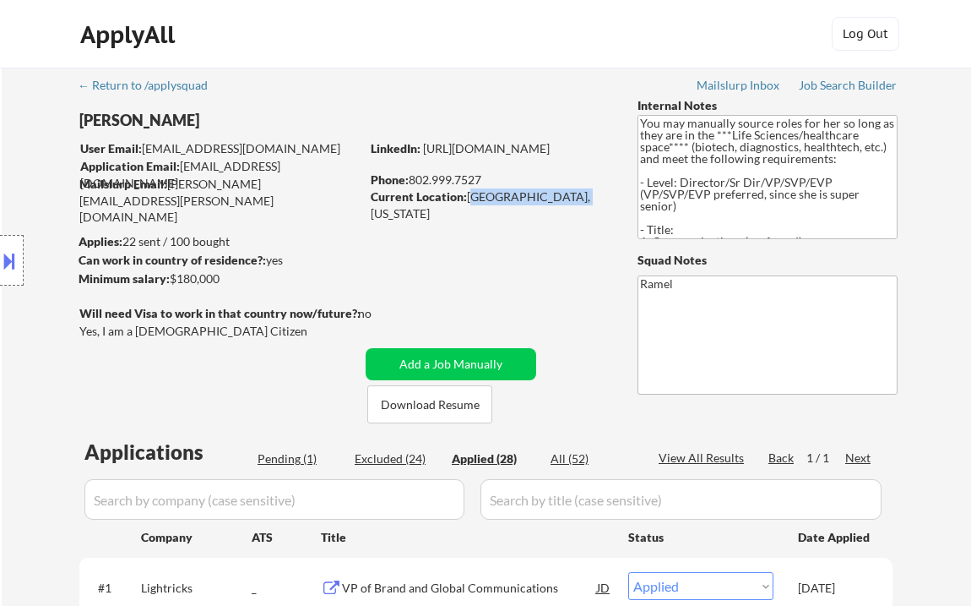
copy div "[GEOGRAPHIC_DATA], [US_STATE]"
select select ""applied""
select select ""pending""
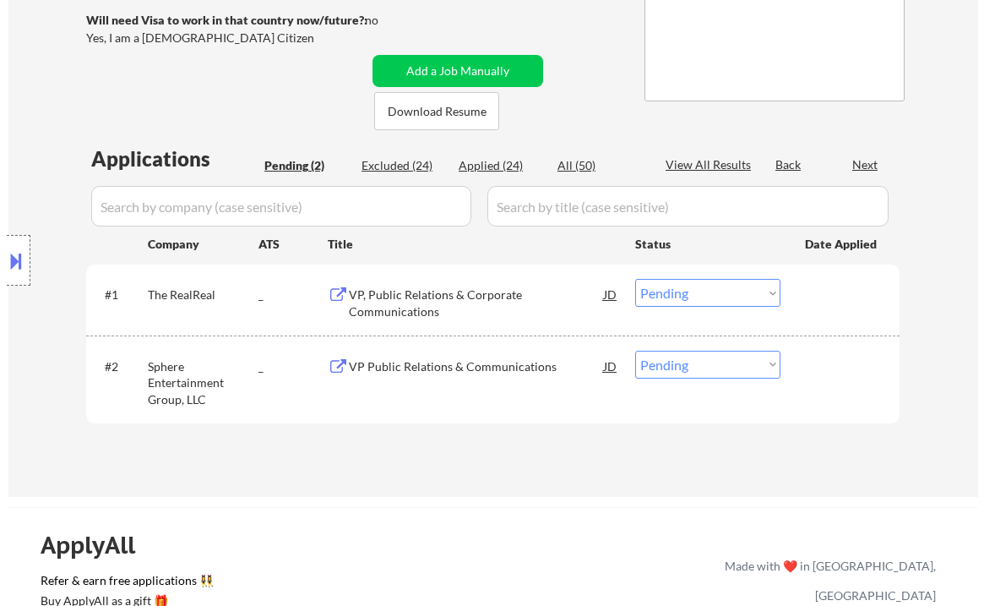
scroll to position [293, 0]
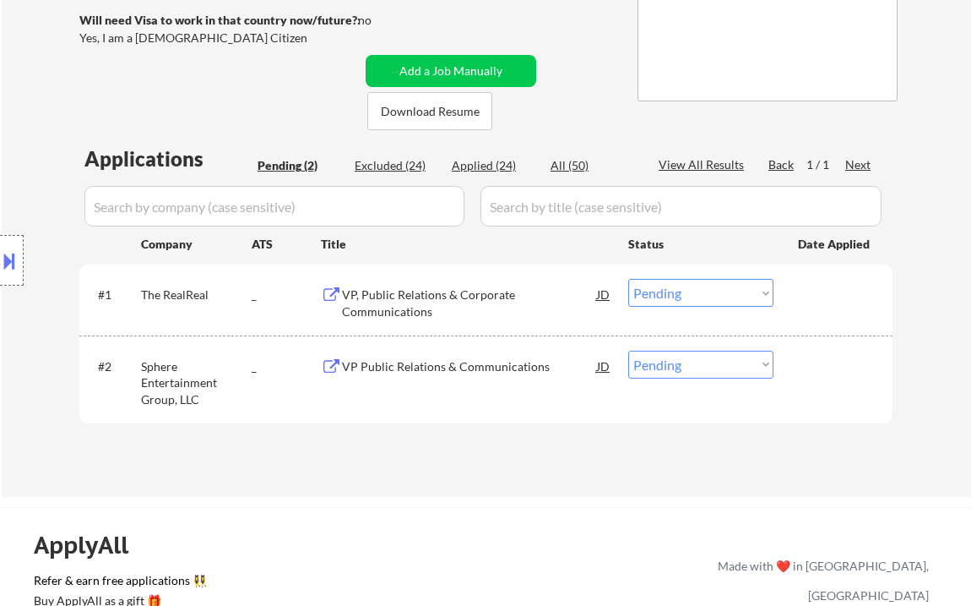
click at [27, 193] on div "Location Inclusions:" at bounding box center [151, 260] width 302 height 313
click at [661, 291] on select "Choose an option... Pending Applied Excluded (Questions) Excluded (Expired) Exc…" at bounding box center [701, 293] width 145 height 28
select select ""applied""
click at [629, 279] on select "Choose an option... Pending Applied Excluded (Questions) Excluded (Expired) Exc…" at bounding box center [701, 293] width 145 height 28
click at [660, 368] on select "Choose an option... Pending Applied Excluded (Questions) Excluded (Expired) Exc…" at bounding box center [701, 365] width 145 height 28
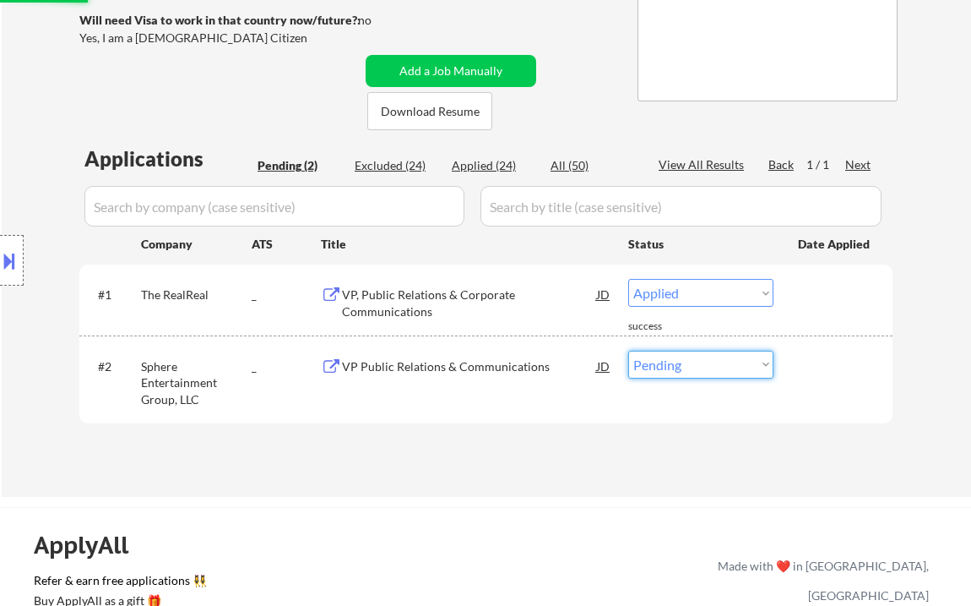
select select ""applied""
click at [629, 351] on select "Choose an option... Pending Applied Excluded (Questions) Excluded (Expired) Exc…" at bounding box center [701, 365] width 145 height 28
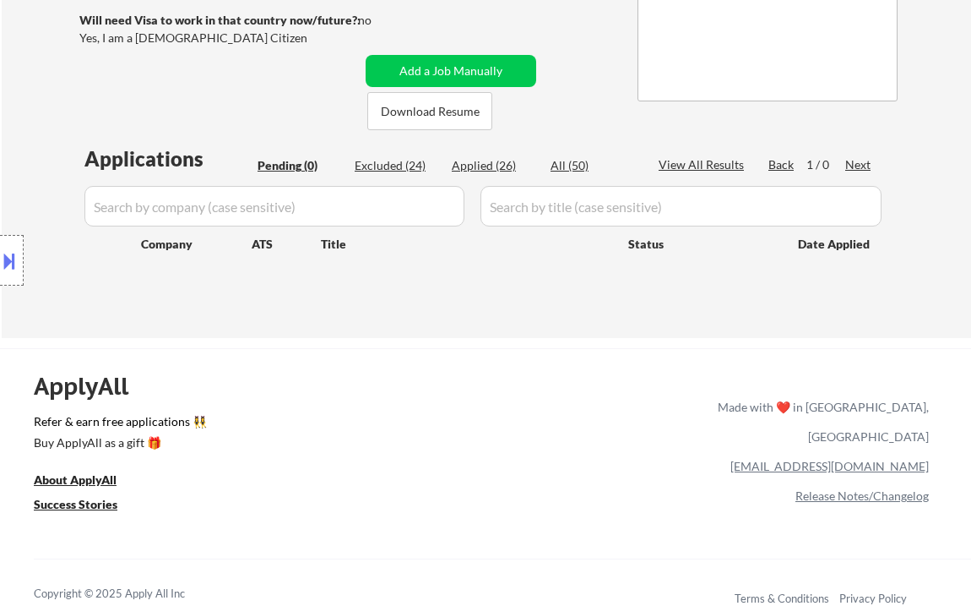
click at [488, 161] on div "Applied (26)" at bounding box center [494, 165] width 84 height 17
select select ""applied""
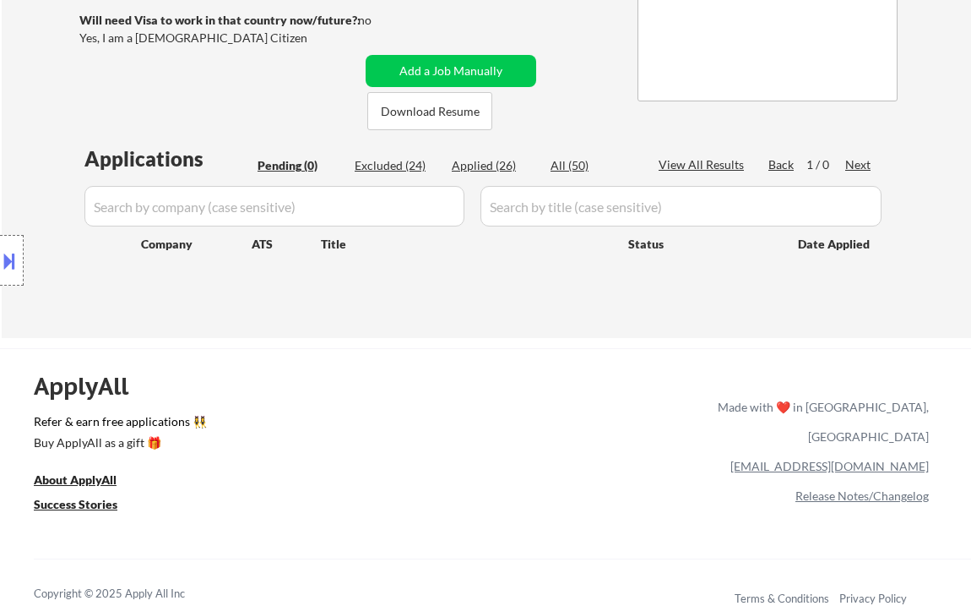
select select ""applied""
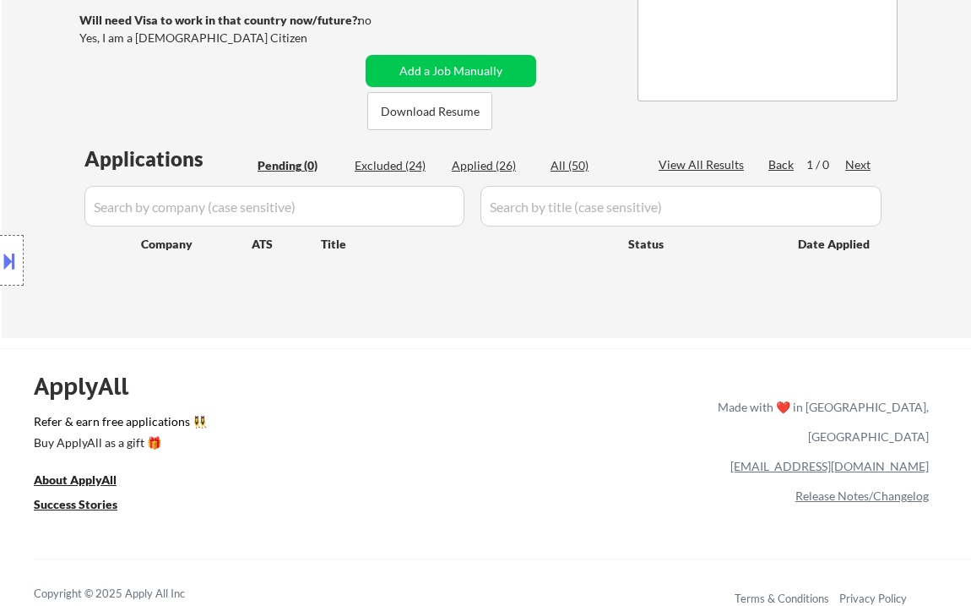
select select ""applied""
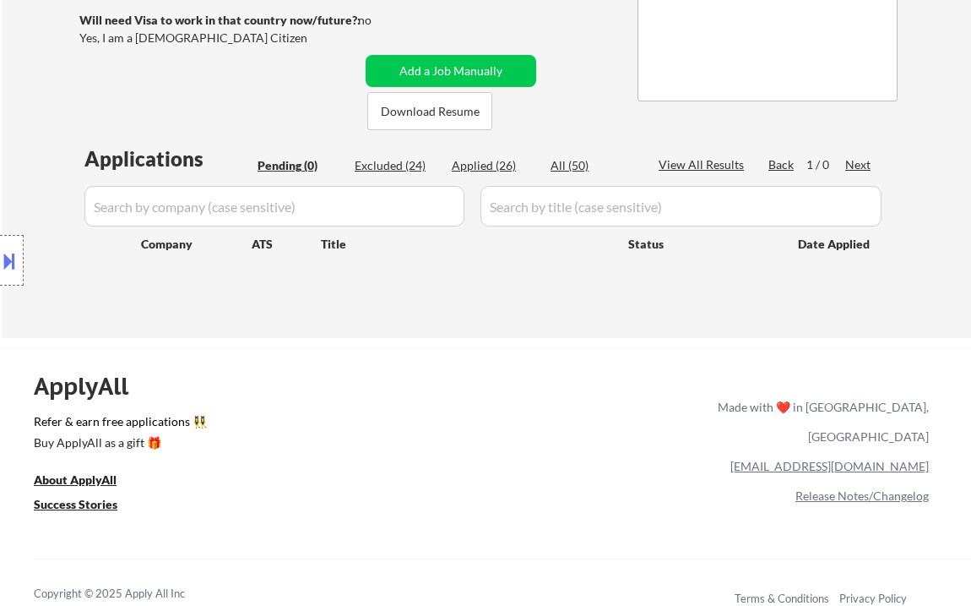
select select ""applied""
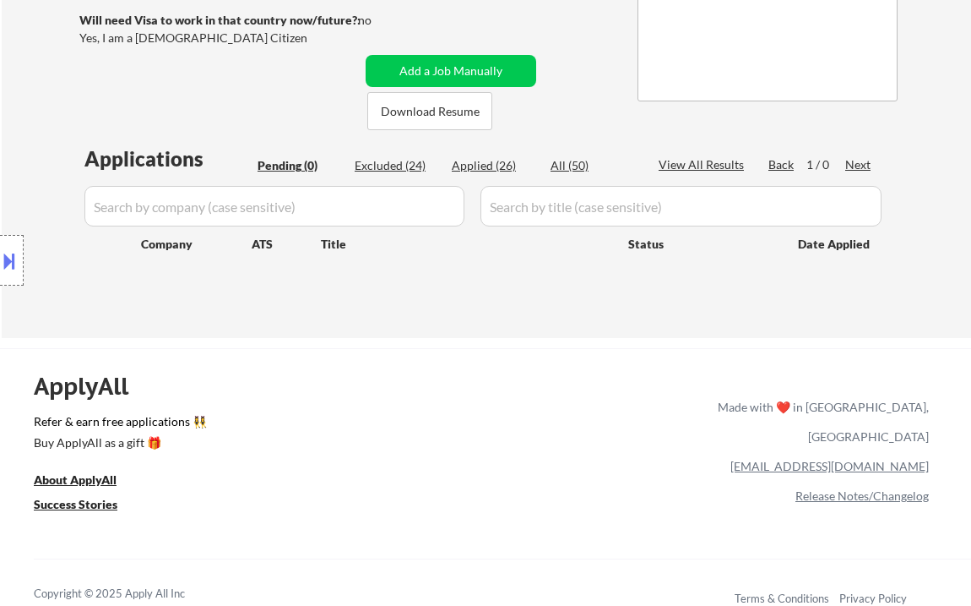
select select ""applied""
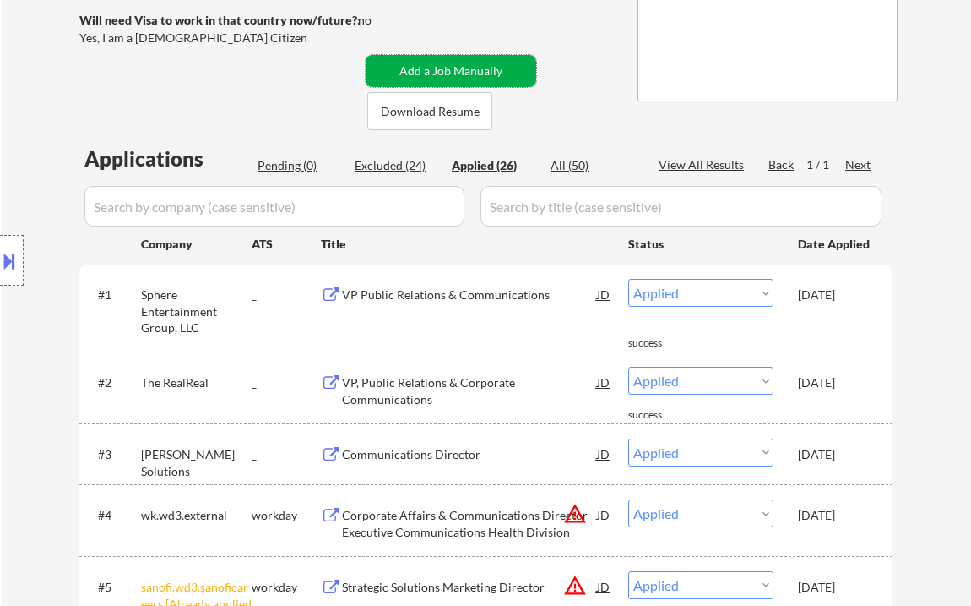
click at [437, 67] on button "Add a Job Manually" at bounding box center [451, 71] width 171 height 32
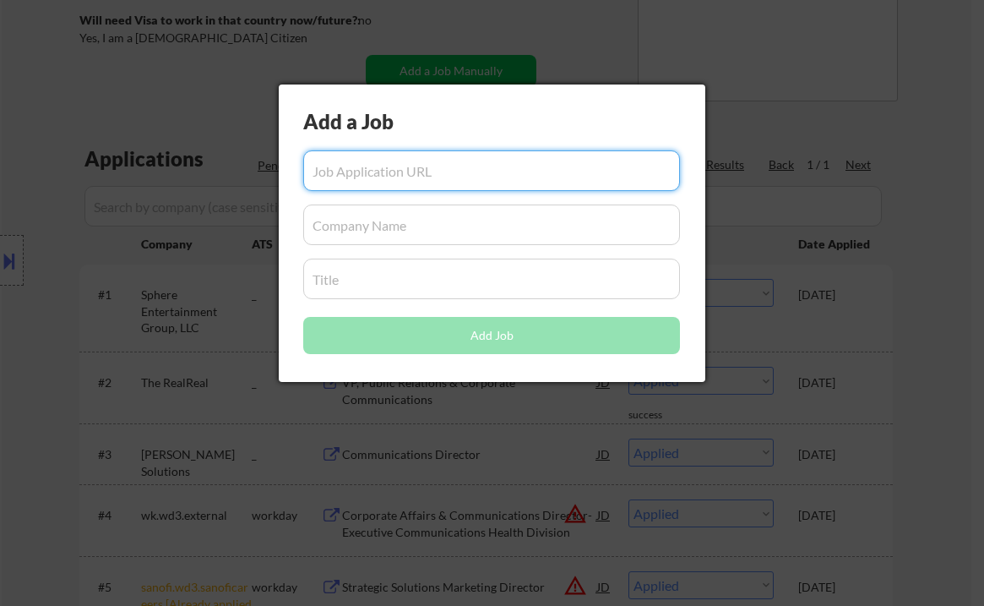
click at [474, 175] on input "input" at bounding box center [491, 170] width 377 height 41
paste input "[URL][DOMAIN_NAME]"
type input "[URL][DOMAIN_NAME]"
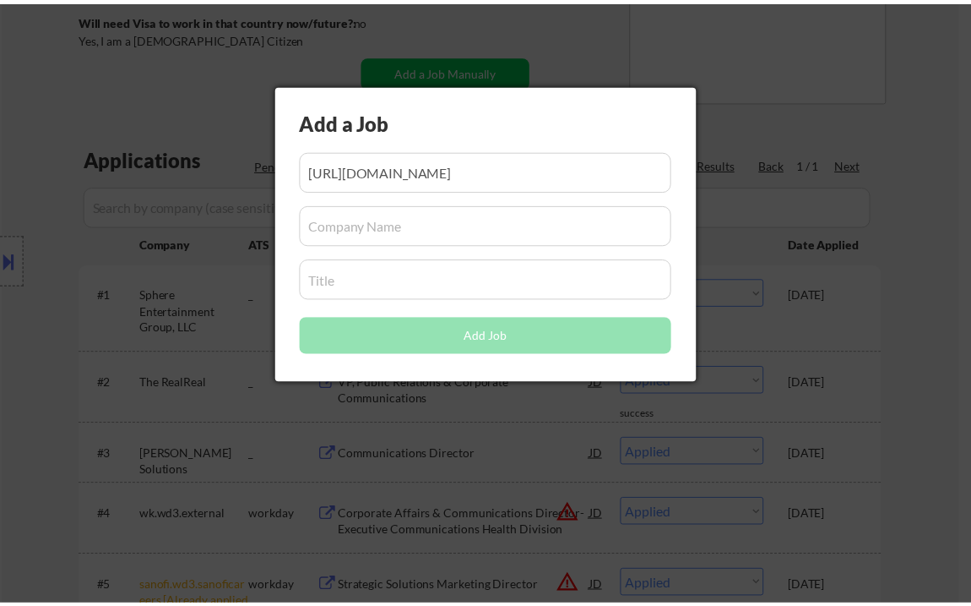
scroll to position [0, 0]
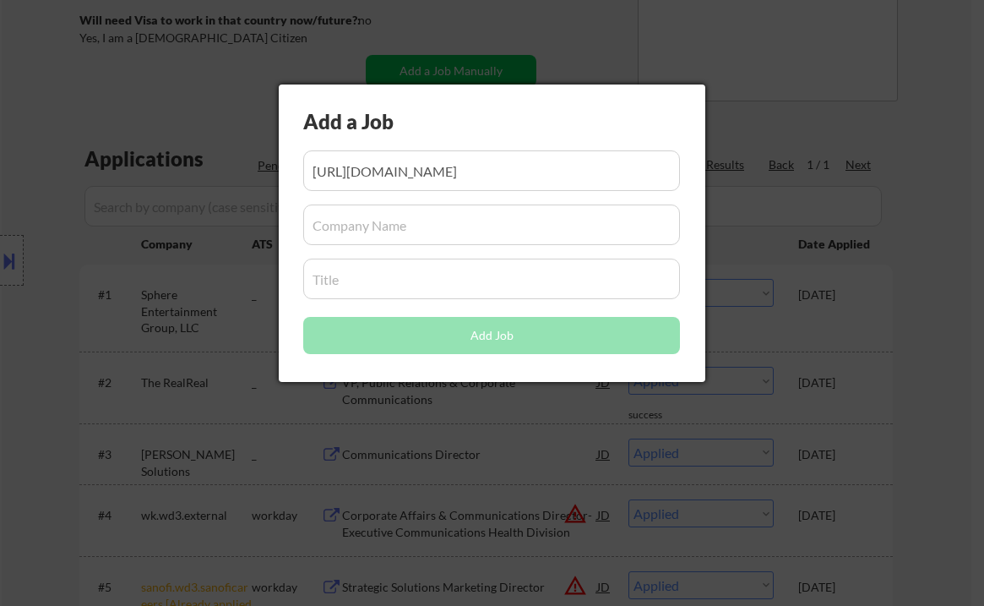
click at [349, 220] on input "input" at bounding box center [491, 224] width 377 height 41
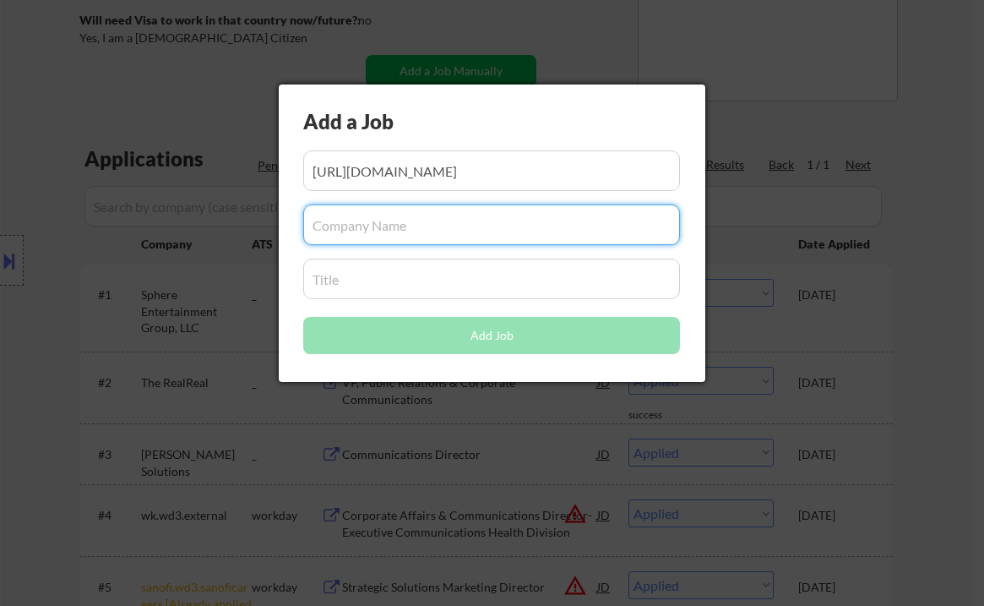
paste input "SharkNinja"
type input "SharkNinja"
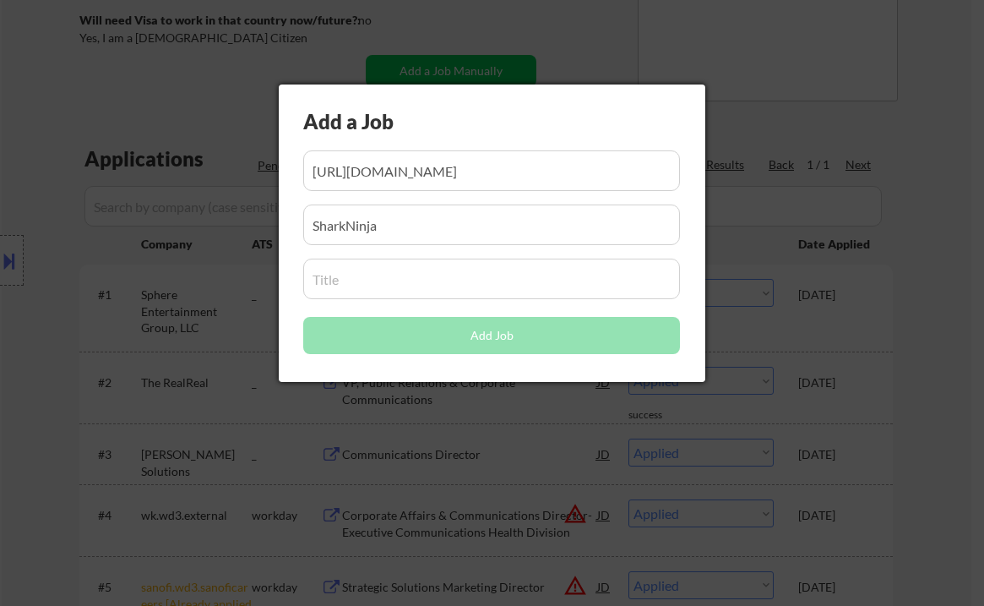
click at [407, 288] on input "input" at bounding box center [491, 278] width 377 height 41
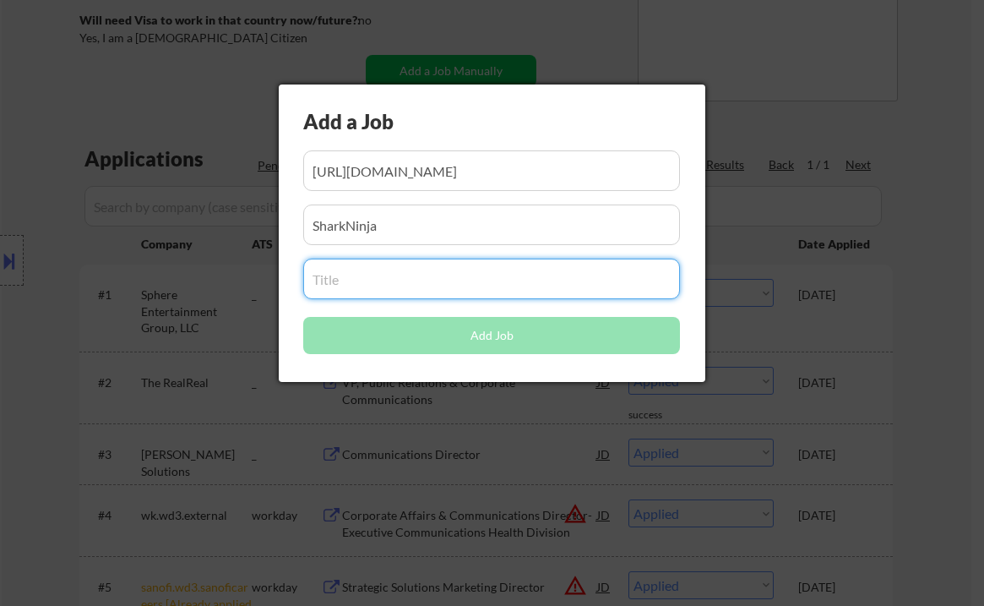
paste input "SVP Corporate Communications"
type input "SVP Corporate Communications"
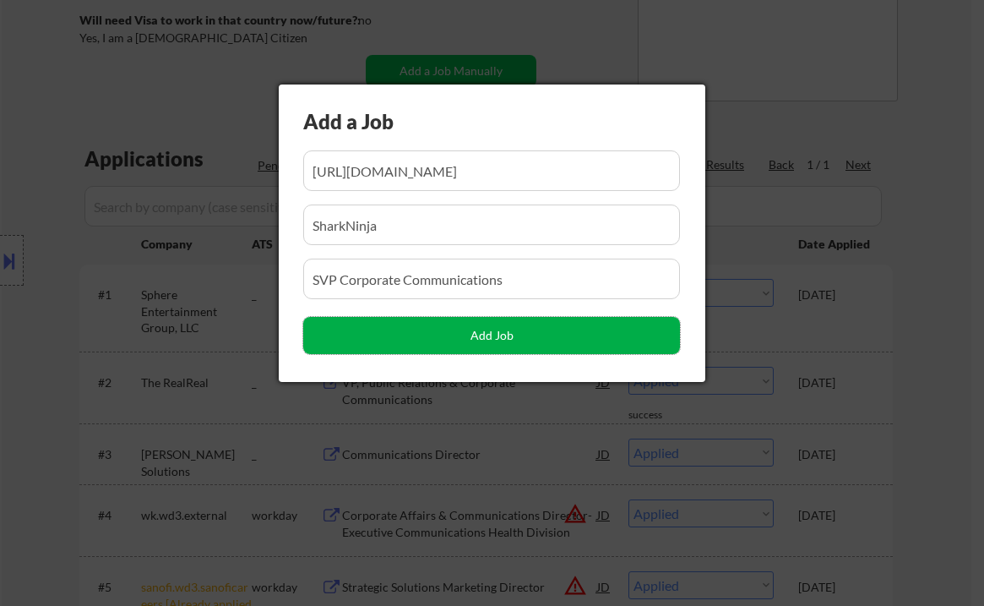
click at [339, 341] on button "Add Job" at bounding box center [491, 335] width 377 height 37
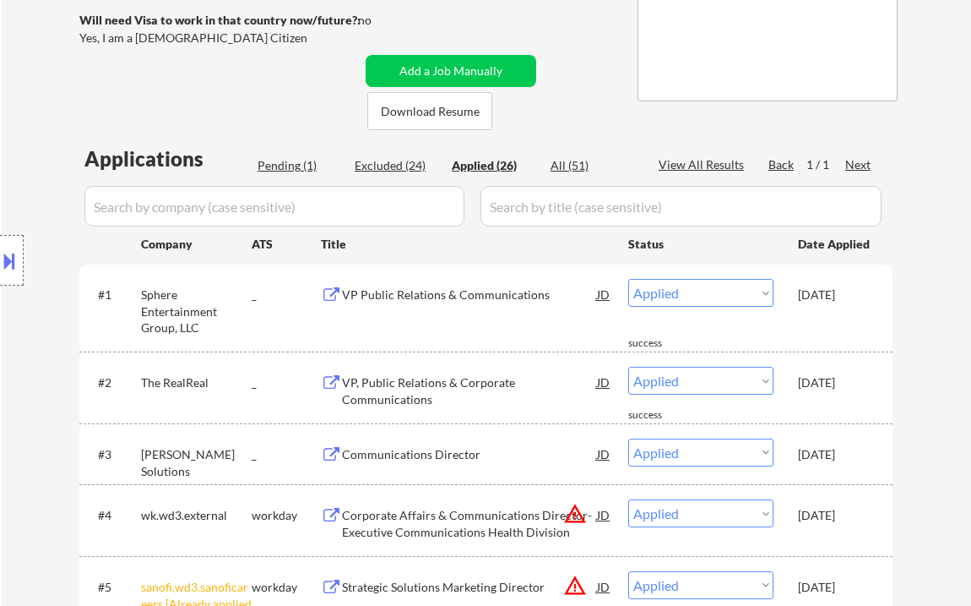
click at [291, 161] on div "Location Inclusions:" at bounding box center [151, 260] width 302 height 313
click at [298, 163] on div "Location Inclusions:" at bounding box center [151, 260] width 302 height 313
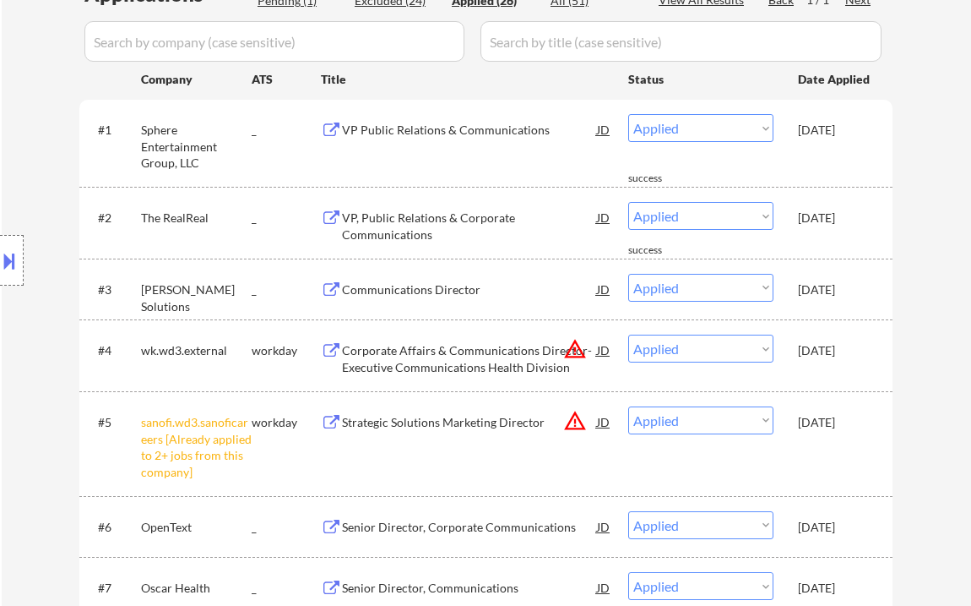
scroll to position [518, 0]
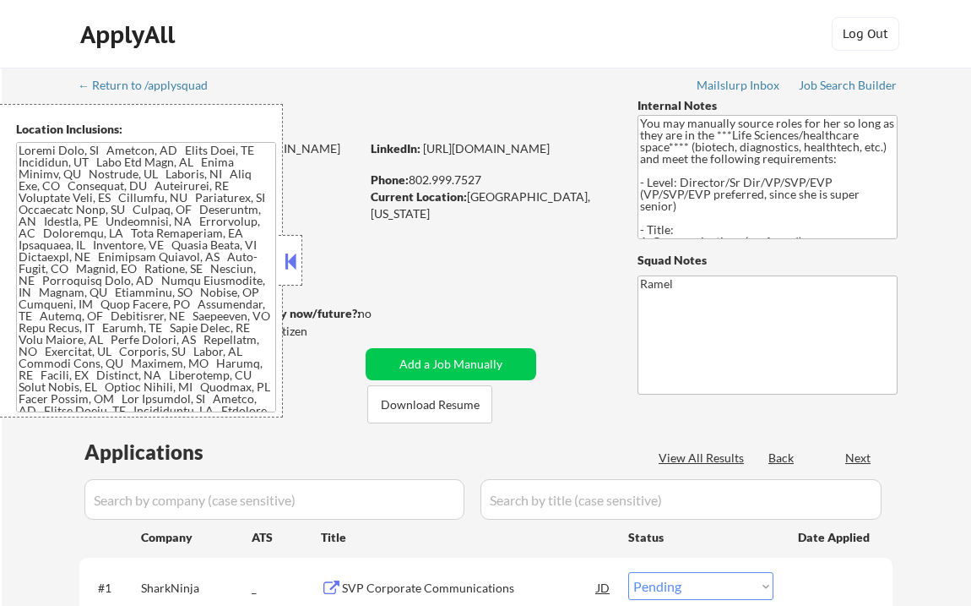
scroll to position [585, 0]
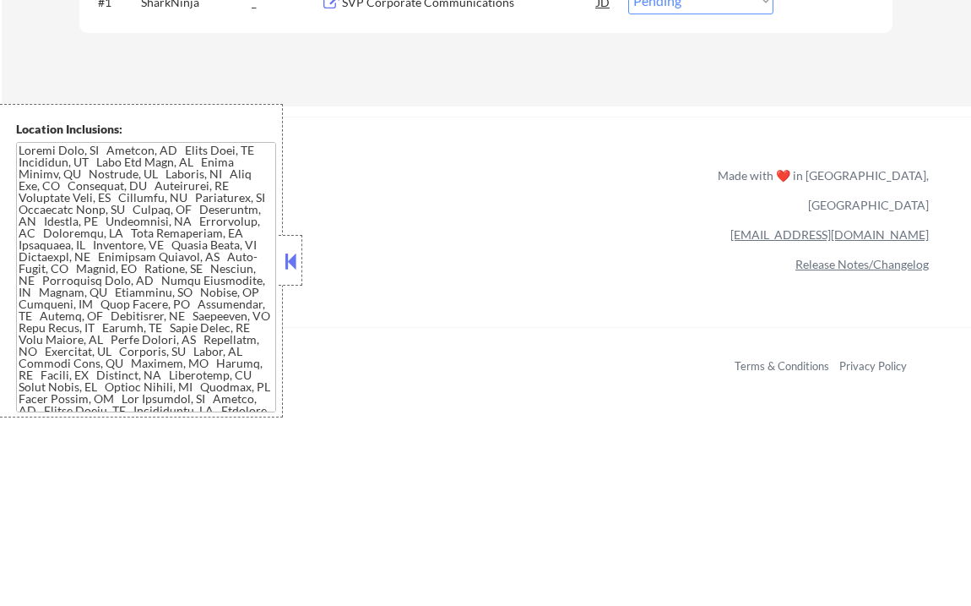
click at [295, 258] on button at bounding box center [290, 260] width 19 height 25
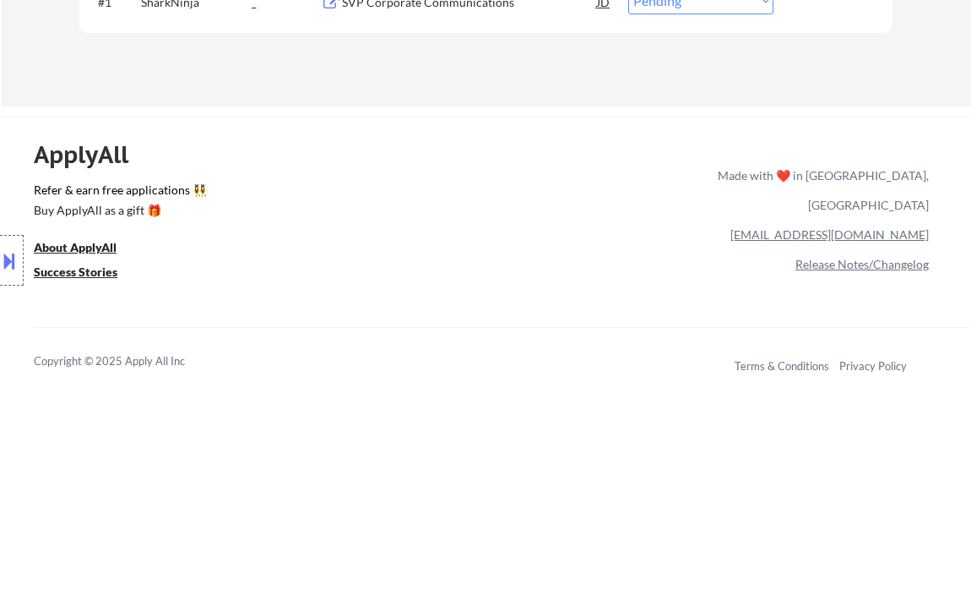
scroll to position [518, 0]
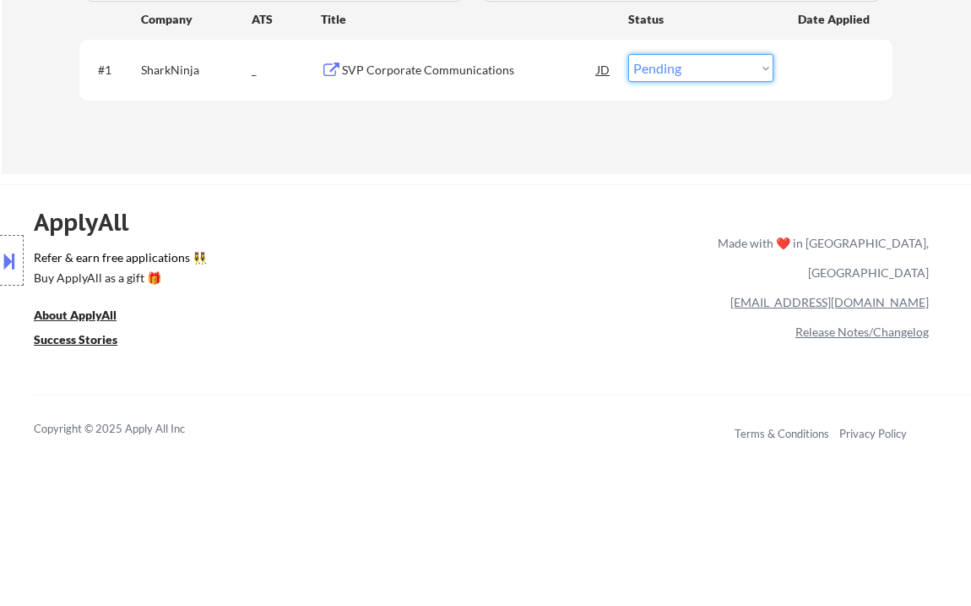
drag, startPoint x: 678, startPoint y: 68, endPoint x: 682, endPoint y: 79, distance: 11.8
click at [678, 68] on select "Choose an option... Pending Applied Excluded (Questions) Excluded (Expired) Exc…" at bounding box center [701, 68] width 145 height 28
select select ""applied""
click at [629, 54] on select "Choose an option... Pending Applied Excluded (Questions) Excluded (Expired) Exc…" at bounding box center [701, 68] width 145 height 28
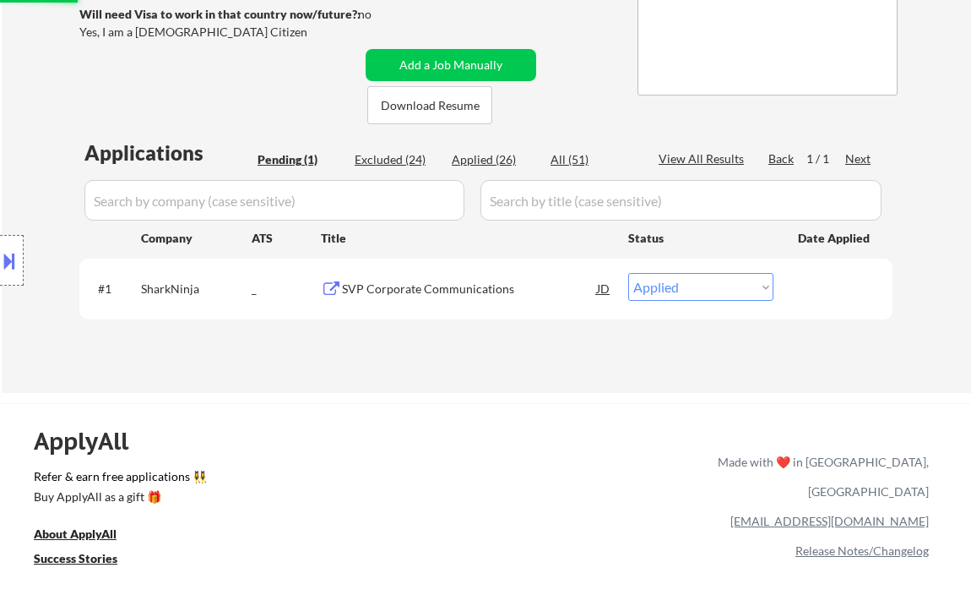
scroll to position [293, 0]
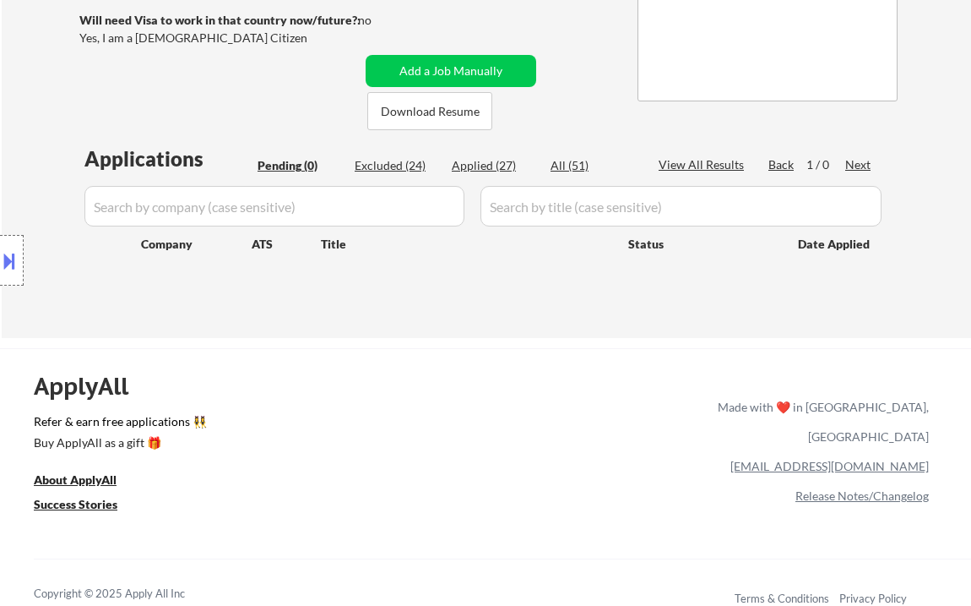
click at [8, 264] on button at bounding box center [9, 261] width 19 height 28
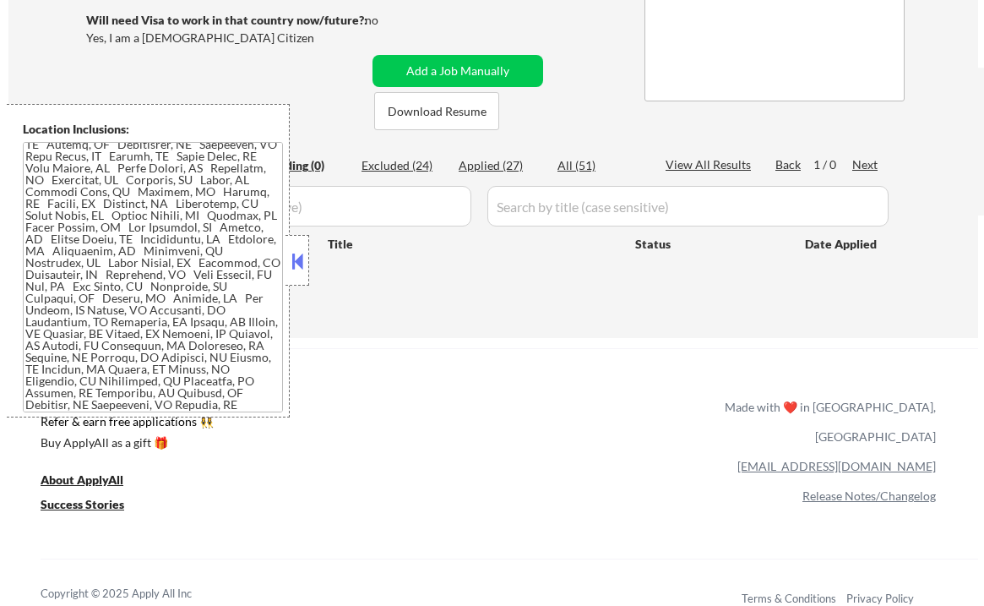
scroll to position [0, 0]
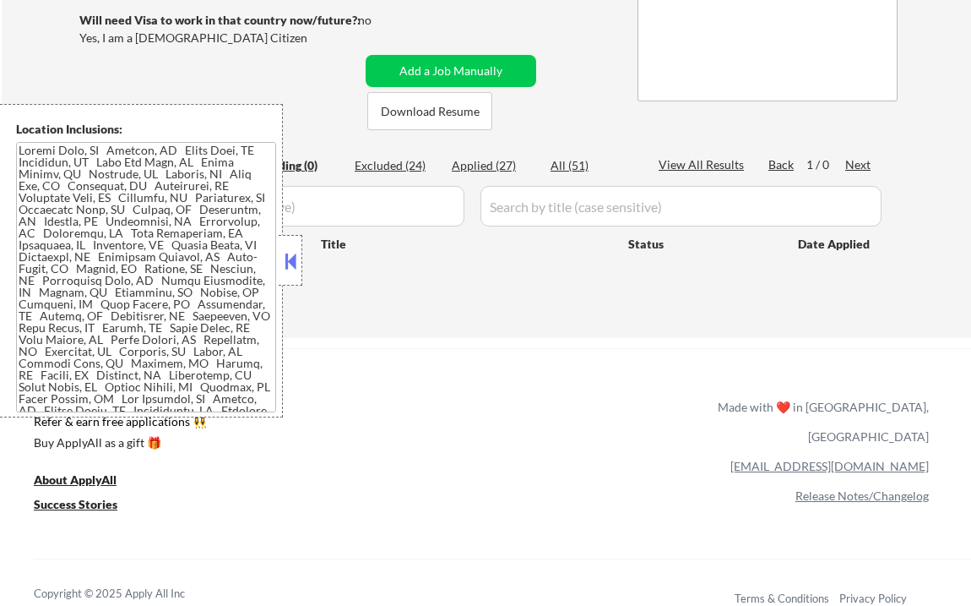
click at [294, 267] on button at bounding box center [290, 260] width 19 height 25
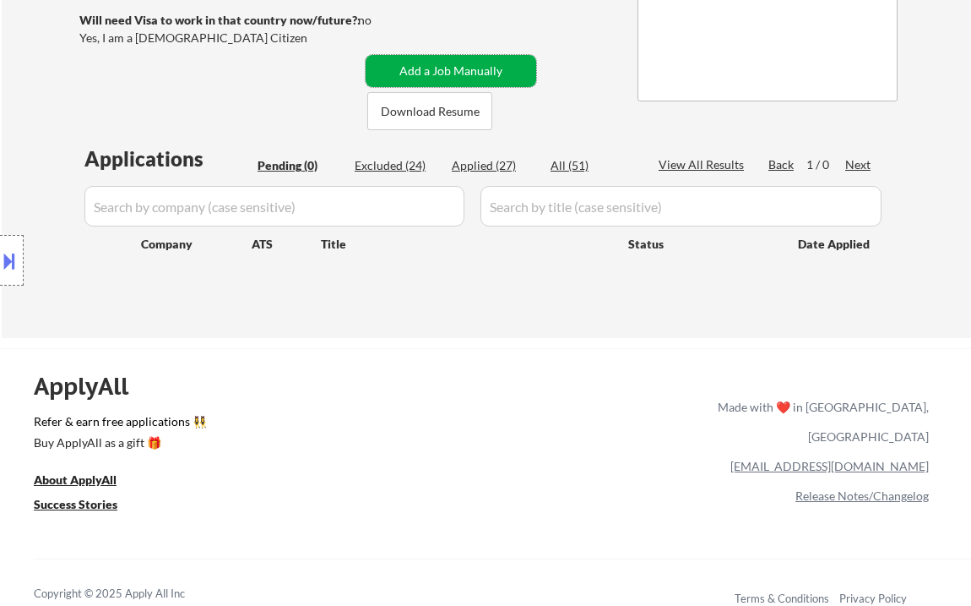
click at [404, 65] on button "Add a Job Manually" at bounding box center [451, 71] width 171 height 32
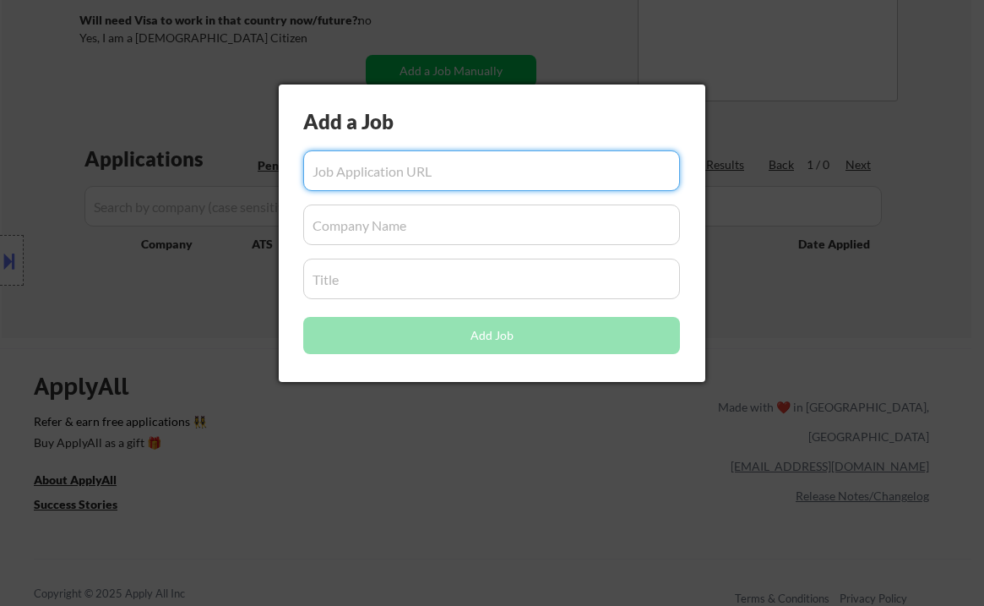
paste input "[URL][DOMAIN_NAME]"
type input "[URL][DOMAIN_NAME]"
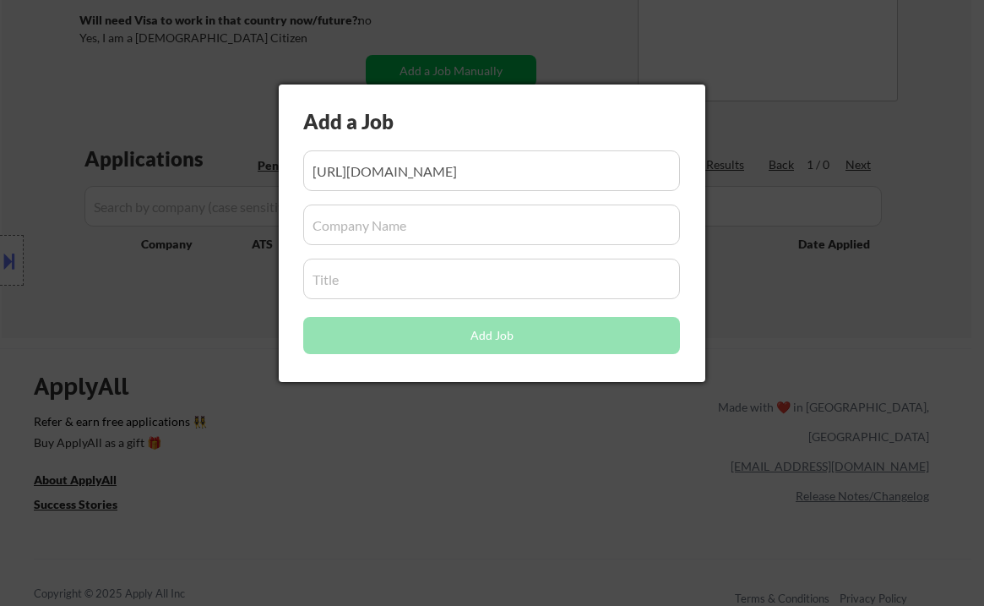
scroll to position [0, 0]
click at [407, 228] on input "input" at bounding box center [491, 224] width 377 height 41
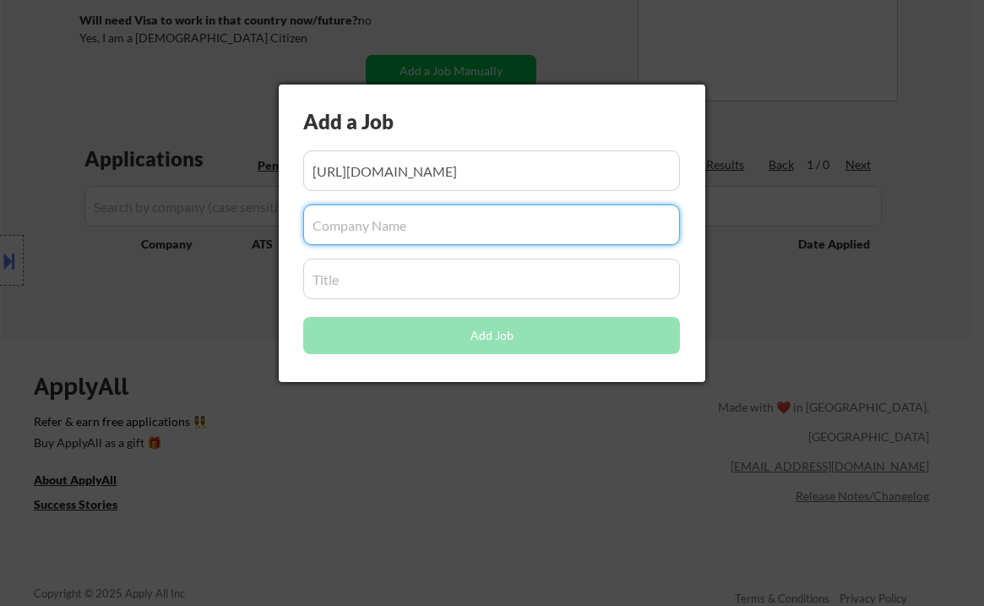
paste input "Lightricks"
type input "Lightricks"
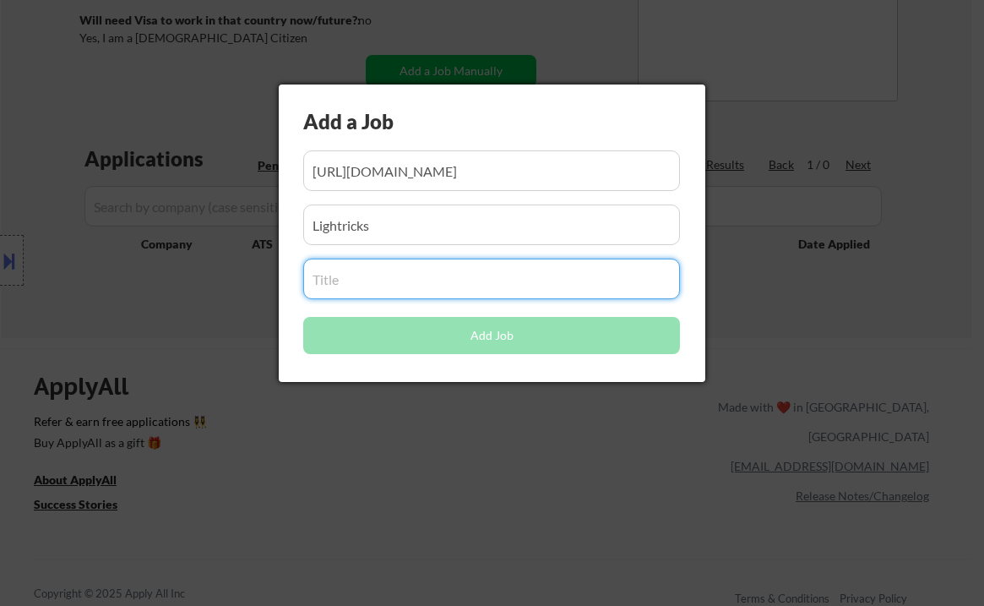
drag, startPoint x: 358, startPoint y: 271, endPoint x: 331, endPoint y: 310, distance: 47.3
click at [358, 271] on input "input" at bounding box center [491, 278] width 377 height 41
paste input "VP of Brand and Global Communications"
type input "VP of Brand and Global Communications"
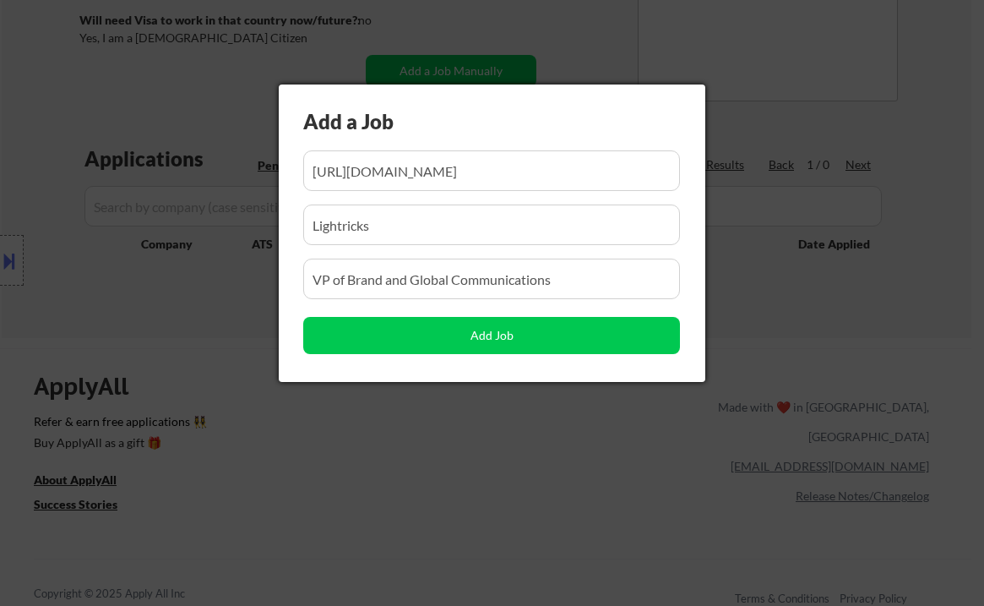
drag, startPoint x: 269, startPoint y: 356, endPoint x: 367, endPoint y: 346, distance: 98.6
click at [270, 357] on div at bounding box center [492, 303] width 984 height 606
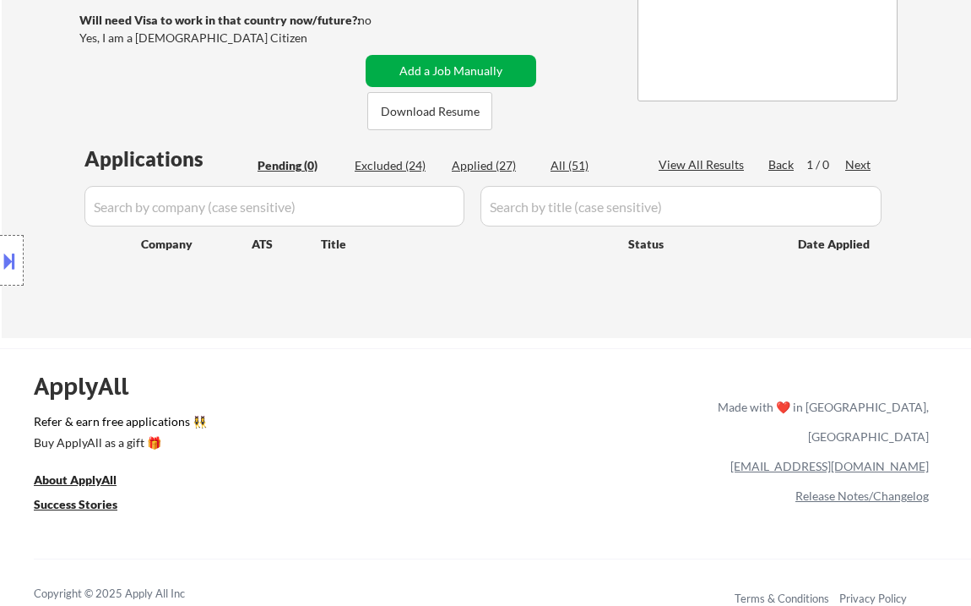
click at [406, 71] on button "Add a Job Manually" at bounding box center [451, 71] width 171 height 32
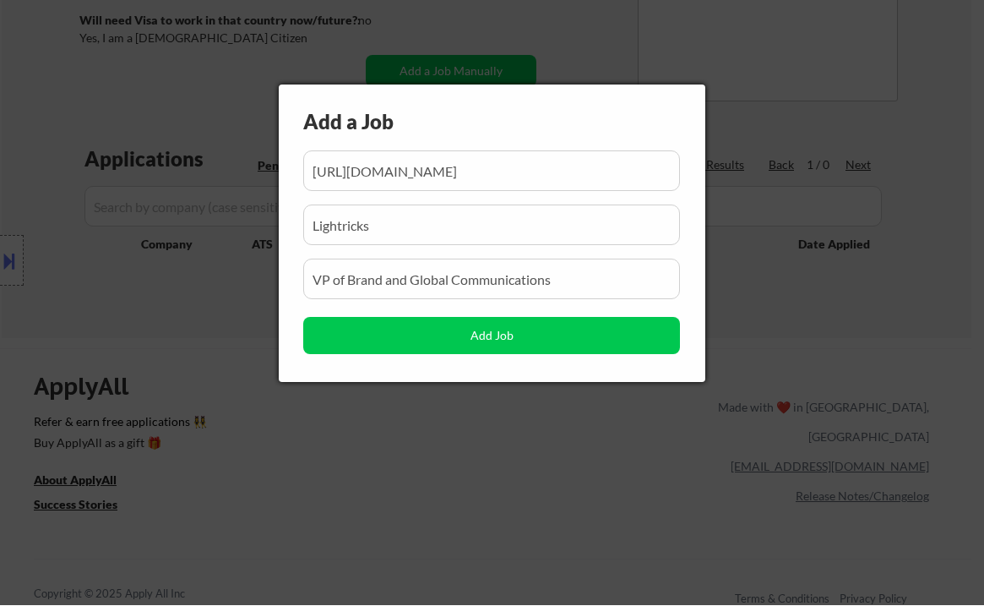
scroll to position [0, 273]
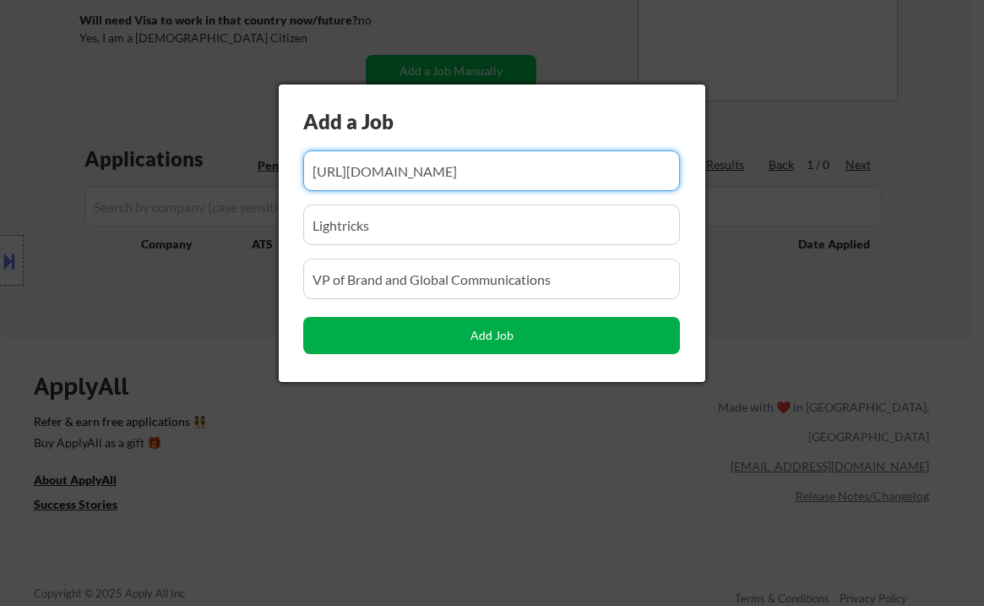
click at [416, 337] on button "Add Job" at bounding box center [491, 335] width 377 height 37
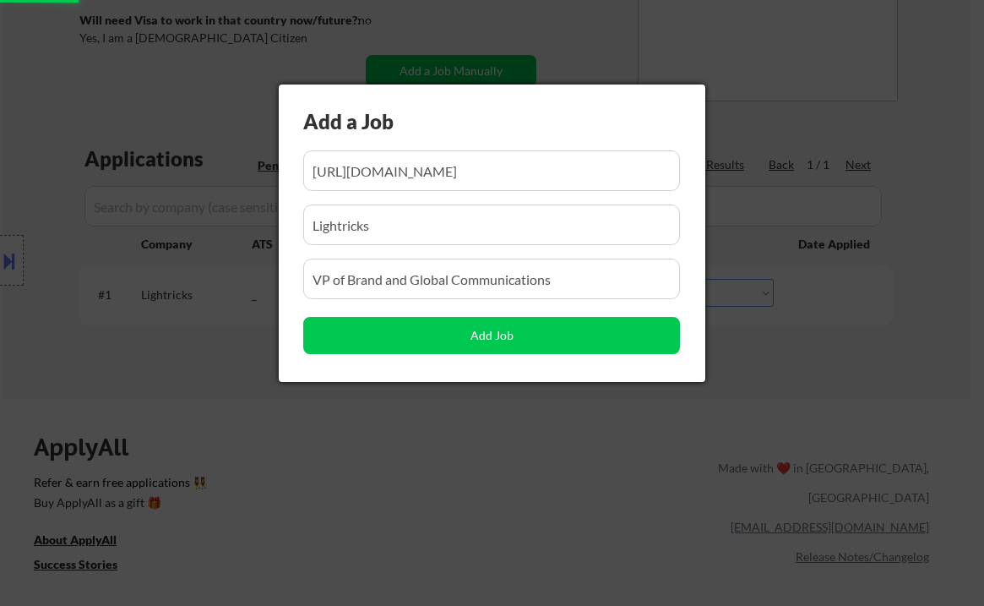
click at [176, 349] on div at bounding box center [492, 303] width 984 height 606
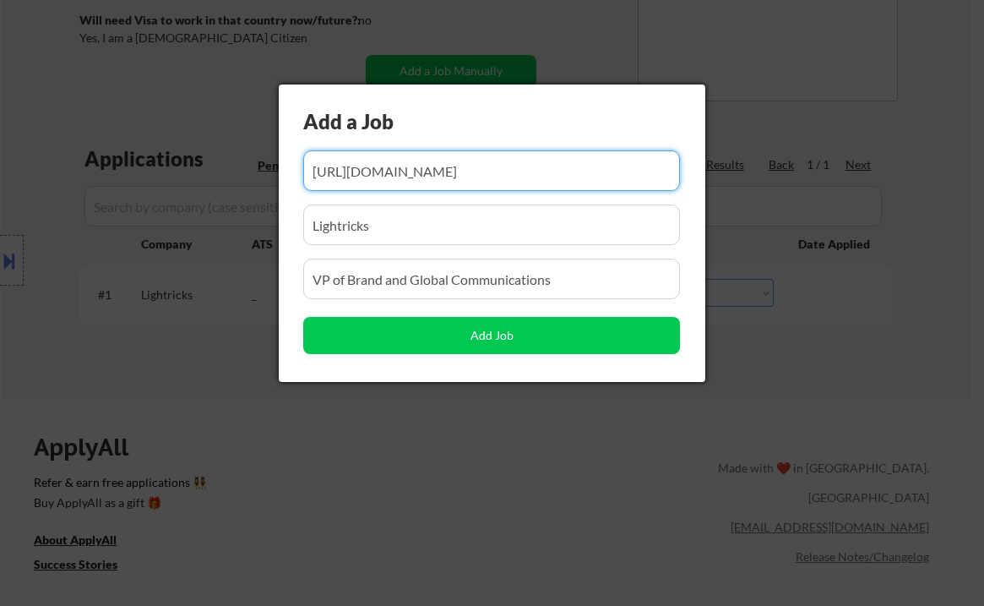
click at [629, 431] on div at bounding box center [492, 303] width 984 height 606
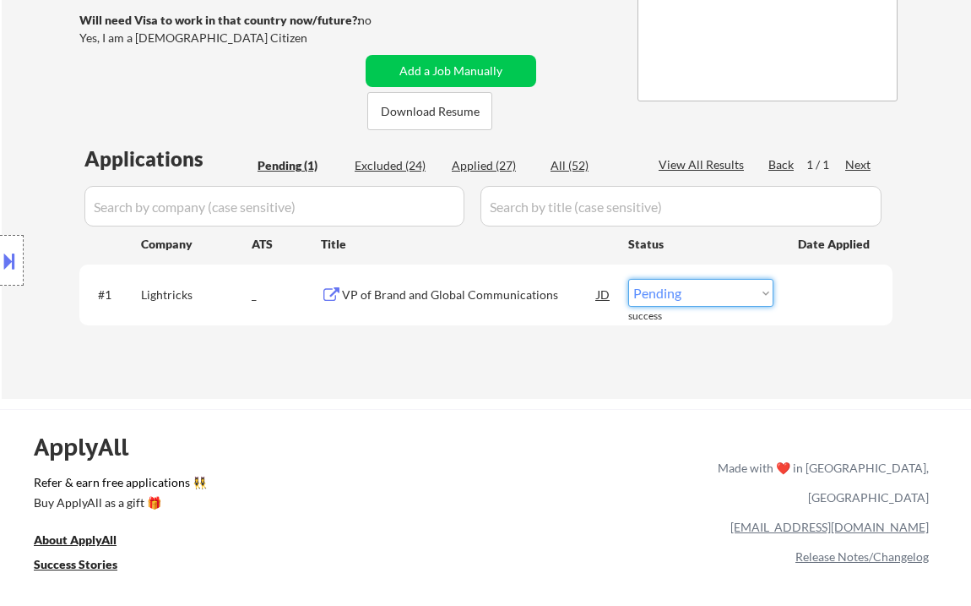
drag, startPoint x: 679, startPoint y: 292, endPoint x: 678, endPoint y: 306, distance: 13.5
click at [679, 292] on select "Choose an option... Pending Applied Excluded (Questions) Excluded (Expired) Exc…" at bounding box center [701, 293] width 145 height 28
select select ""applied""
click at [629, 279] on select "Choose an option... Pending Applied Excluded (Questions) Excluded (Expired) Exc…" at bounding box center [701, 293] width 145 height 28
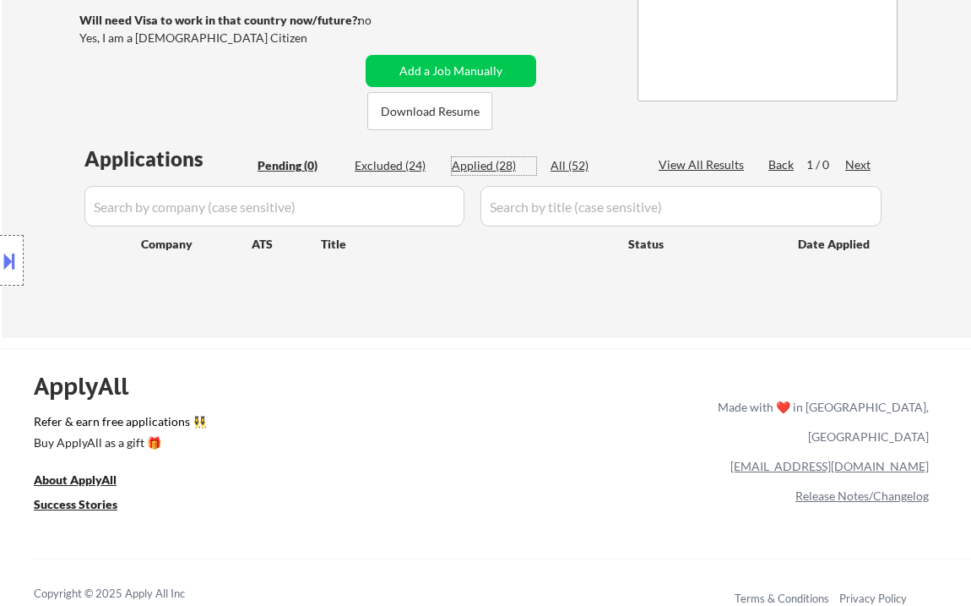
click at [498, 163] on div "Applied (28)" at bounding box center [494, 165] width 84 height 17
select select ""applied""
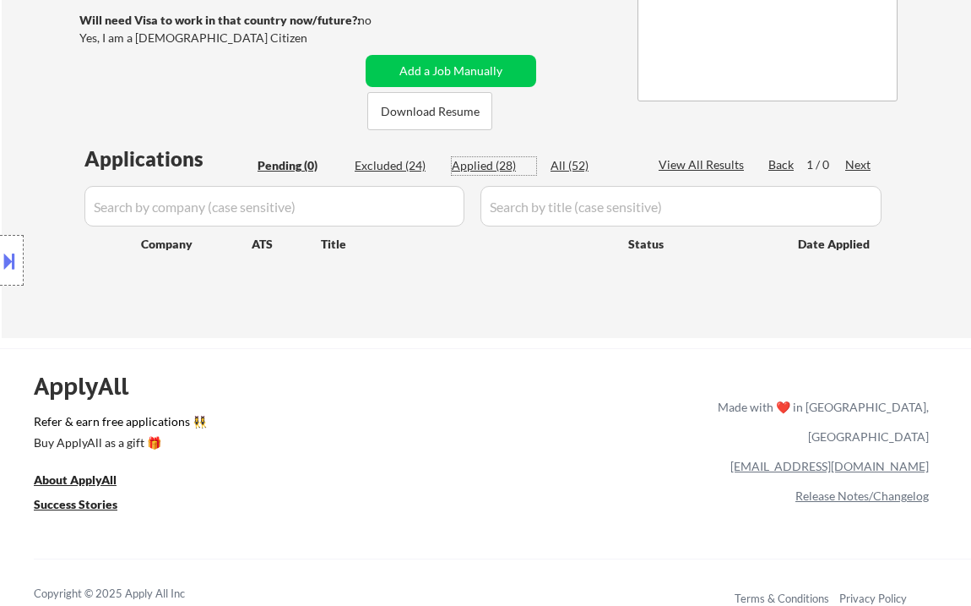
select select ""applied""
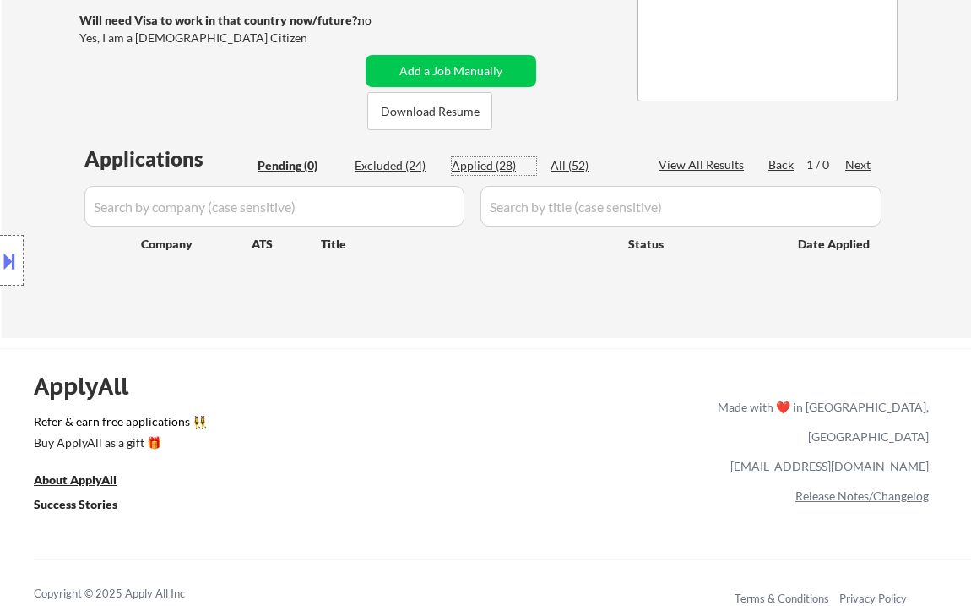
select select ""applied""
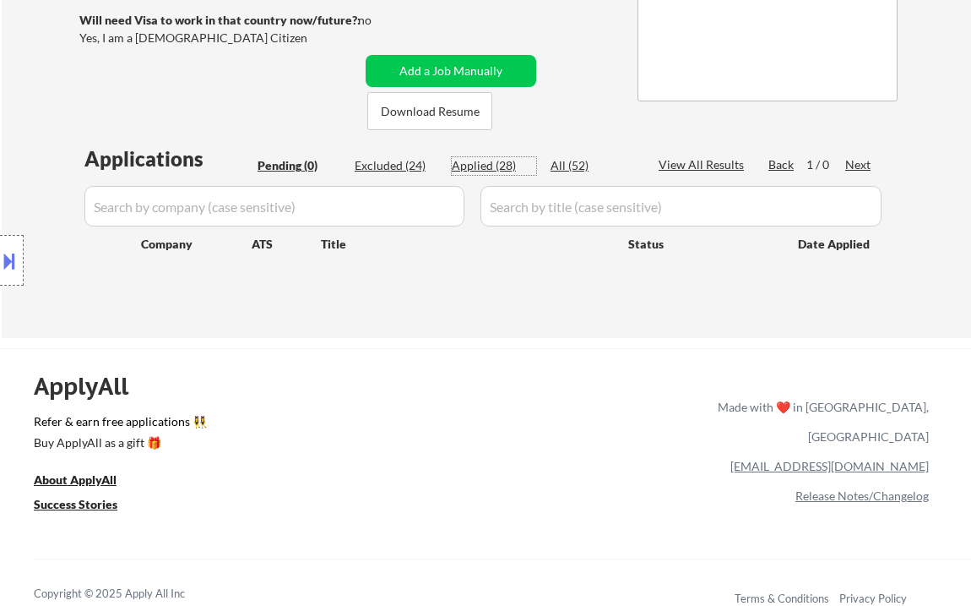
select select ""applied""
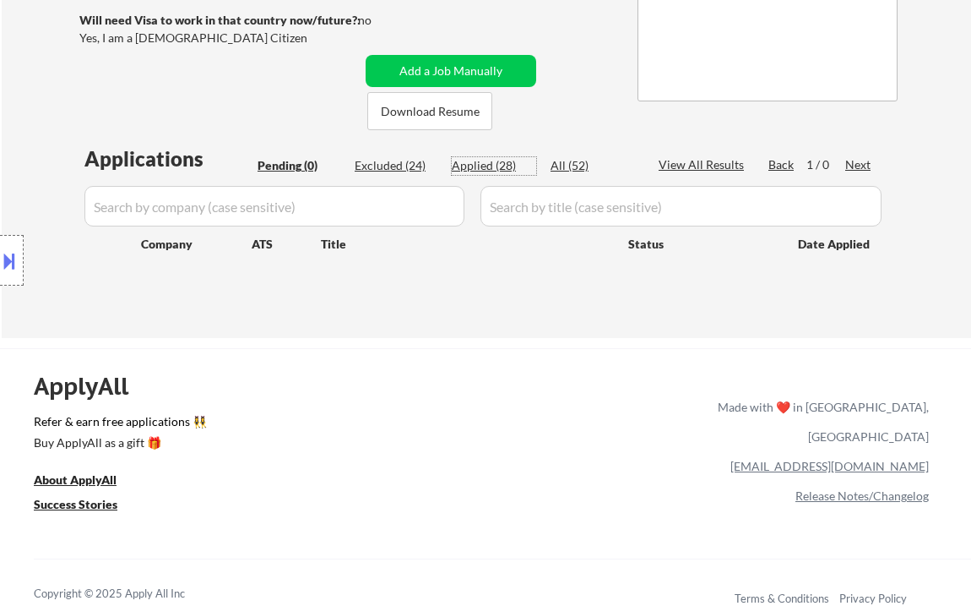
select select ""applied""
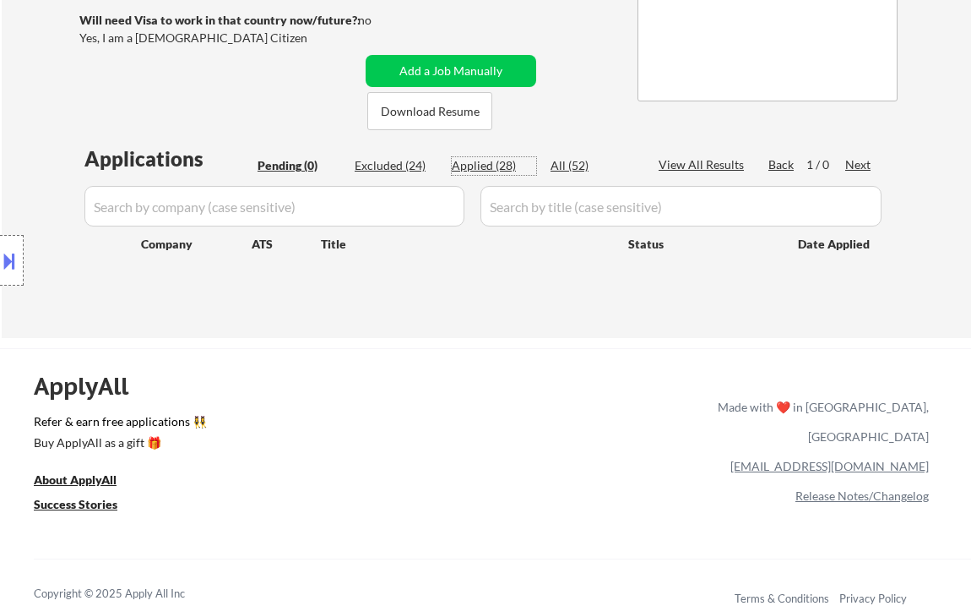
select select ""applied""
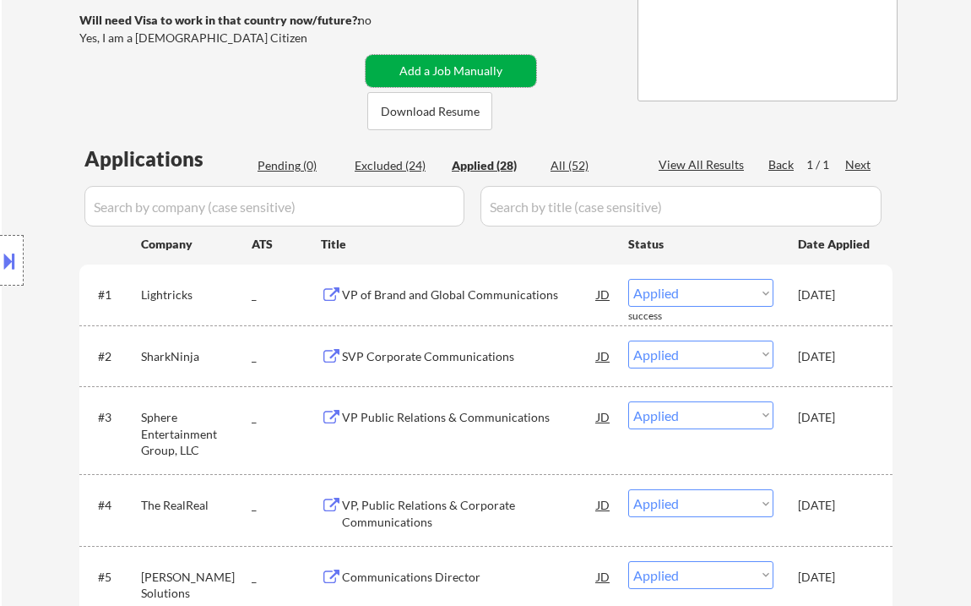
click at [416, 66] on button "Add a Job Manually" at bounding box center [451, 71] width 171 height 32
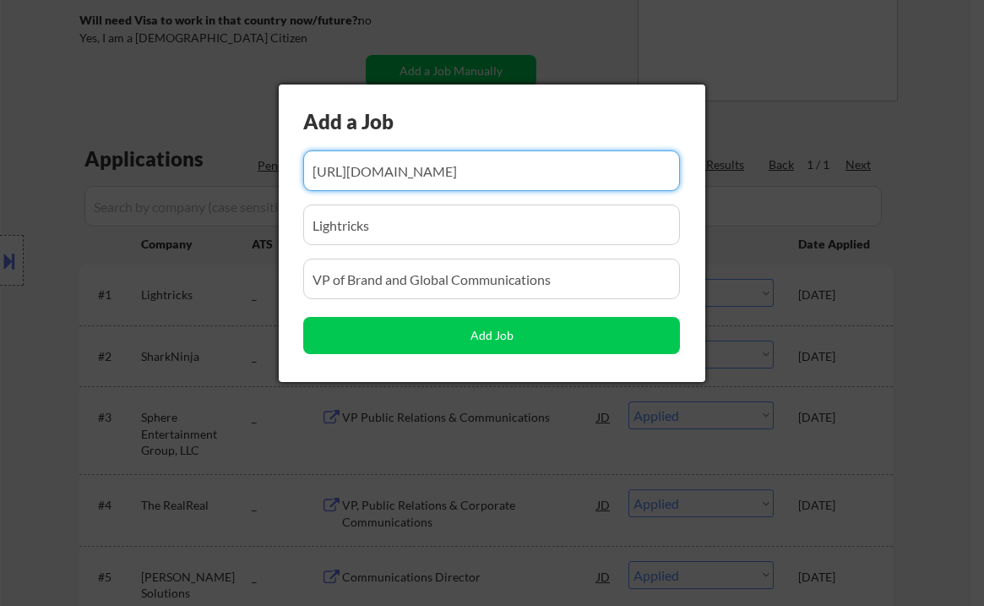
click at [448, 185] on input "input" at bounding box center [491, 170] width 377 height 41
paste input "[URL][DOMAIN_NAME]"
type input "[URL][DOMAIN_NAME]"
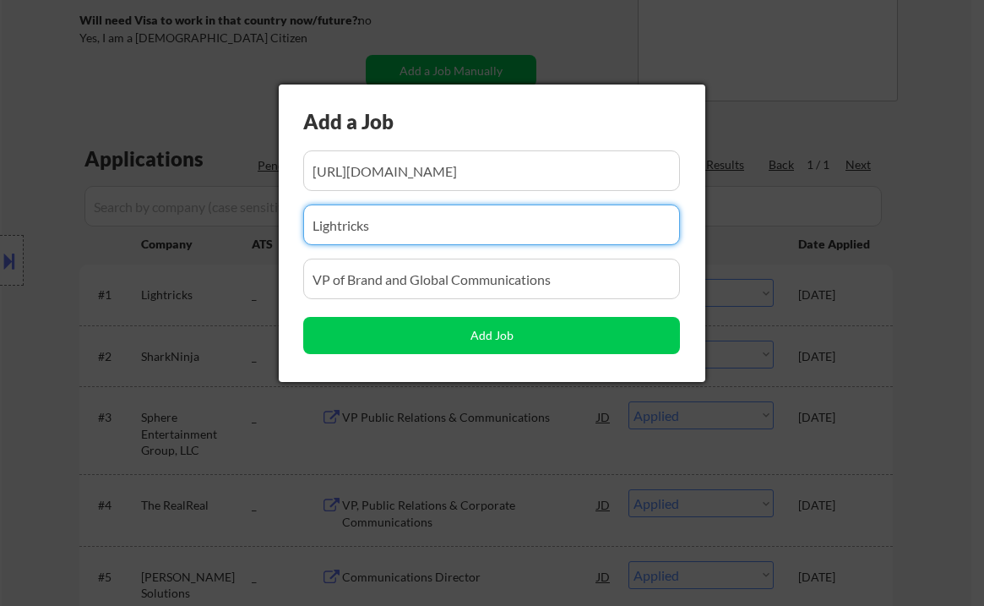
drag, startPoint x: 340, startPoint y: 227, endPoint x: 269, endPoint y: 223, distance: 71.9
click at [269, 223] on body "← Return to /applysquad Mailslurp Inbox Job Search Builder [PERSON_NAME] User E…" at bounding box center [492, 10] width 984 height 606
paste input "[PERSON_NAME]"
type input "[PERSON_NAME]"
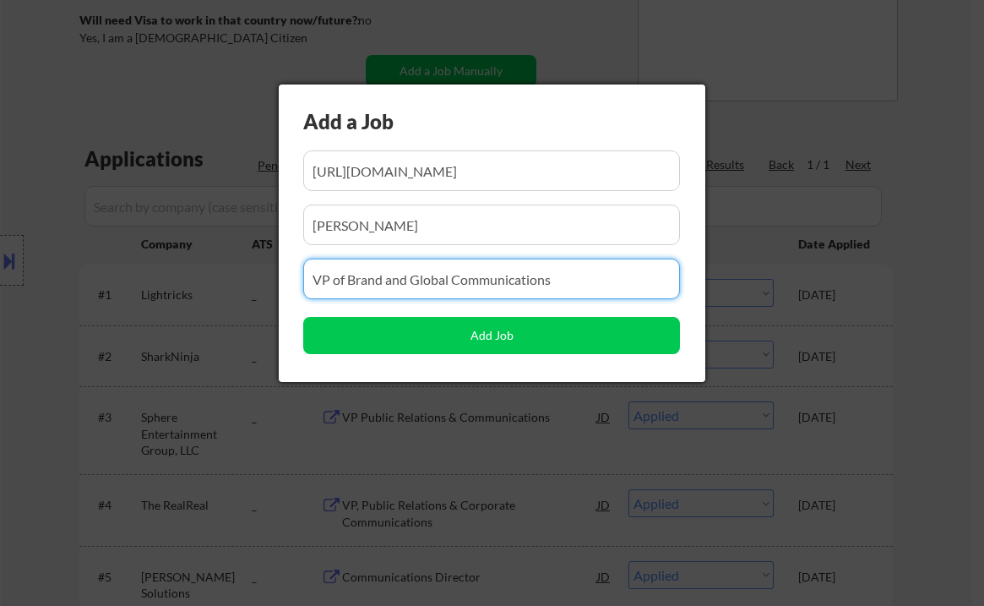
drag, startPoint x: 563, startPoint y: 282, endPoint x: 266, endPoint y: 268, distance: 296.9
click at [266, 268] on body "← Return to /applysquad Mailslurp Inbox Job Search Builder [PERSON_NAME] User E…" at bounding box center [492, 10] width 984 height 606
paste input "VP, Corporate and Brand Communications - The Americas"
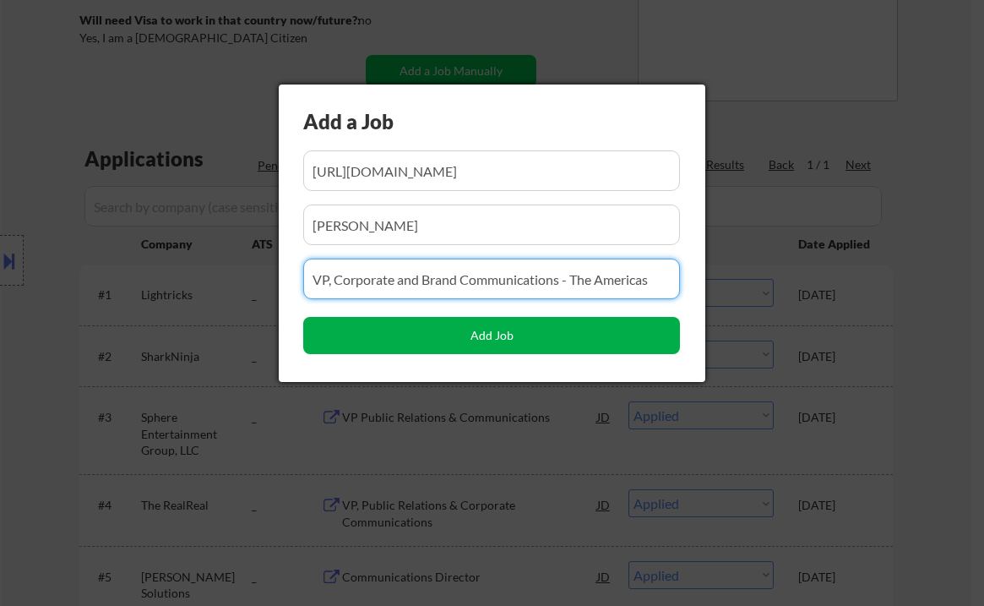
type input "VP, Corporate and Brand Communications - The Americas"
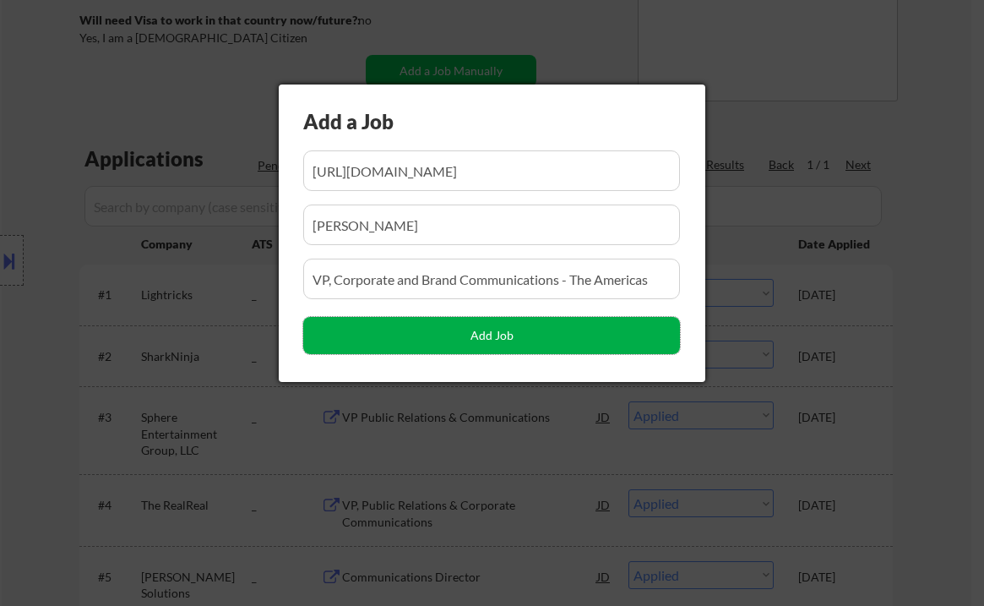
click at [330, 329] on button "Add Job" at bounding box center [491, 335] width 377 height 37
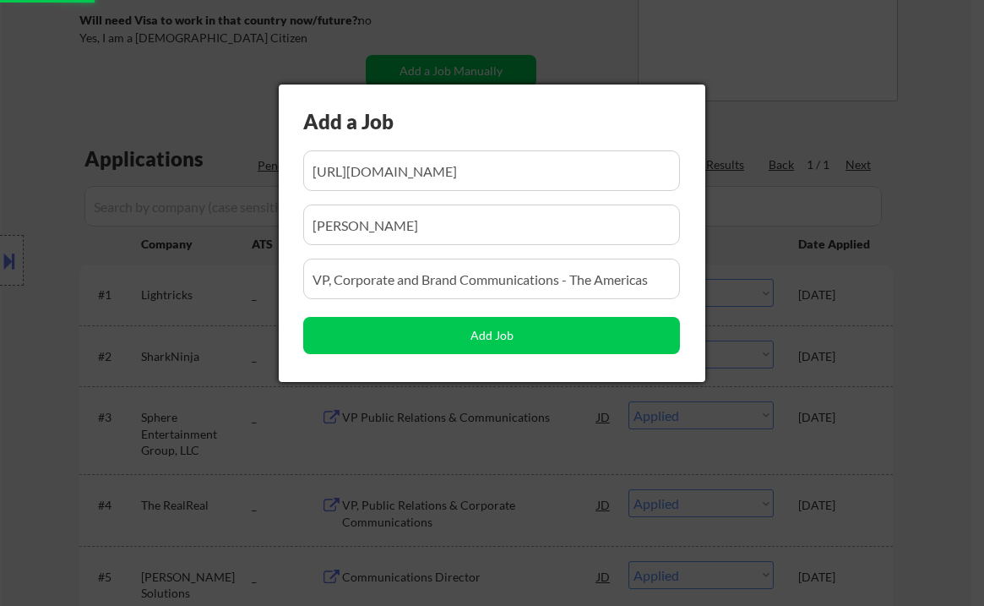
drag, startPoint x: 917, startPoint y: 316, endPoint x: 792, endPoint y: 61, distance: 284.1
click at [917, 316] on div at bounding box center [492, 303] width 984 height 606
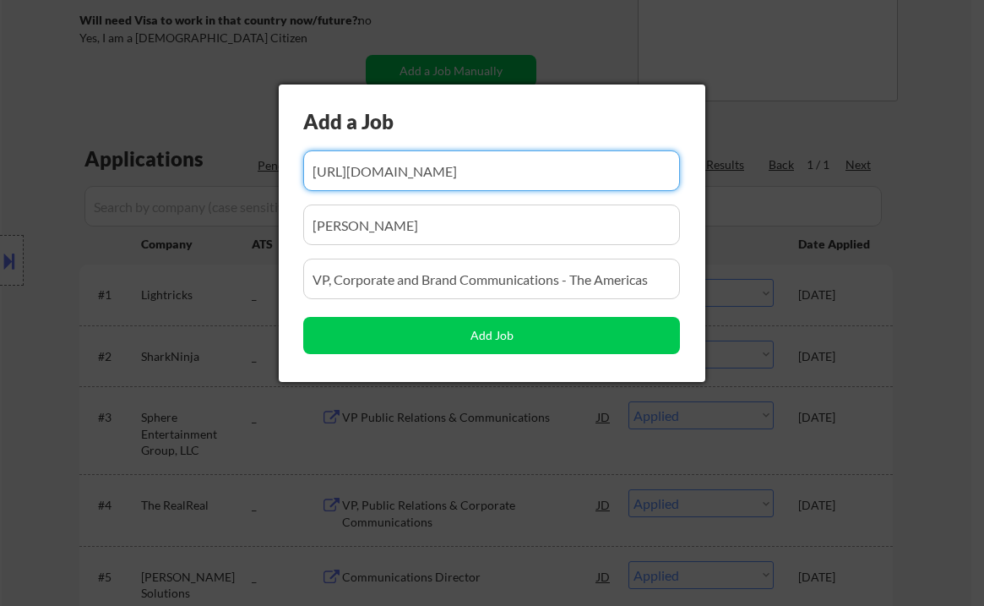
click at [960, 300] on div at bounding box center [492, 303] width 984 height 606
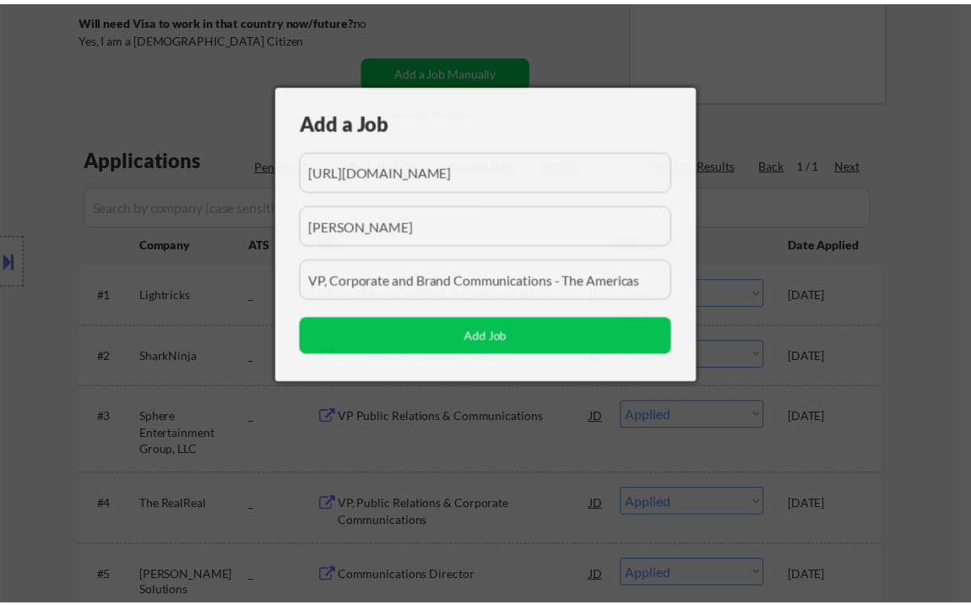
scroll to position [0, 0]
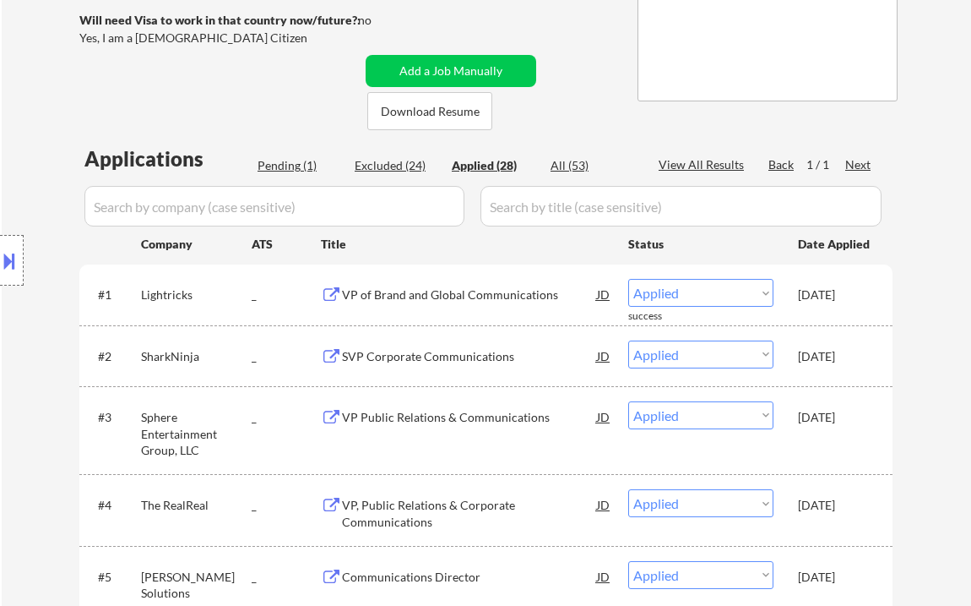
click at [297, 166] on div "Location Inclusions:" at bounding box center [151, 260] width 302 height 313
click at [273, 165] on div "Location Inclusions:" at bounding box center [151, 260] width 302 height 313
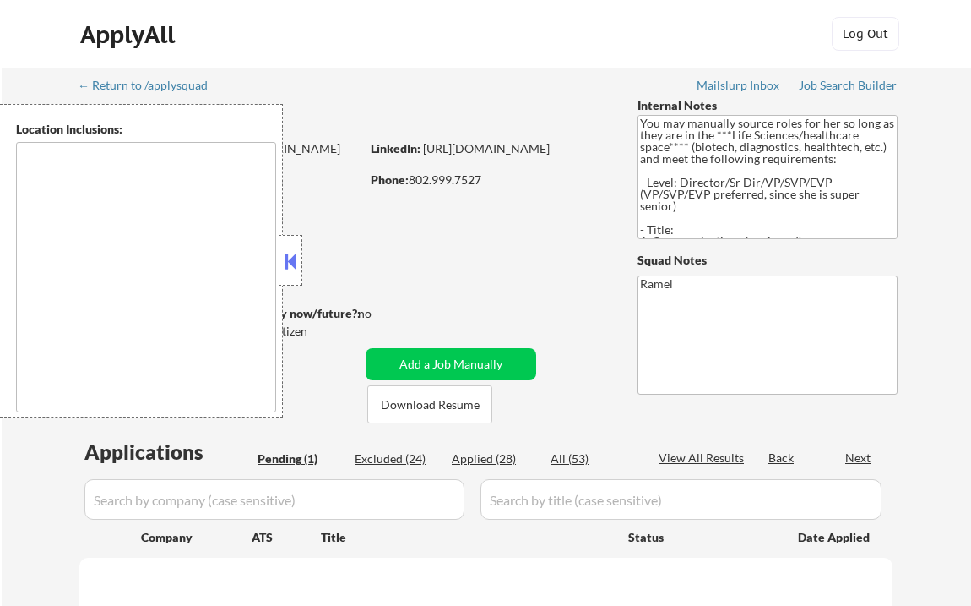
scroll to position [361, 0]
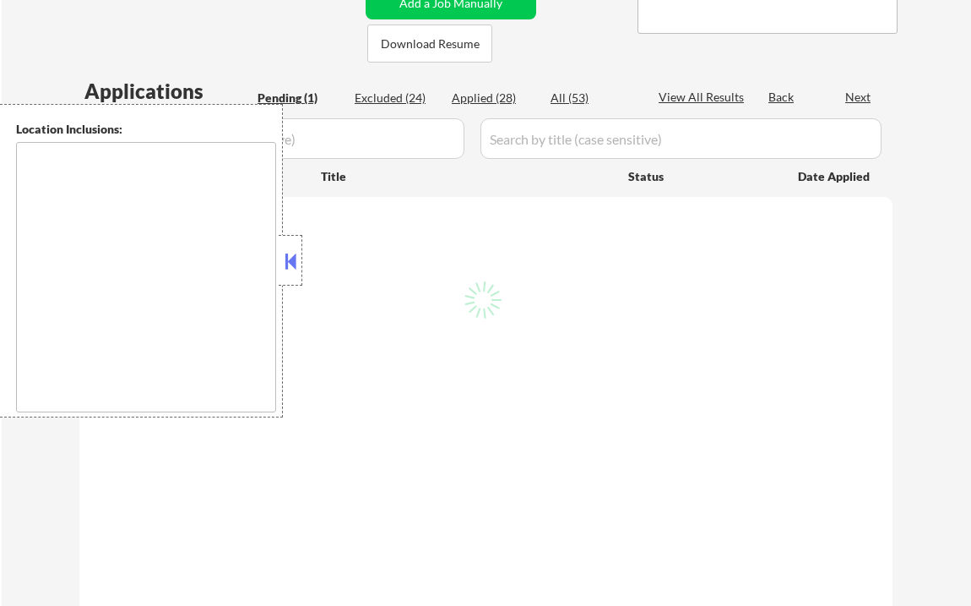
click at [291, 265] on button at bounding box center [290, 260] width 19 height 25
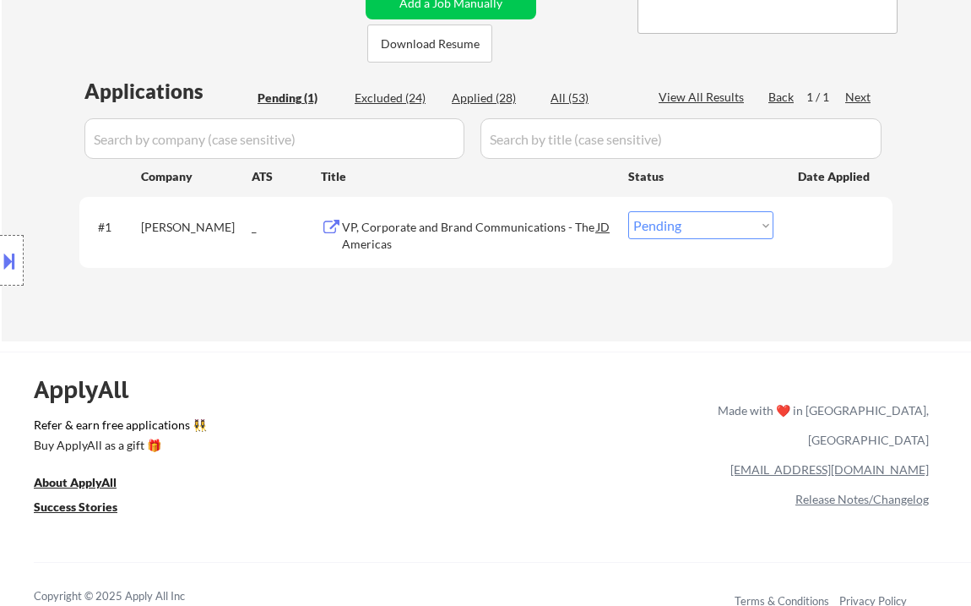
click at [682, 226] on select "Choose an option... Pending Applied Excluded (Questions) Excluded (Expired) Exc…" at bounding box center [701, 225] width 145 height 28
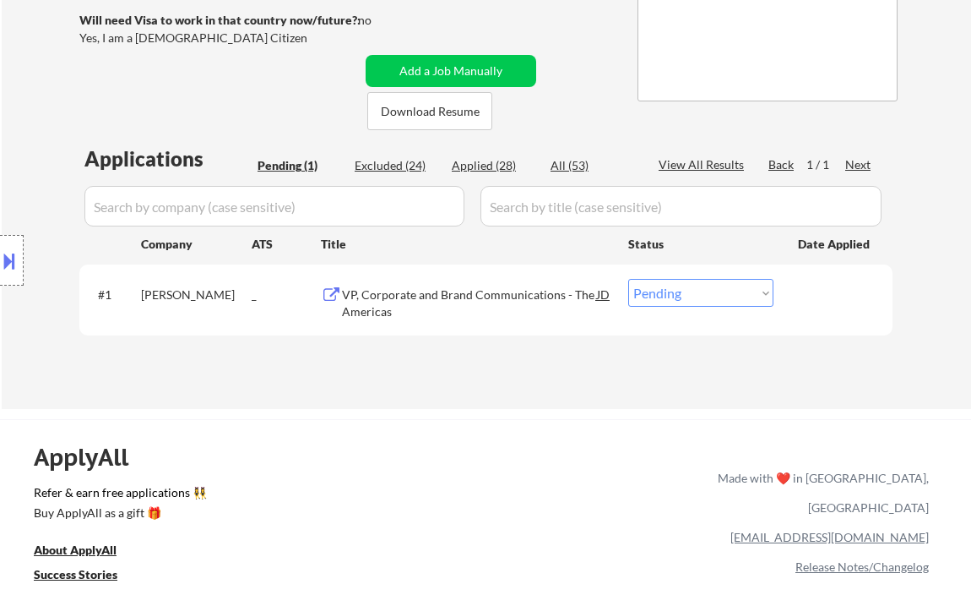
click at [673, 269] on div "#1 [PERSON_NAME] _ VP, Corporate and Brand Communications - The Americas JD Cho…" at bounding box center [486, 299] width 814 height 71
click at [681, 288] on select "Choose an option... Pending Applied Excluded (Questions) Excluded (Expired) Exc…" at bounding box center [701, 293] width 145 height 28
select select ""applied""
click at [629, 279] on select "Choose an option... Pending Applied Excluded (Questions) Excluded (Expired) Exc…" at bounding box center [701, 293] width 145 height 28
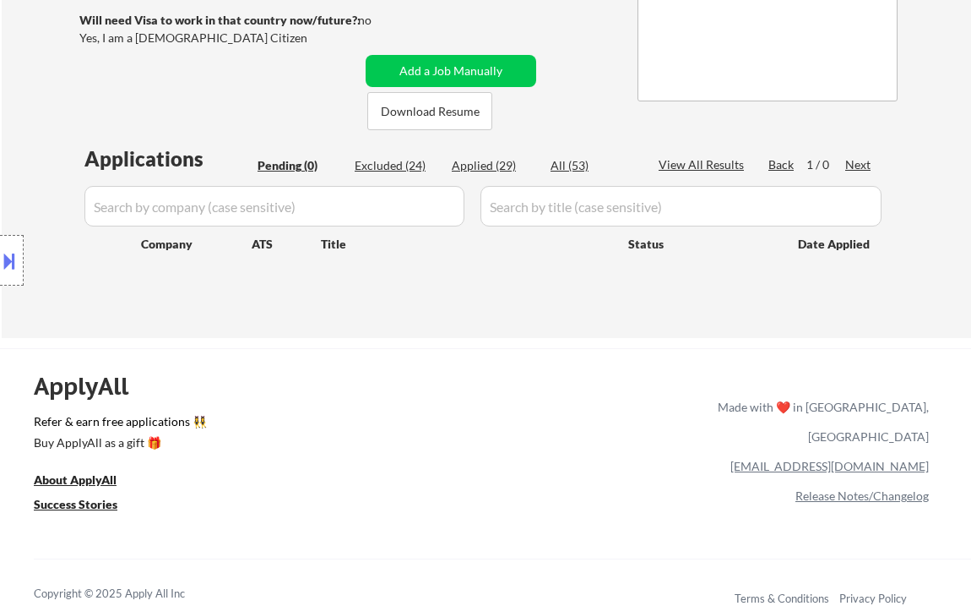
click at [72, 133] on div "Location Inclusions:" at bounding box center [151, 260] width 302 height 313
